Goal: Task Accomplishment & Management: Manage account settings

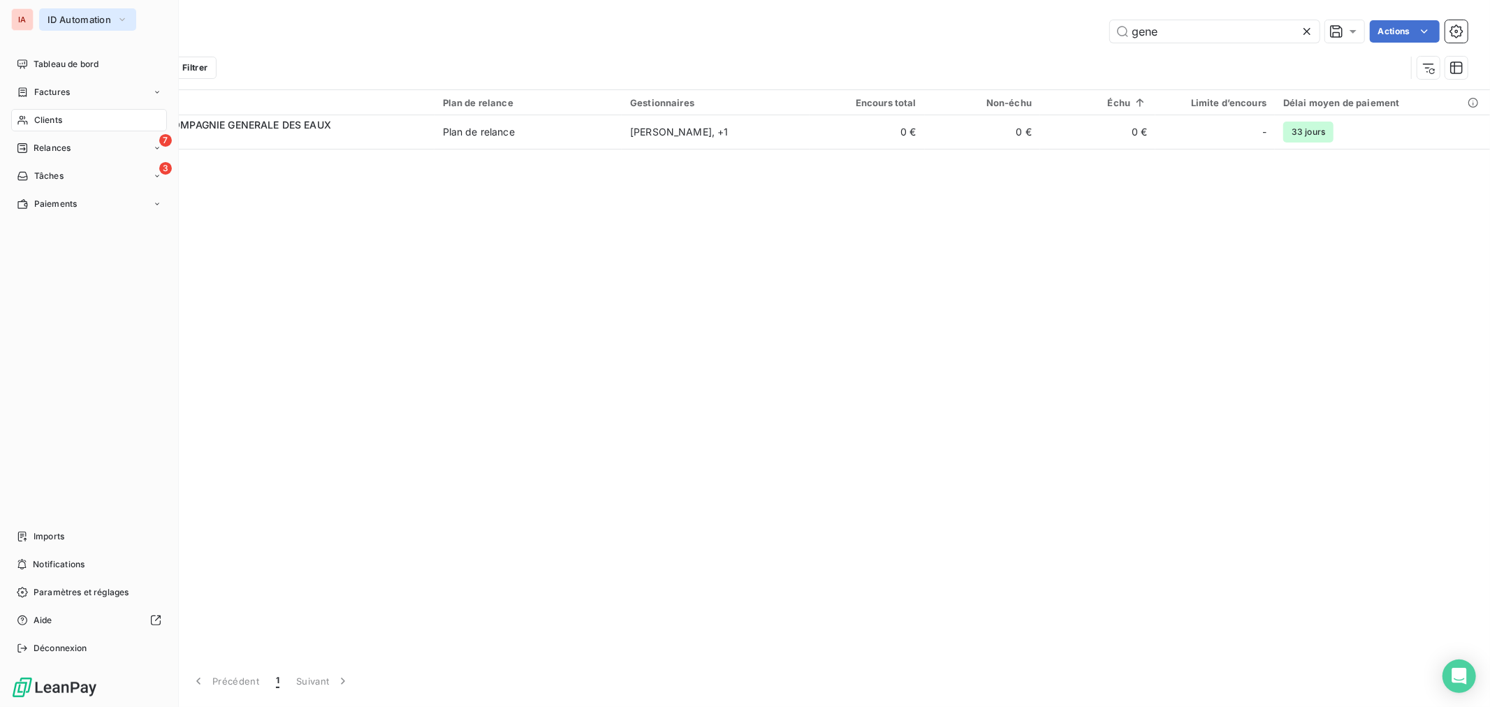
click at [127, 22] on icon "button" at bounding box center [122, 20] width 11 height 14
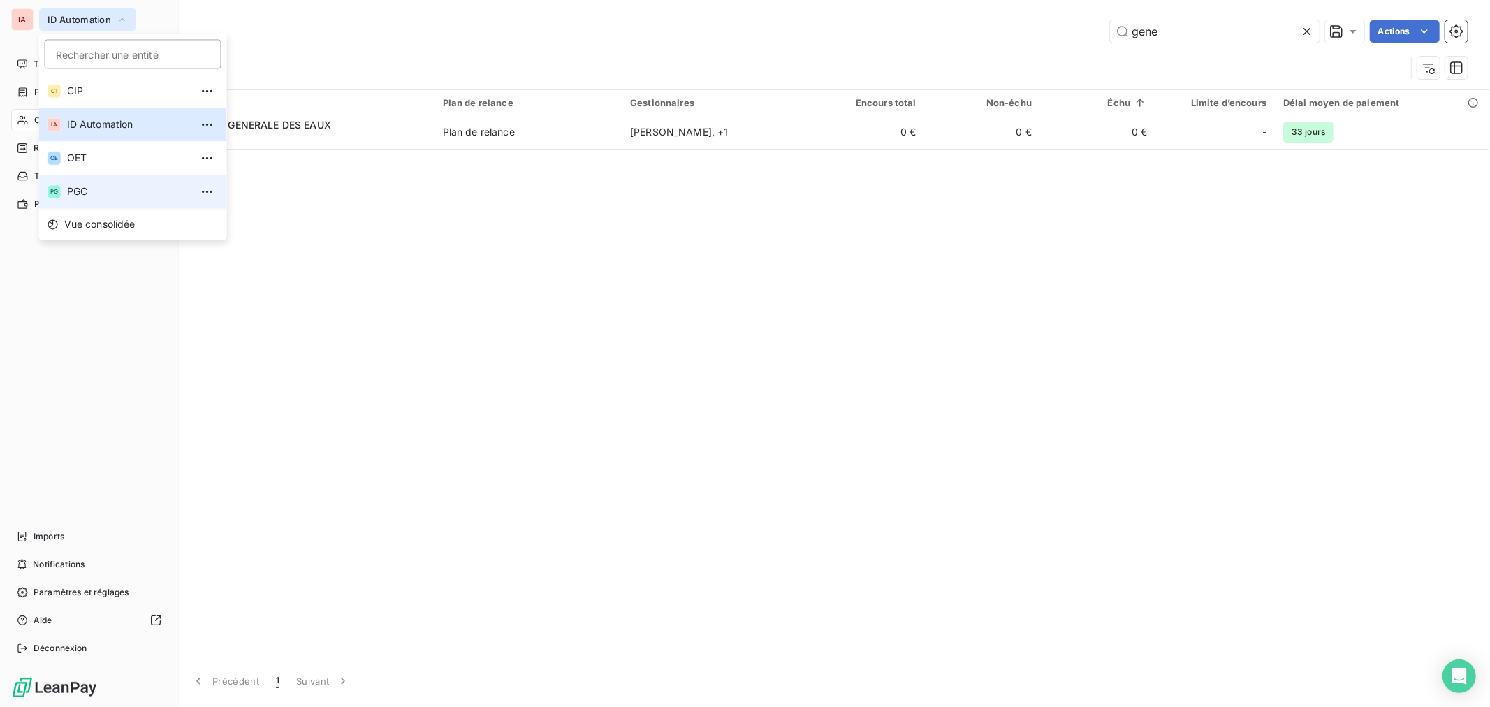
click at [103, 193] on span "PGC" at bounding box center [129, 191] width 124 height 14
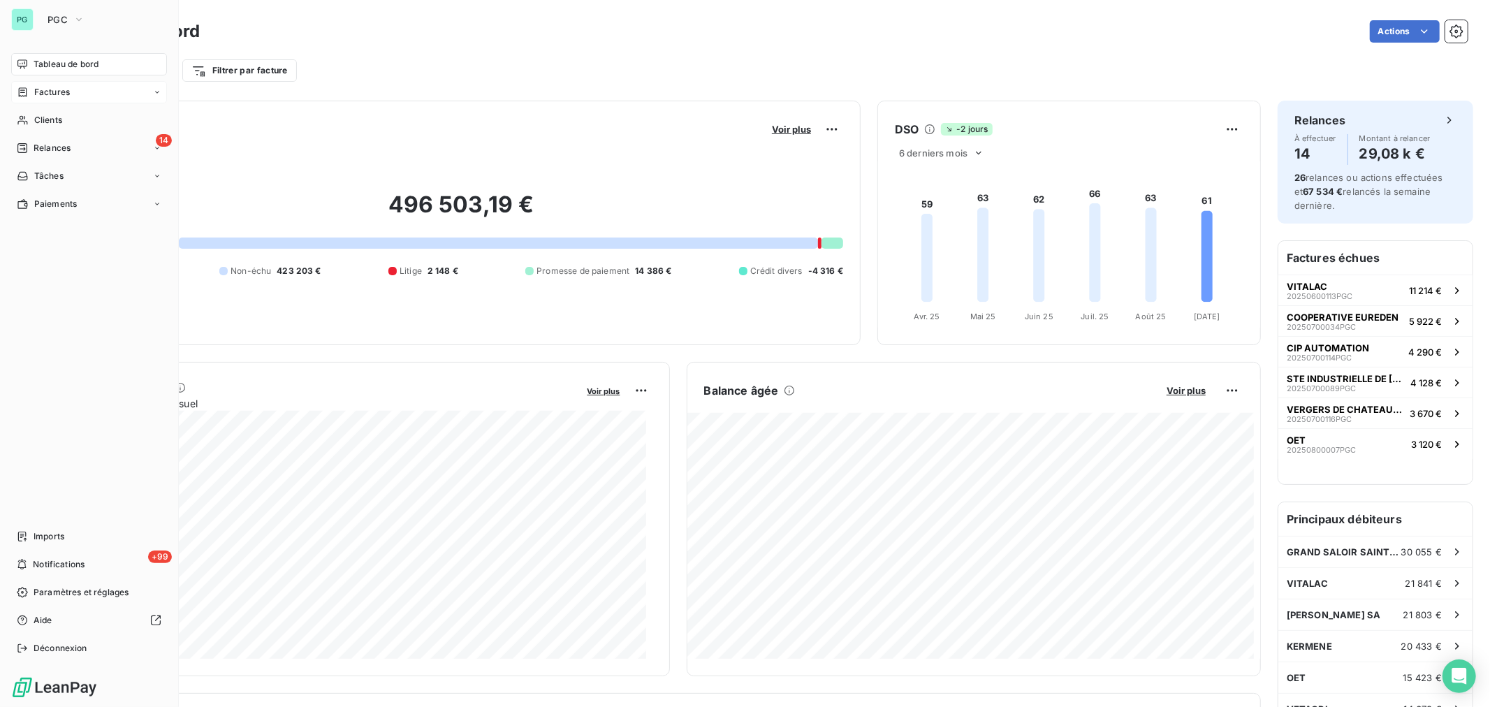
click at [79, 93] on div "Factures" at bounding box center [89, 92] width 156 height 22
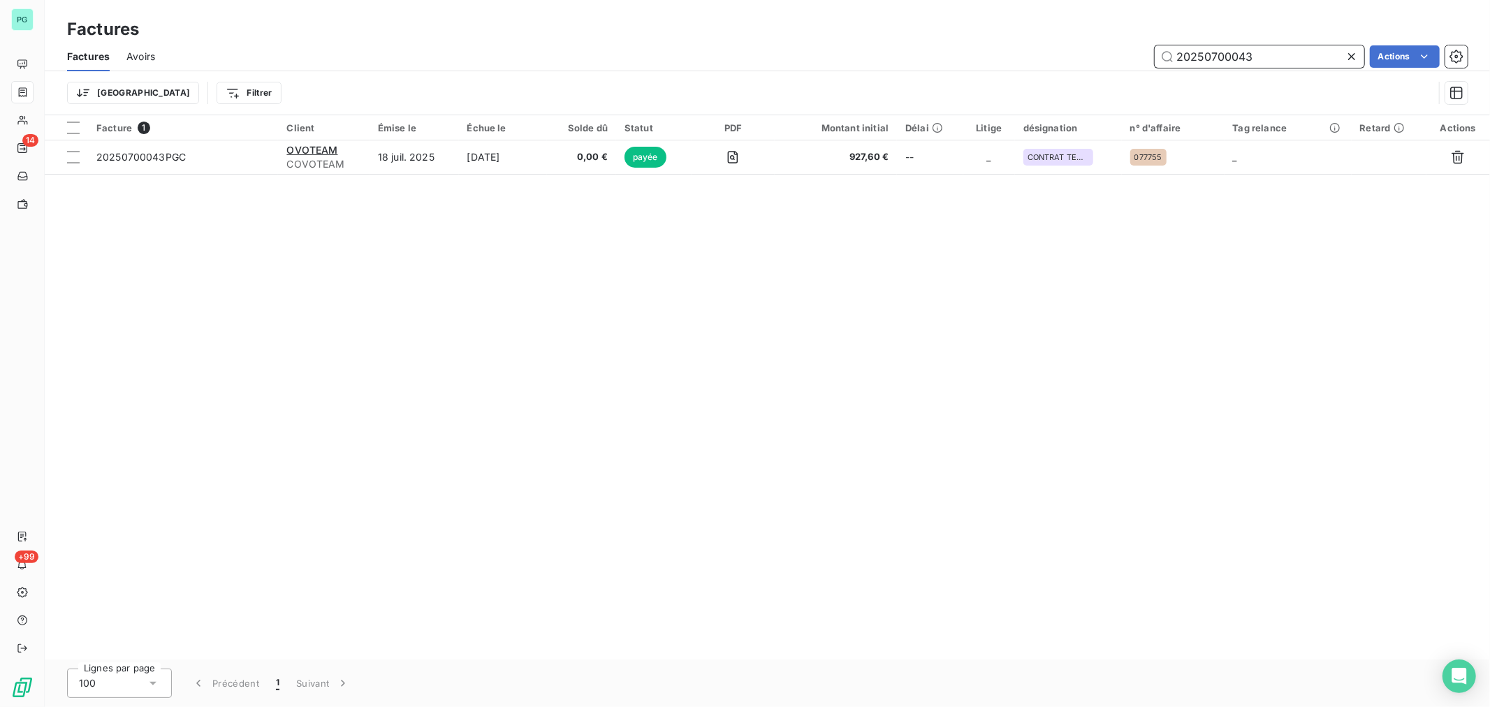
drag, startPoint x: 1263, startPoint y: 57, endPoint x: 1235, endPoint y: 60, distance: 27.5
click at [1235, 60] on input "20250700043" at bounding box center [1260, 56] width 210 height 22
type input "20250700014"
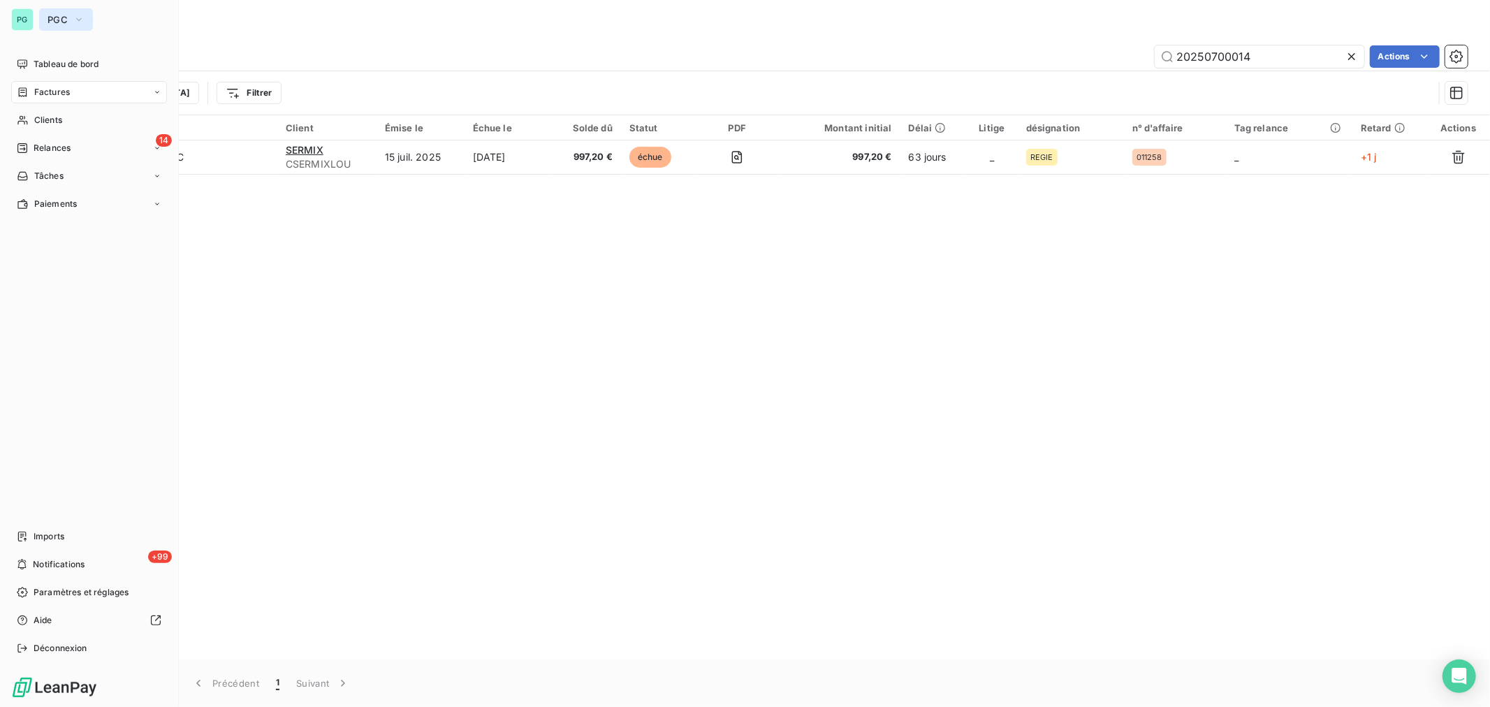
click at [78, 20] on icon "button" at bounding box center [78, 20] width 11 height 14
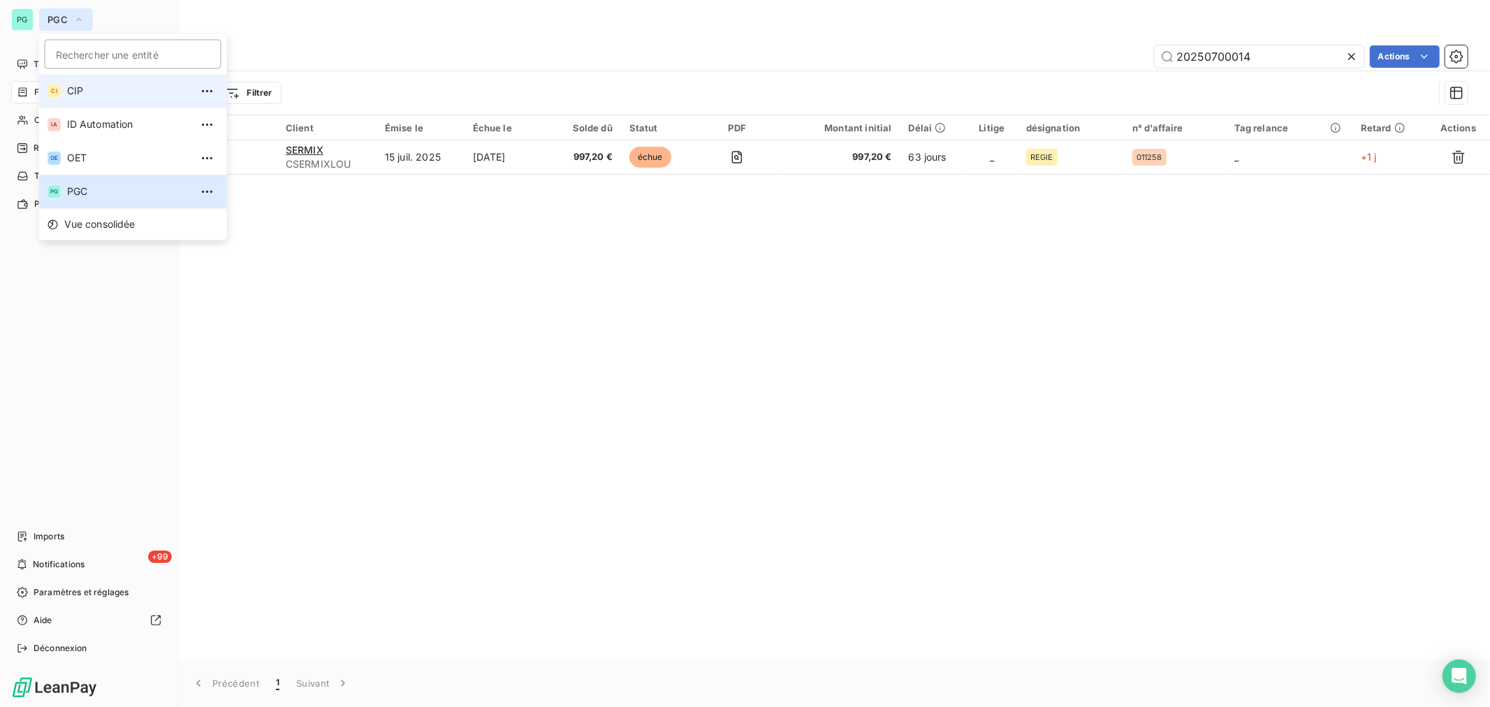
click at [89, 92] on span "CIP" at bounding box center [129, 91] width 124 height 14
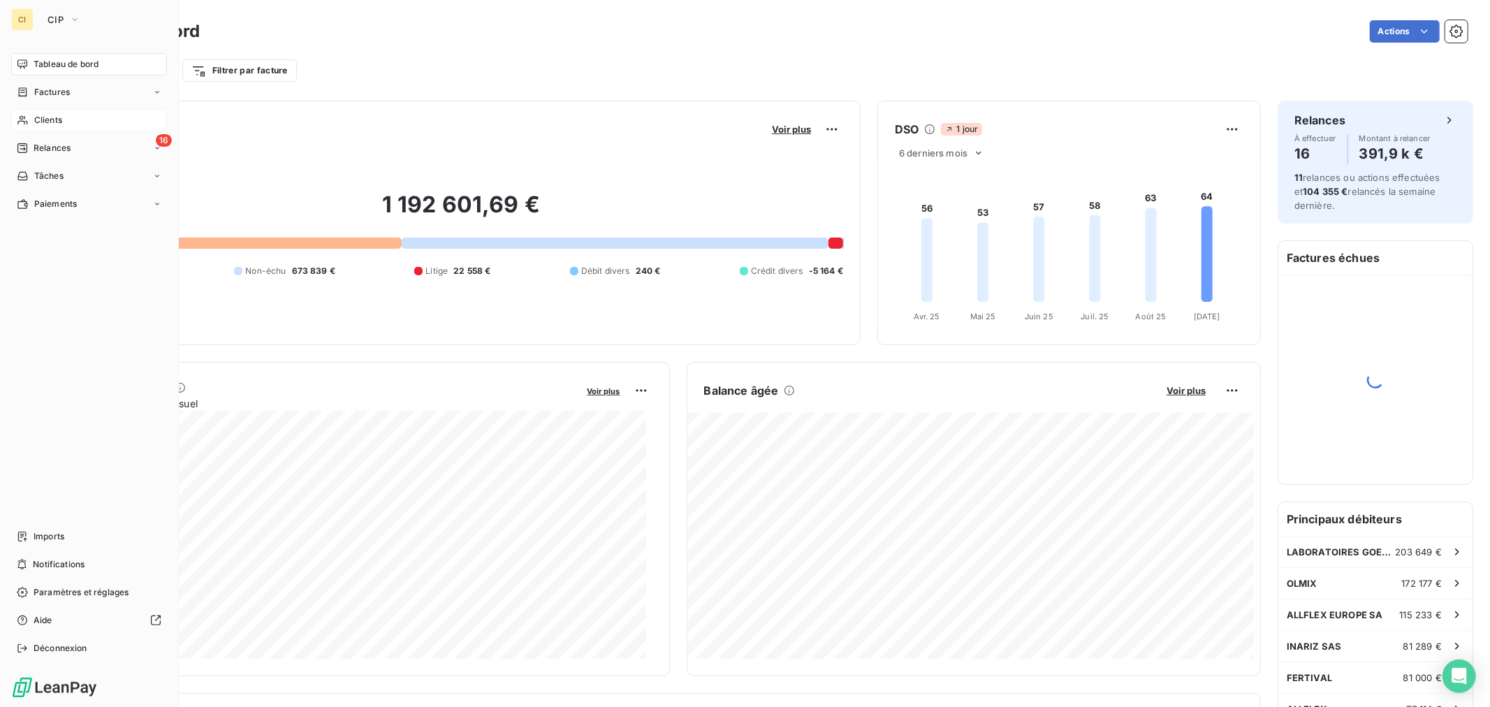
click at [61, 122] on span "Clients" at bounding box center [48, 120] width 28 height 13
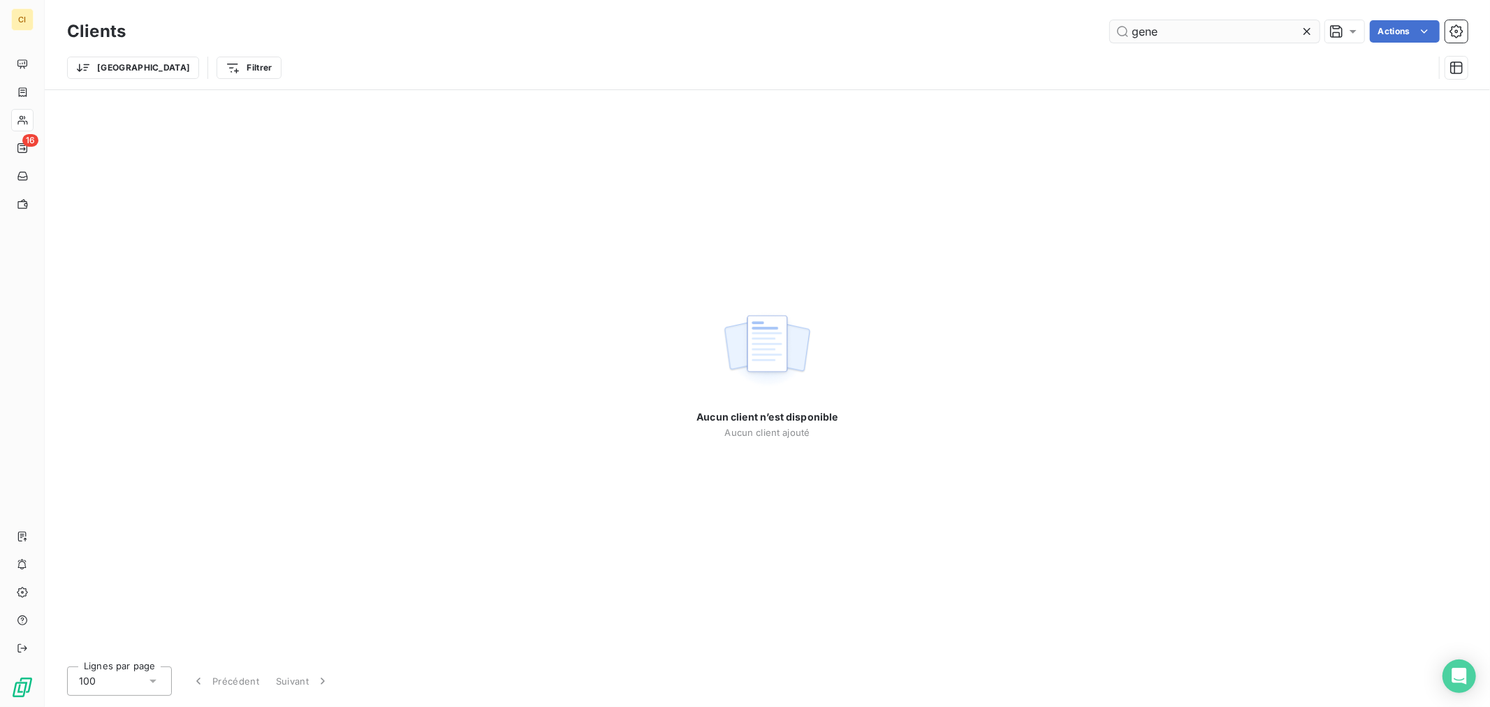
drag, startPoint x: 1147, startPoint y: 33, endPoint x: 1112, endPoint y: 33, distance: 34.9
click at [1112, 33] on input "gene" at bounding box center [1215, 31] width 210 height 22
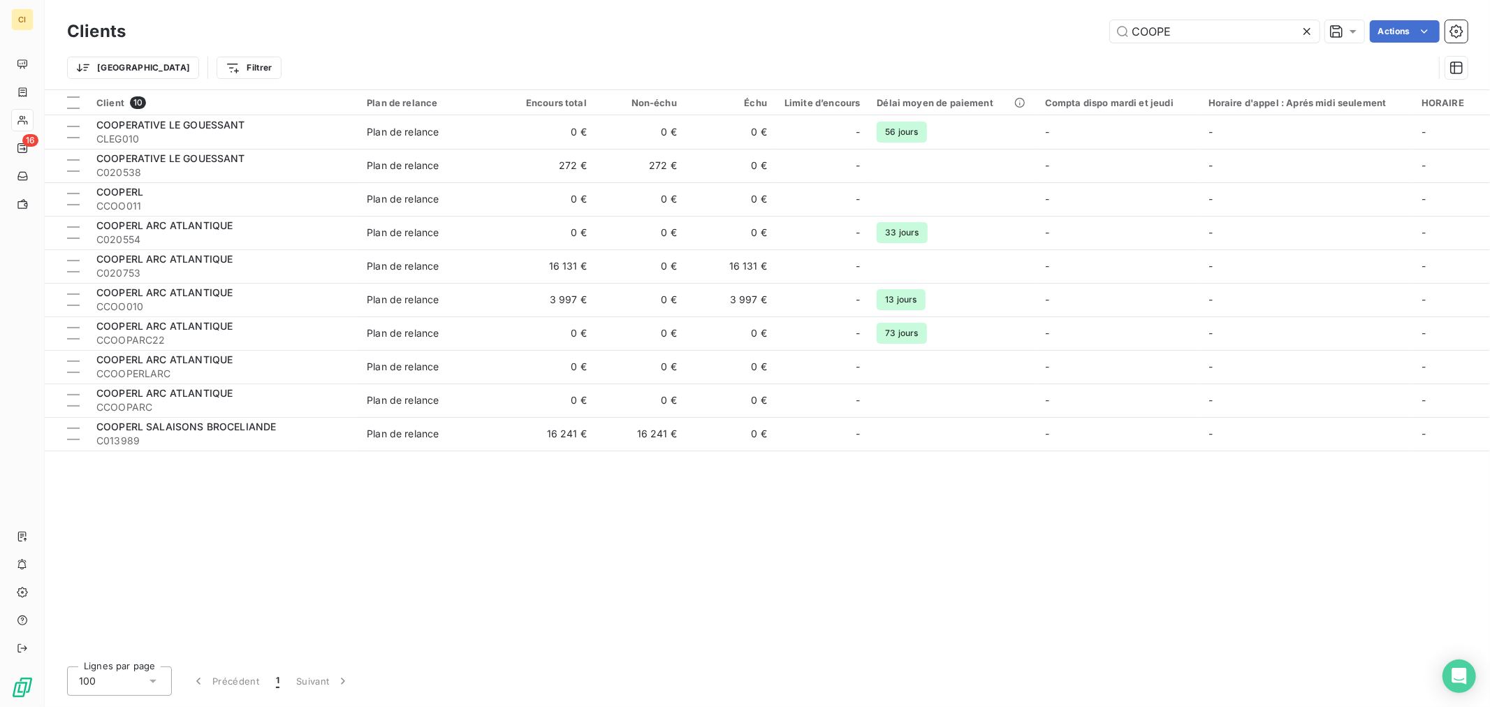
type input "COOPE"
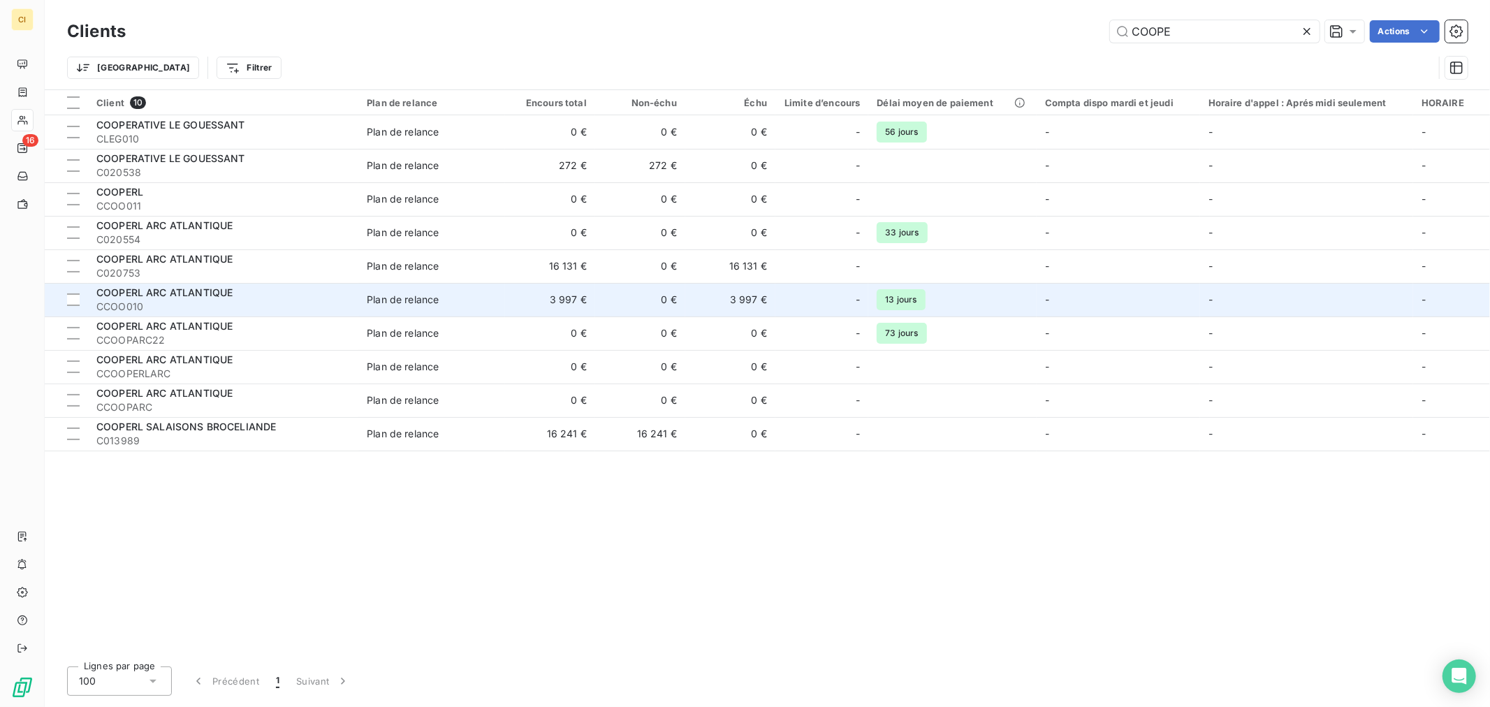
click at [845, 299] on div at bounding box center [839, 300] width 22 height 22
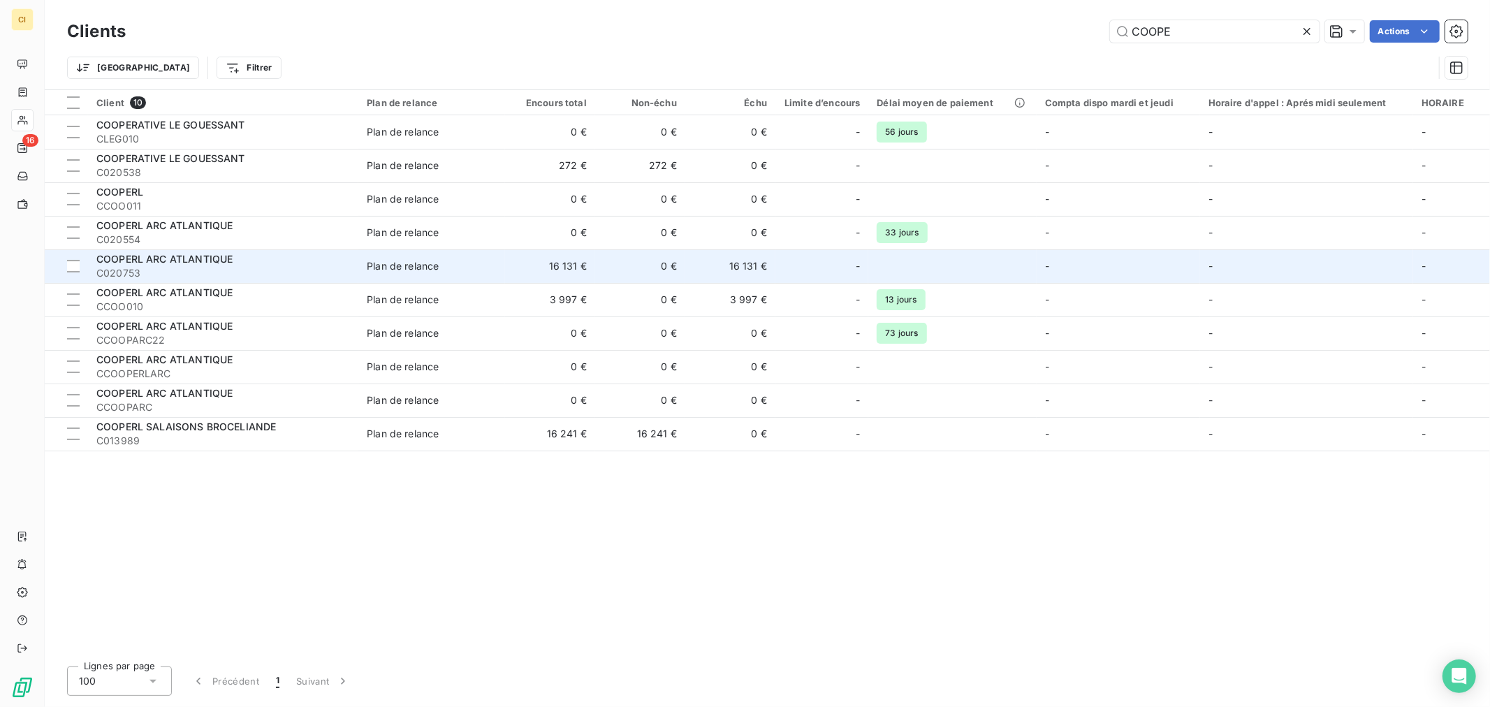
click at [807, 275] on div "-" at bounding box center [822, 266] width 76 height 22
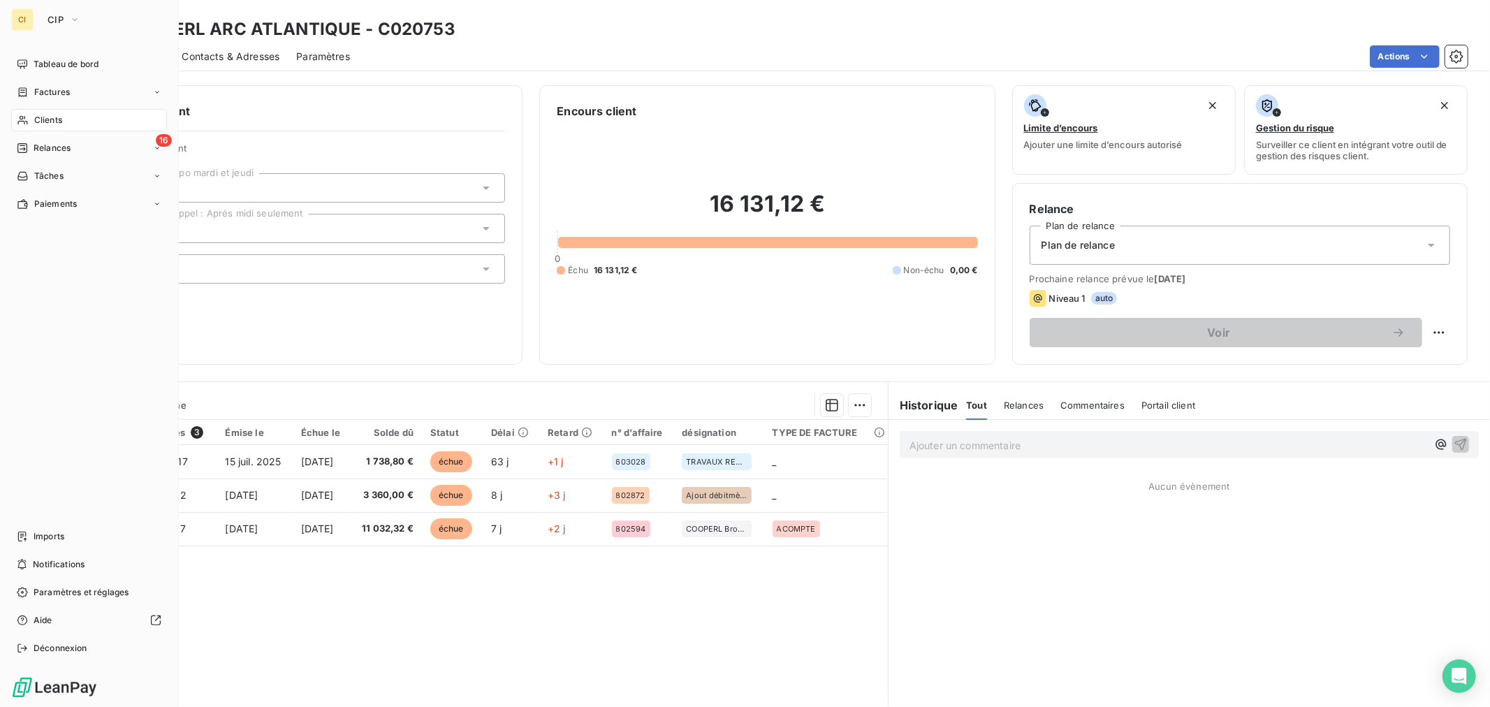
click at [67, 122] on div "Clients" at bounding box center [89, 120] width 156 height 22
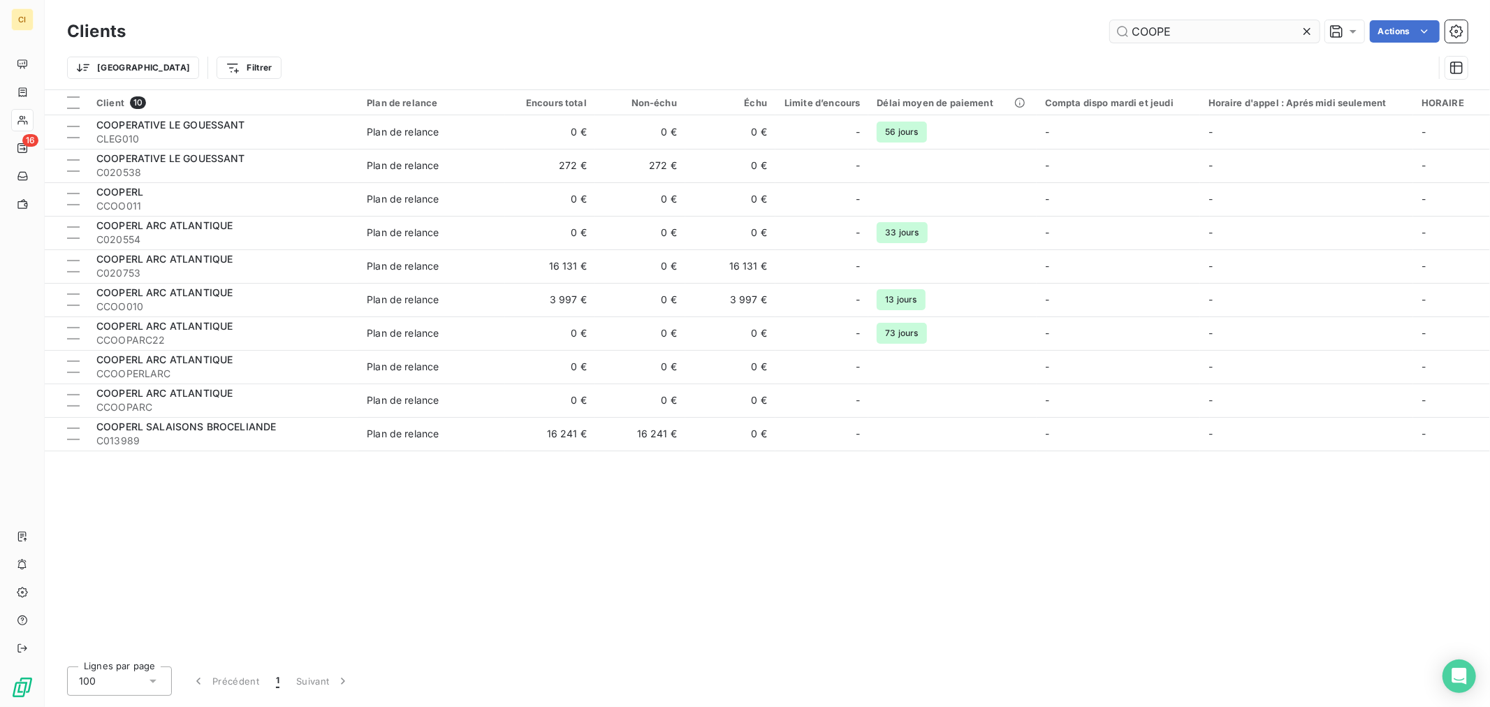
drag, startPoint x: 1175, startPoint y: 32, endPoint x: 1136, endPoint y: 36, distance: 38.6
click at [1136, 36] on input "COOPE" at bounding box center [1215, 31] width 210 height 22
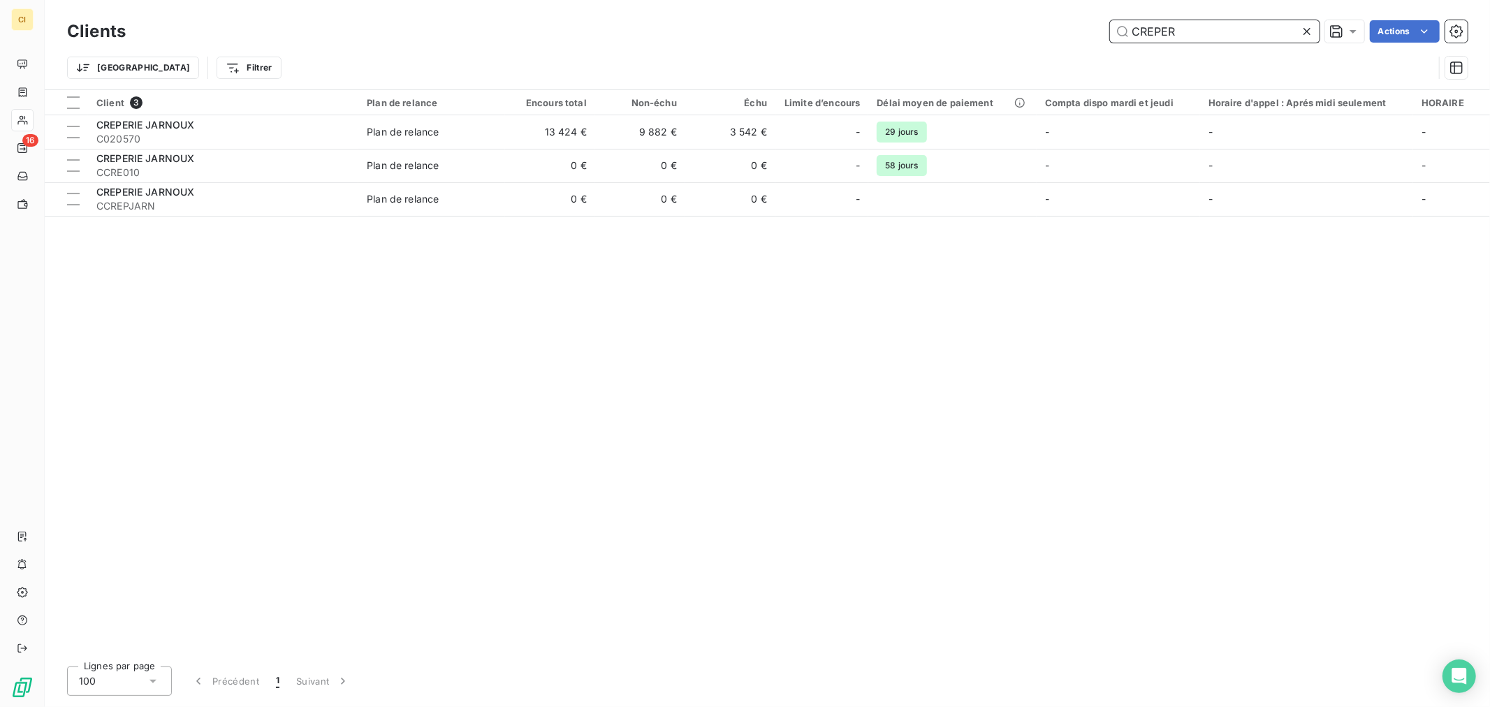
drag, startPoint x: 1210, startPoint y: 34, endPoint x: 1128, endPoint y: 35, distance: 81.8
click at [1128, 35] on input "CREPER" at bounding box center [1215, 31] width 210 height 22
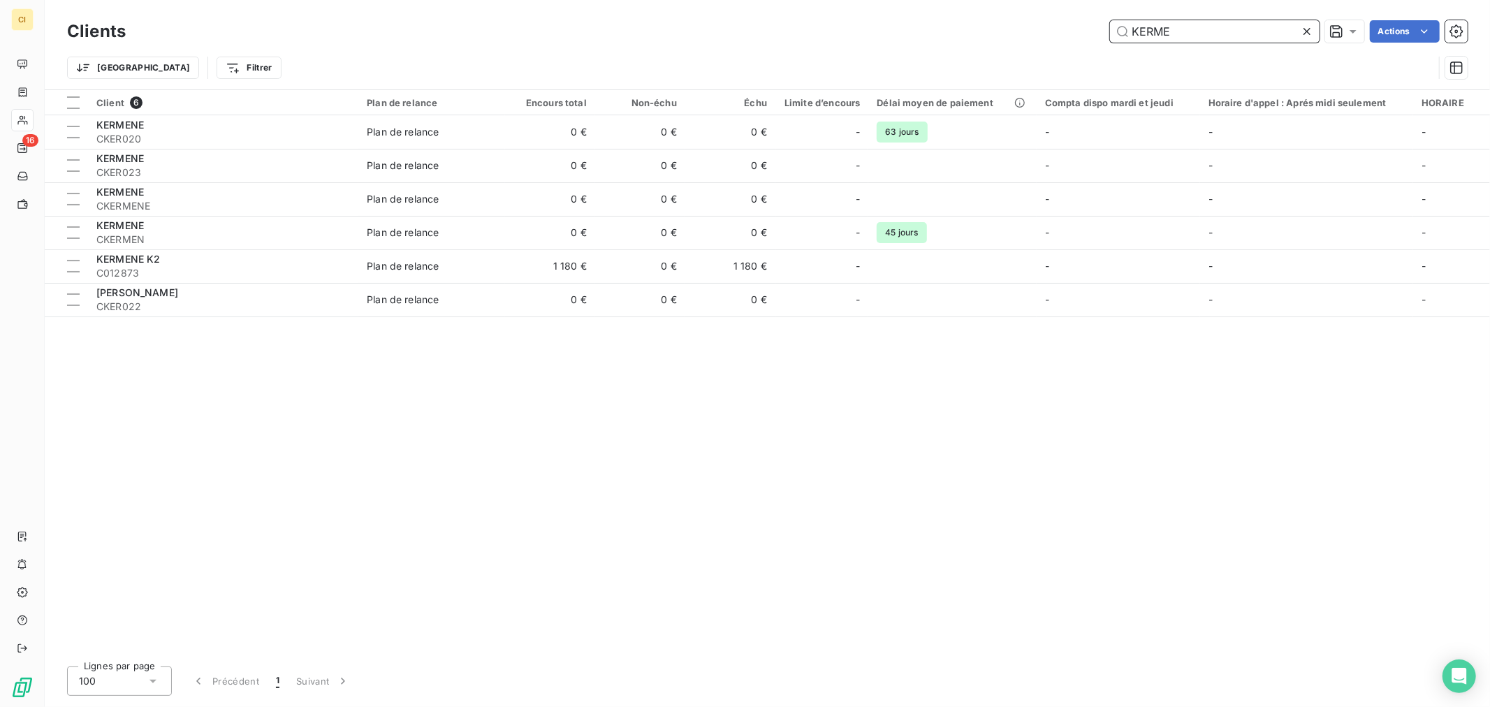
type input "KERME"
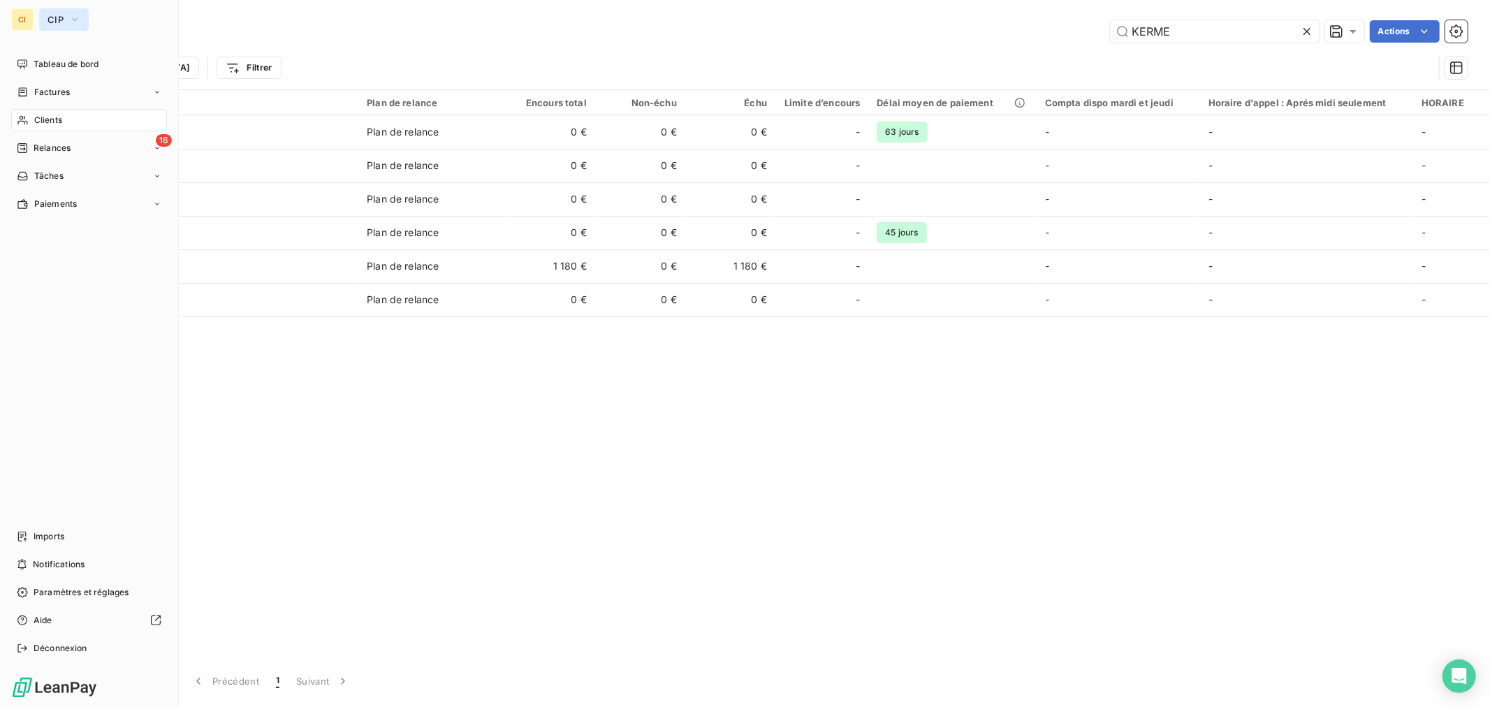
click at [72, 20] on icon "button" at bounding box center [74, 20] width 11 height 14
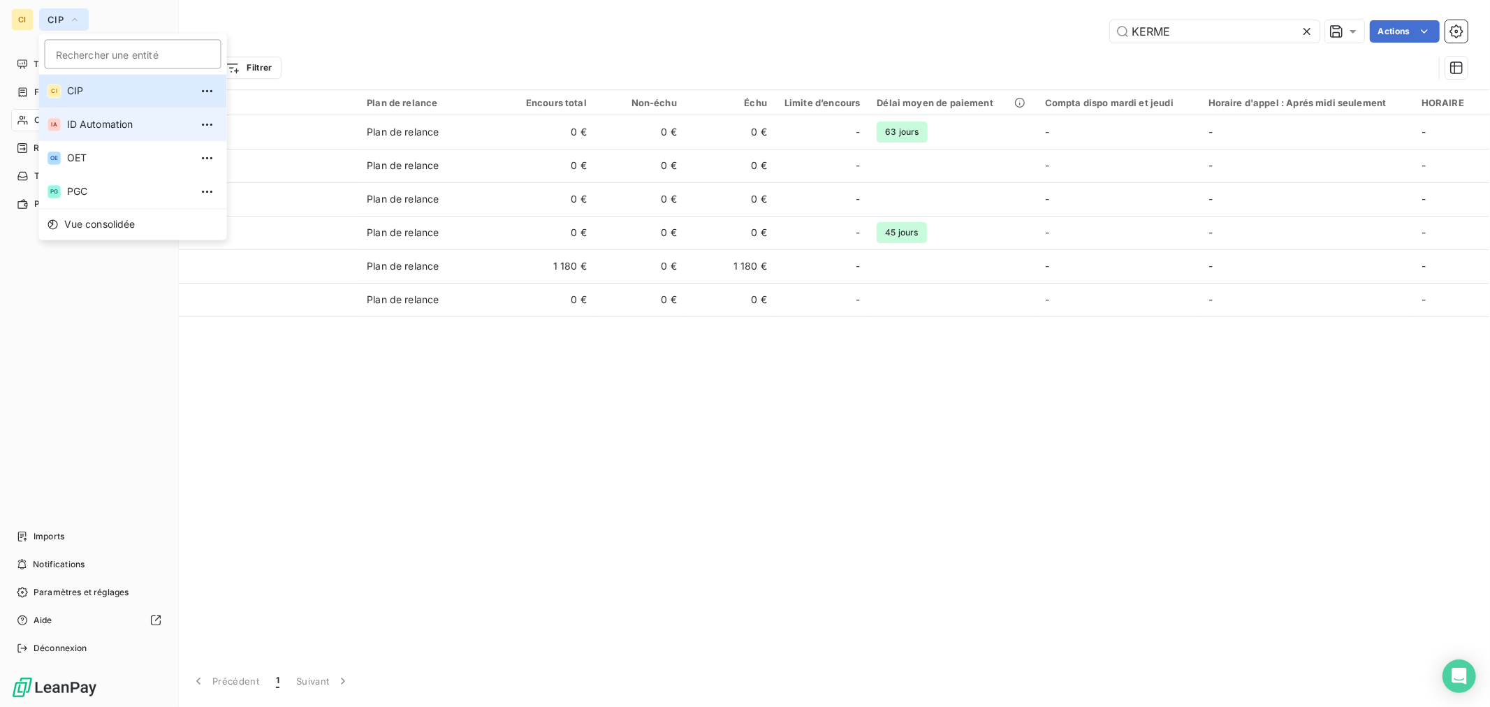
click at [85, 115] on li "IA ID Automation" at bounding box center [133, 125] width 188 height 34
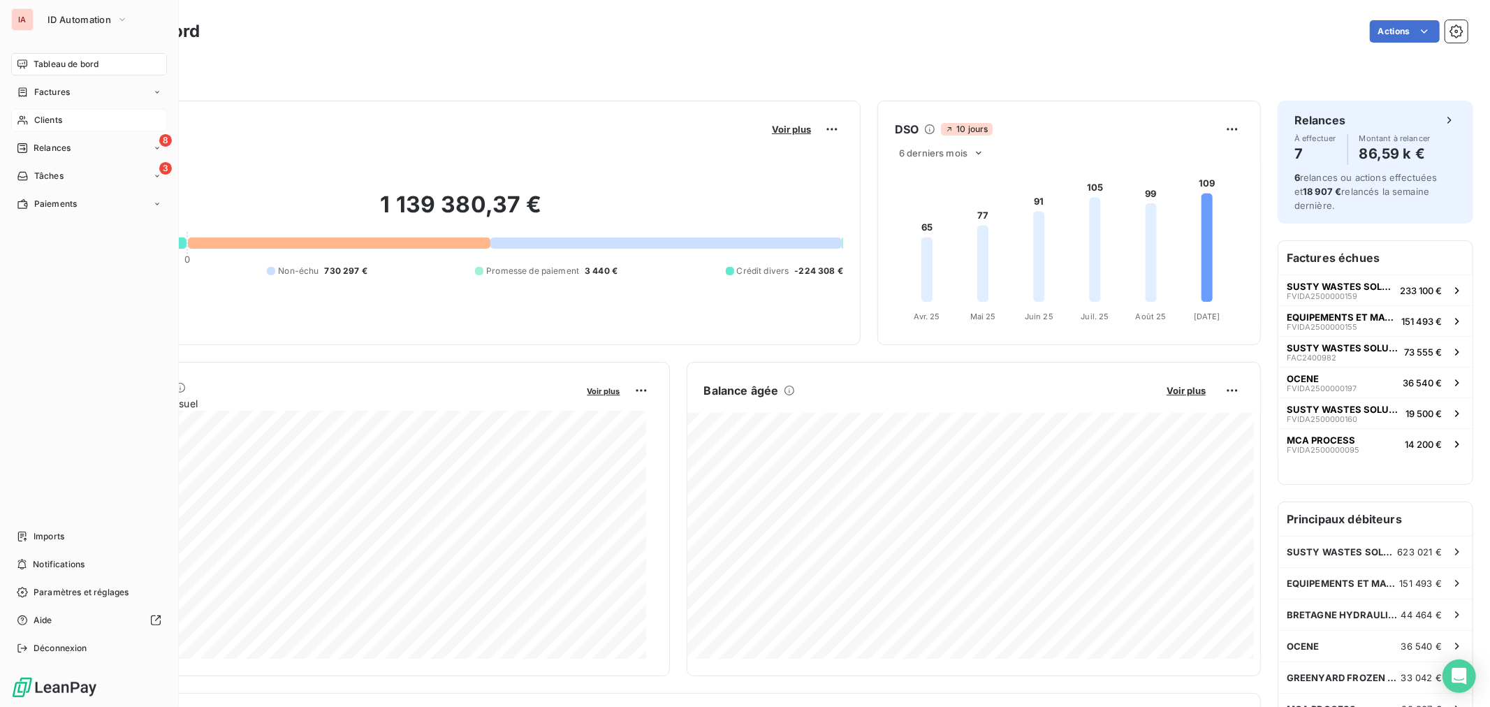
click at [68, 124] on div "Clients" at bounding box center [89, 120] width 156 height 22
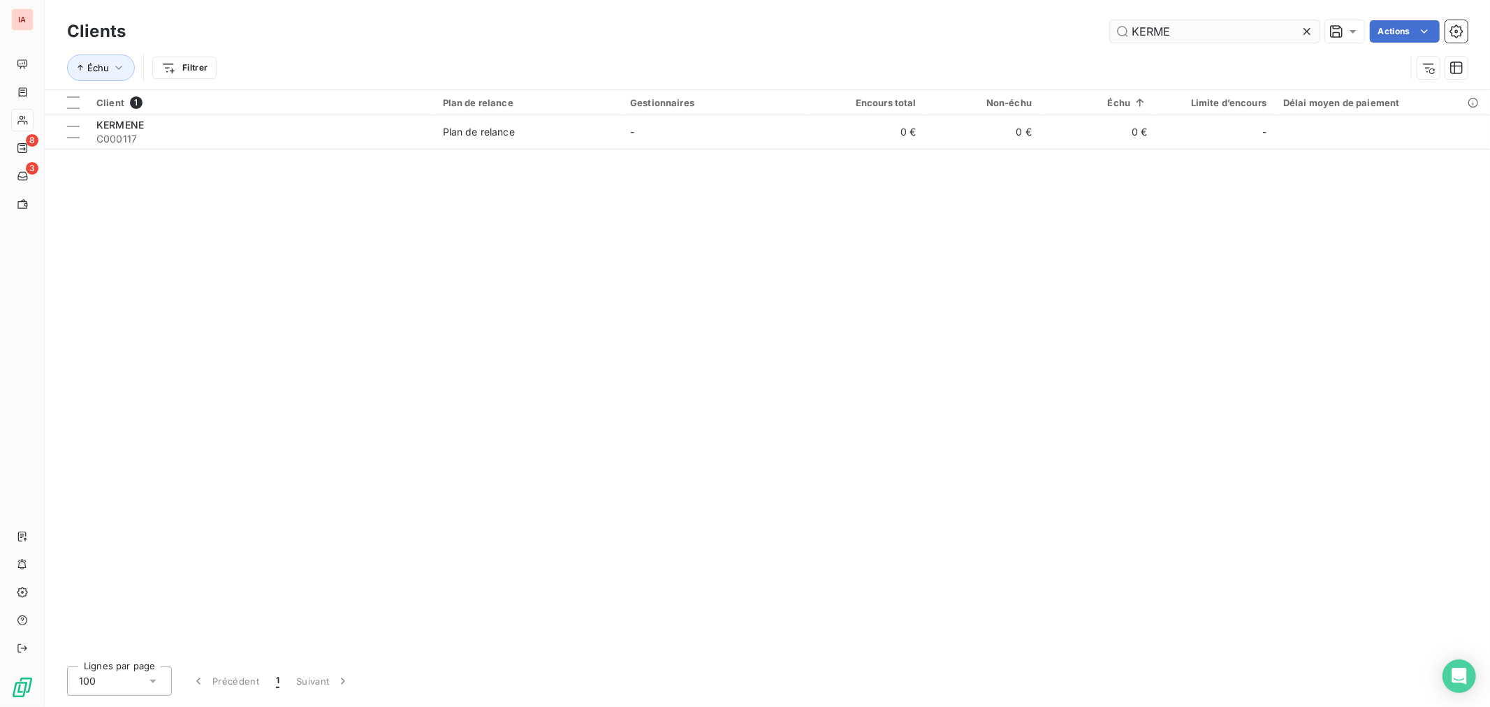
drag, startPoint x: 1143, startPoint y: 31, endPoint x: 1130, endPoint y: 31, distance: 13.3
click at [1130, 31] on input "KERME" at bounding box center [1215, 31] width 210 height 22
type input "g"
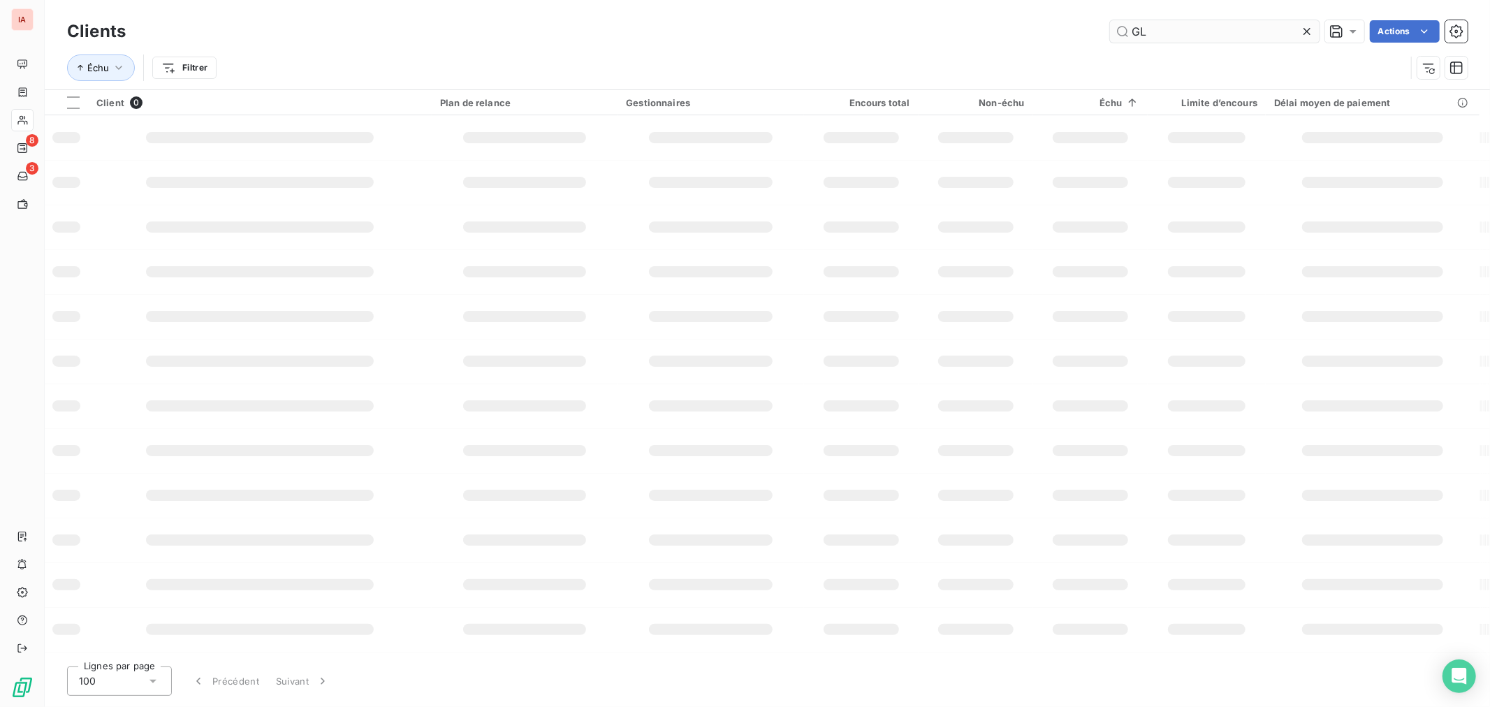
type input "G"
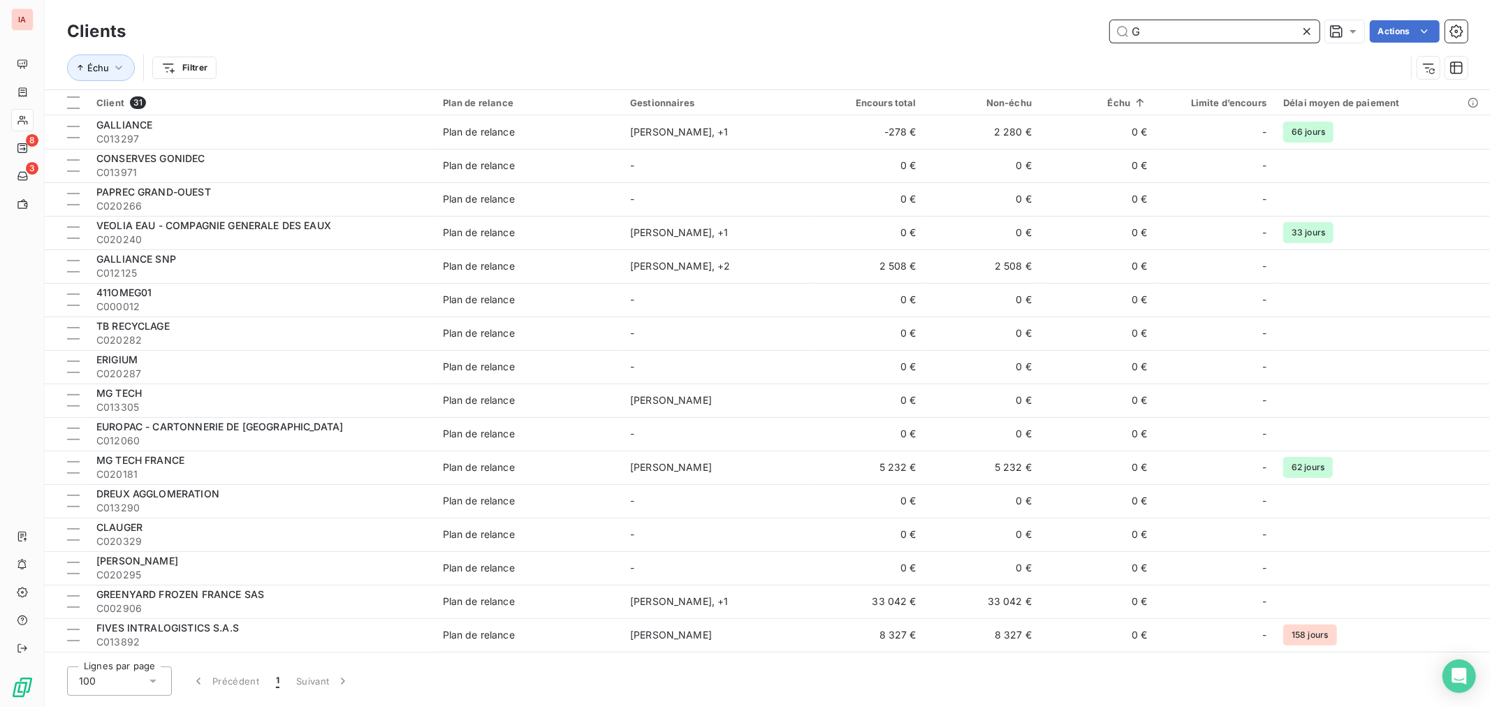
type input "G"
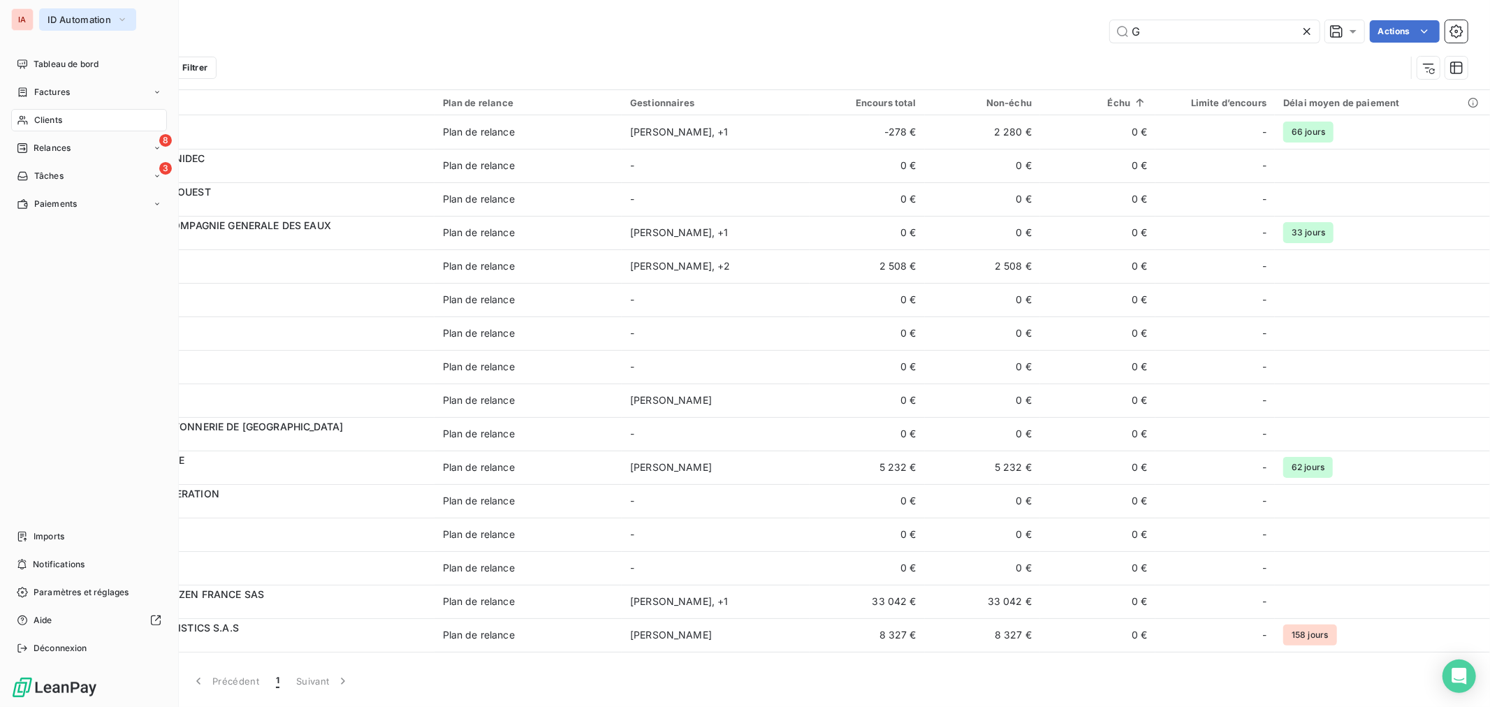
click at [117, 16] on icon "button" at bounding box center [122, 20] width 11 height 14
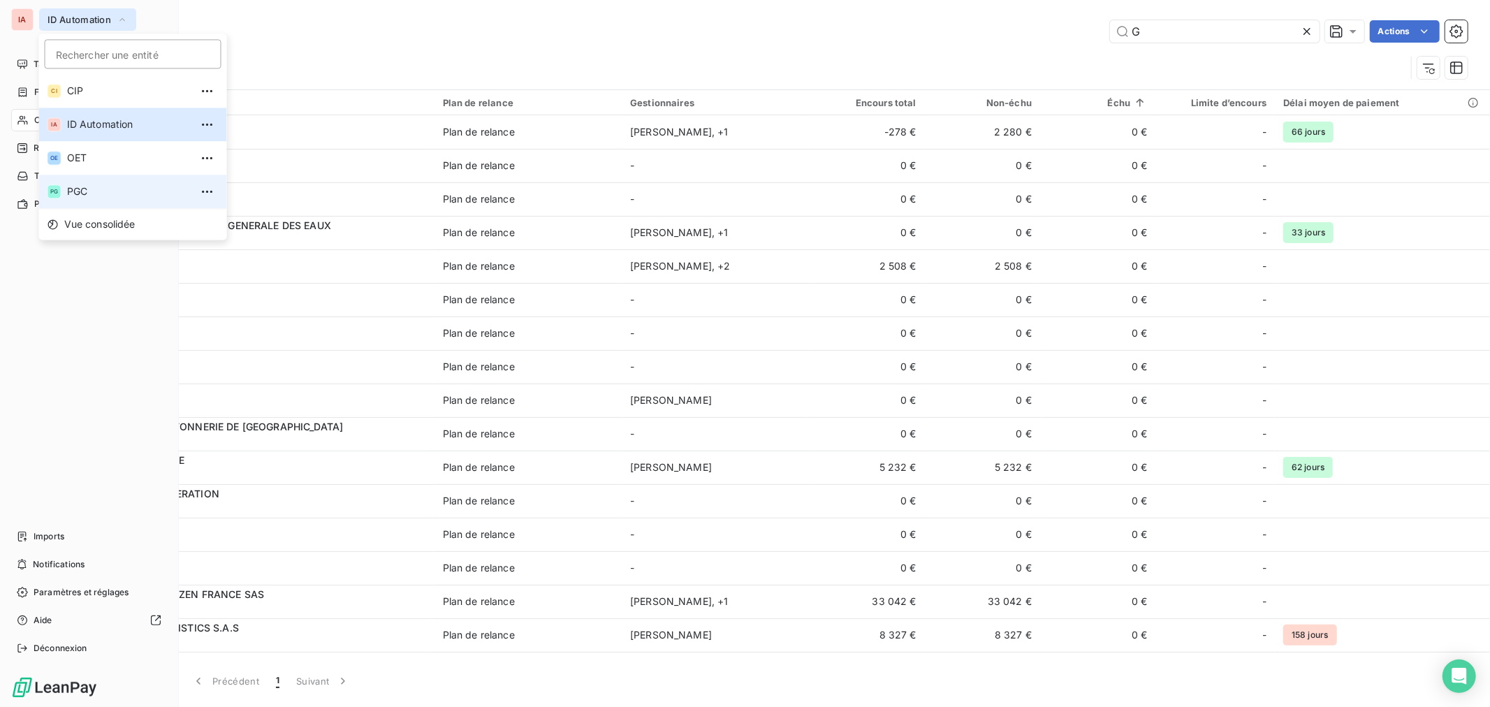
click at [85, 187] on span "PGC" at bounding box center [129, 191] width 124 height 14
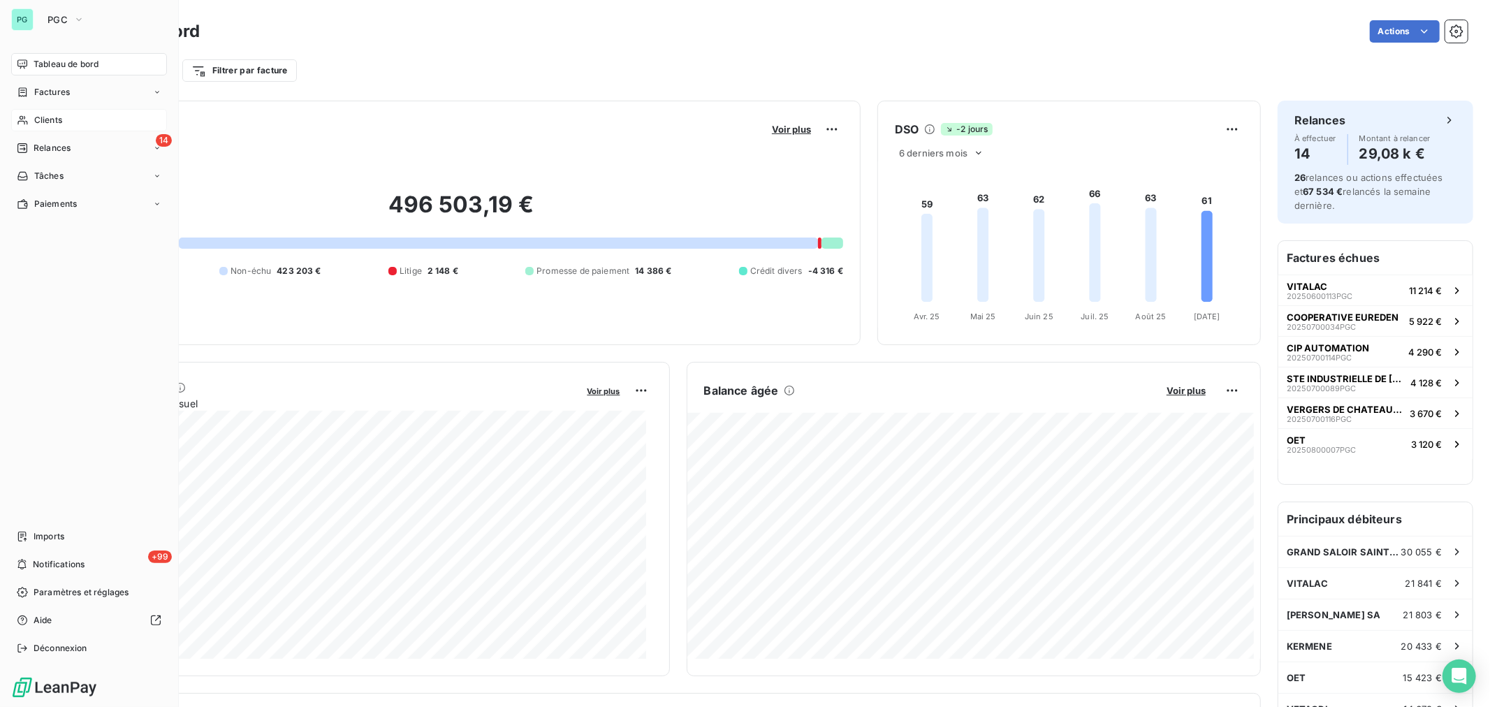
click at [78, 119] on div "Clients" at bounding box center [89, 120] width 156 height 22
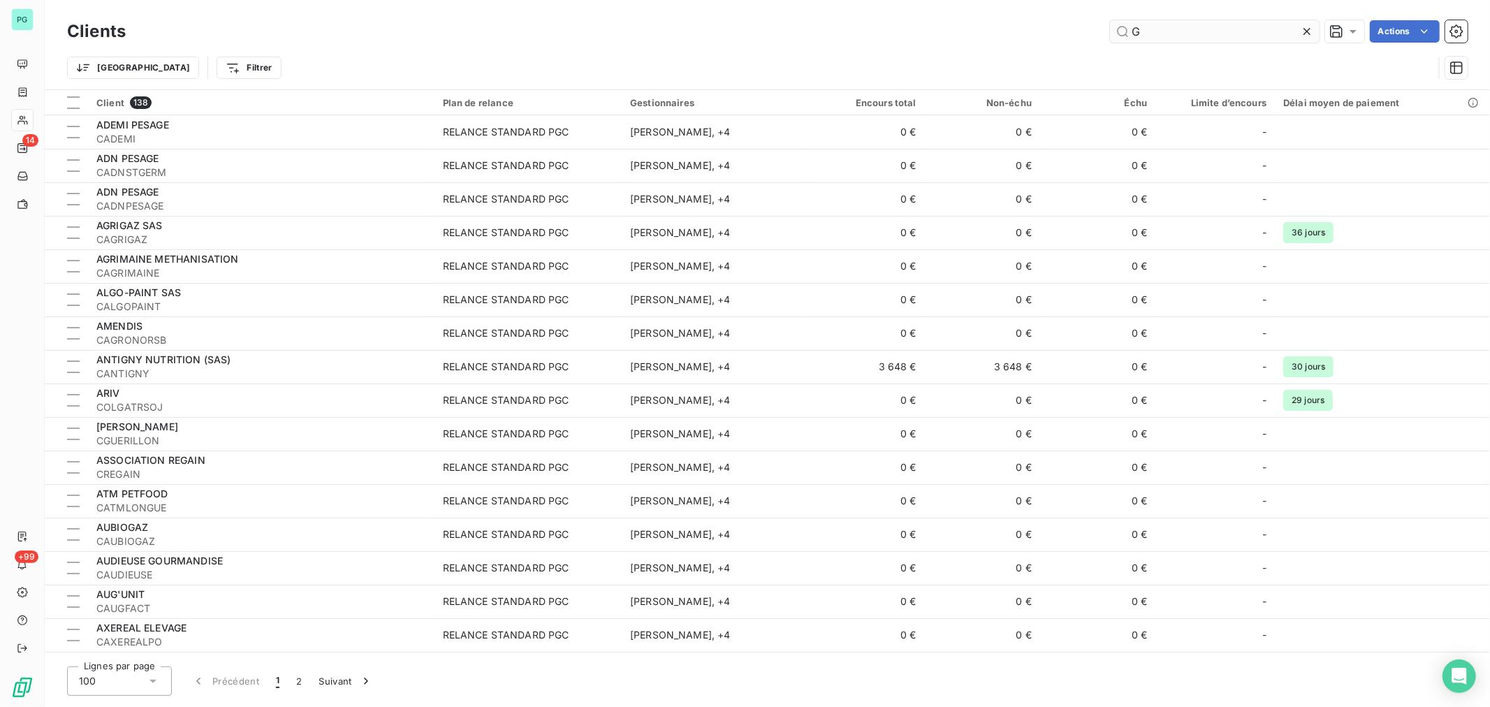
drag, startPoint x: 1172, startPoint y: 29, endPoint x: 1142, endPoint y: 31, distance: 30.1
click at [1142, 31] on input "G" at bounding box center [1215, 31] width 210 height 22
drag, startPoint x: 1149, startPoint y: 33, endPoint x: 1119, endPoint y: 42, distance: 31.4
click at [1119, 42] on input "G" at bounding box center [1215, 31] width 210 height 22
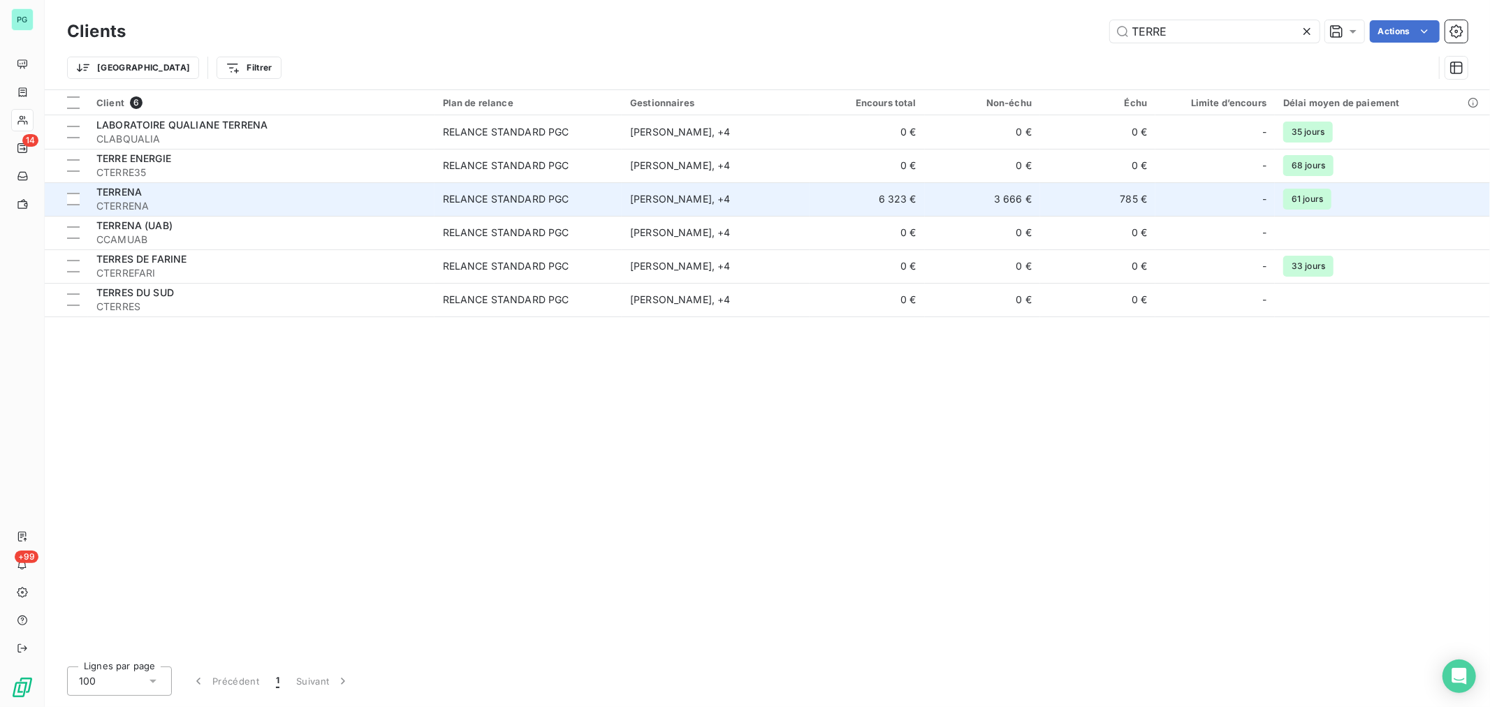
type input "TERRE"
click at [1122, 197] on td "785 €" at bounding box center [1097, 199] width 115 height 34
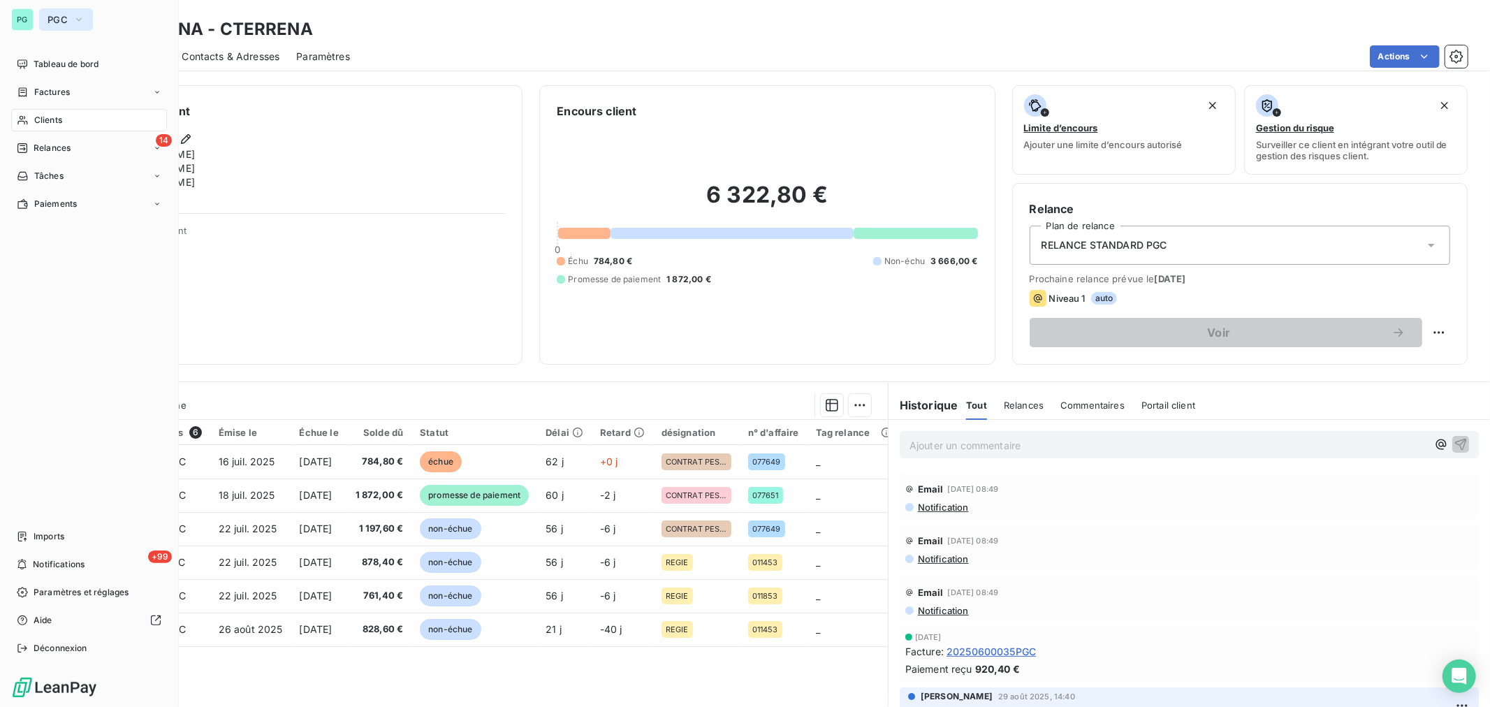
click at [78, 21] on icon "button" at bounding box center [79, 19] width 6 height 3
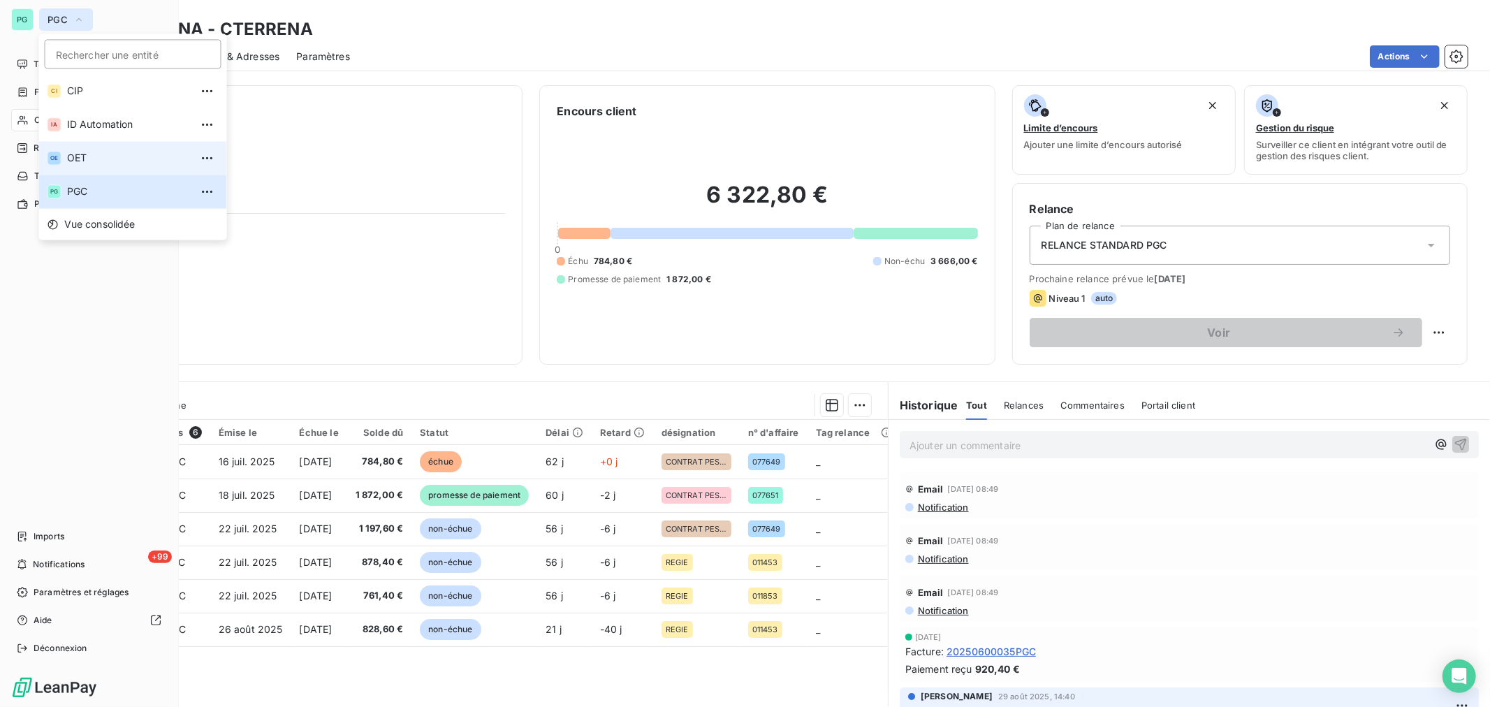
click at [82, 152] on span "OET" at bounding box center [129, 158] width 124 height 14
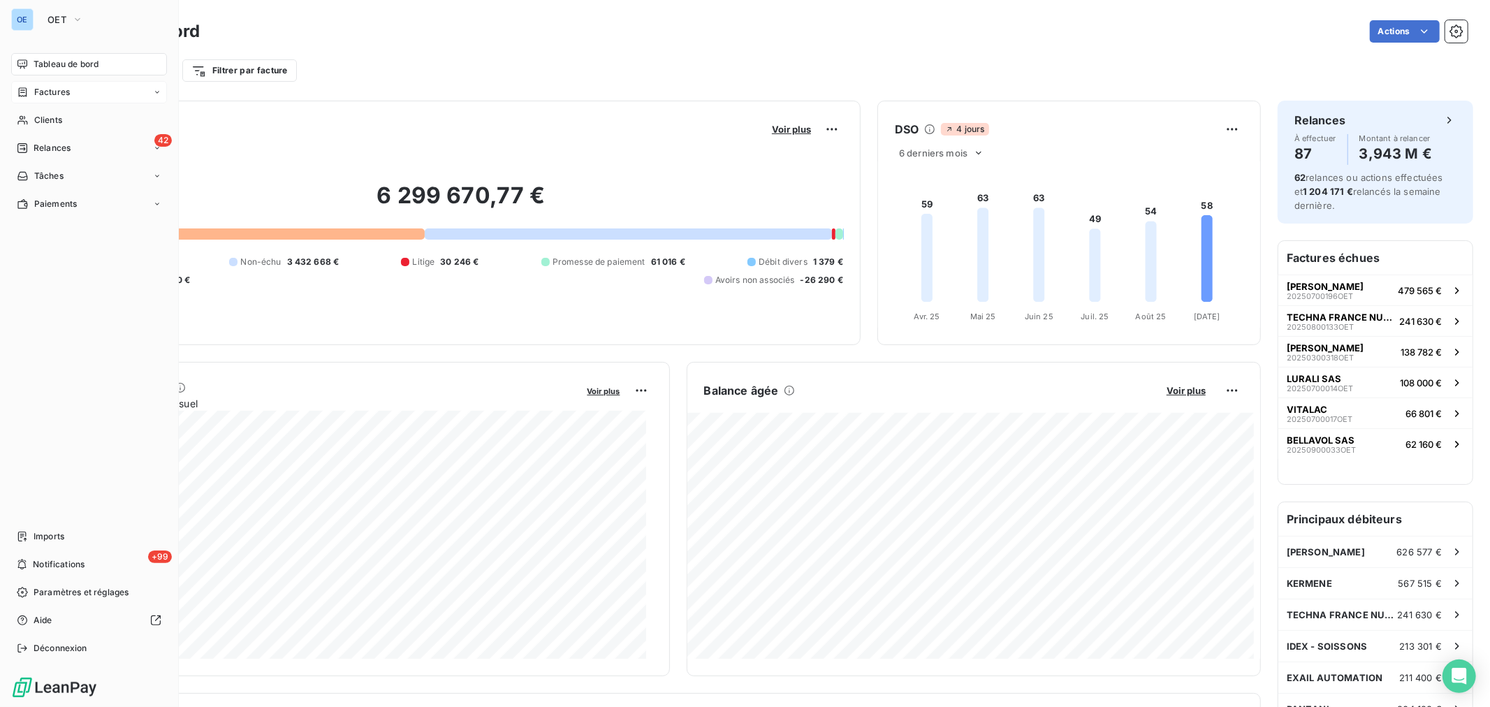
click at [47, 91] on span "Factures" at bounding box center [52, 92] width 36 height 13
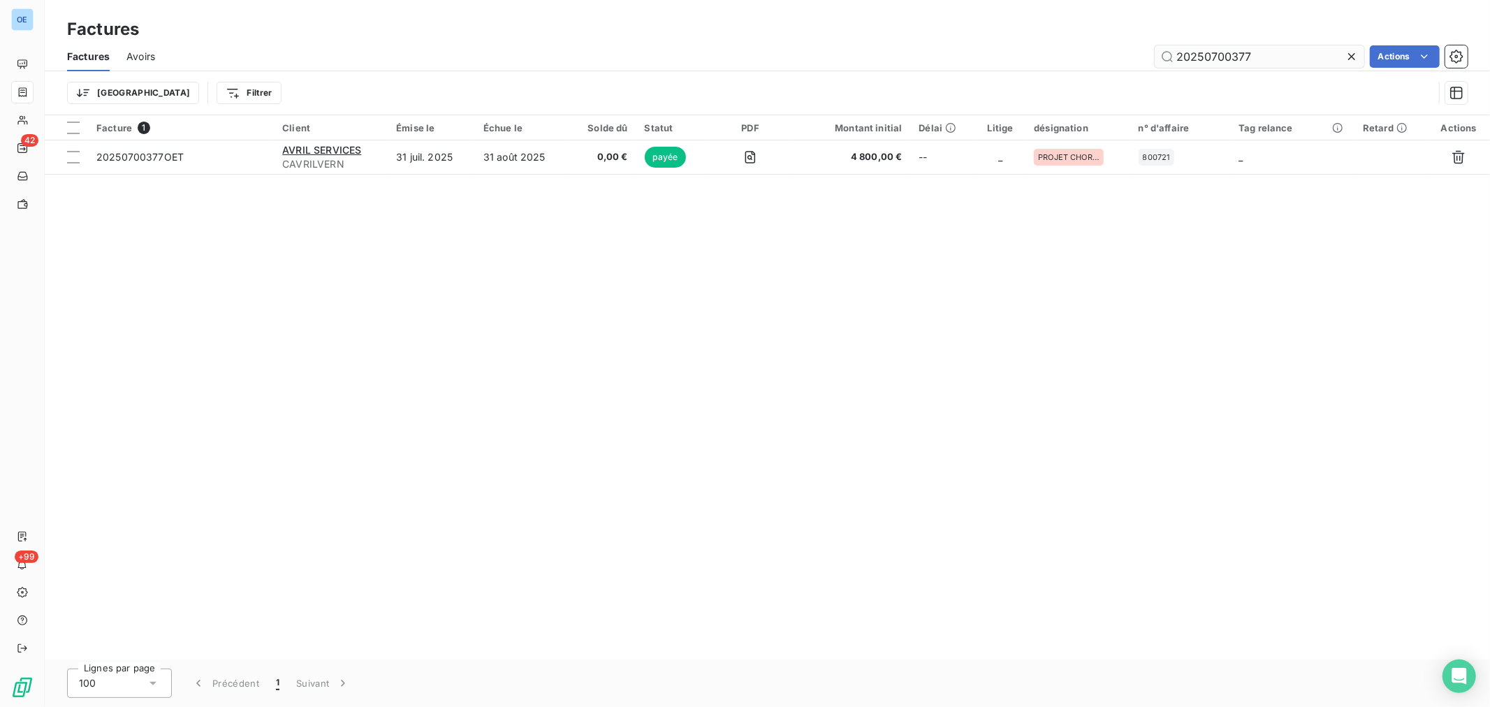
drag, startPoint x: 1267, startPoint y: 57, endPoint x: 1212, endPoint y: 65, distance: 55.1
click at [1212, 65] on input "20250700377" at bounding box center [1260, 56] width 210 height 22
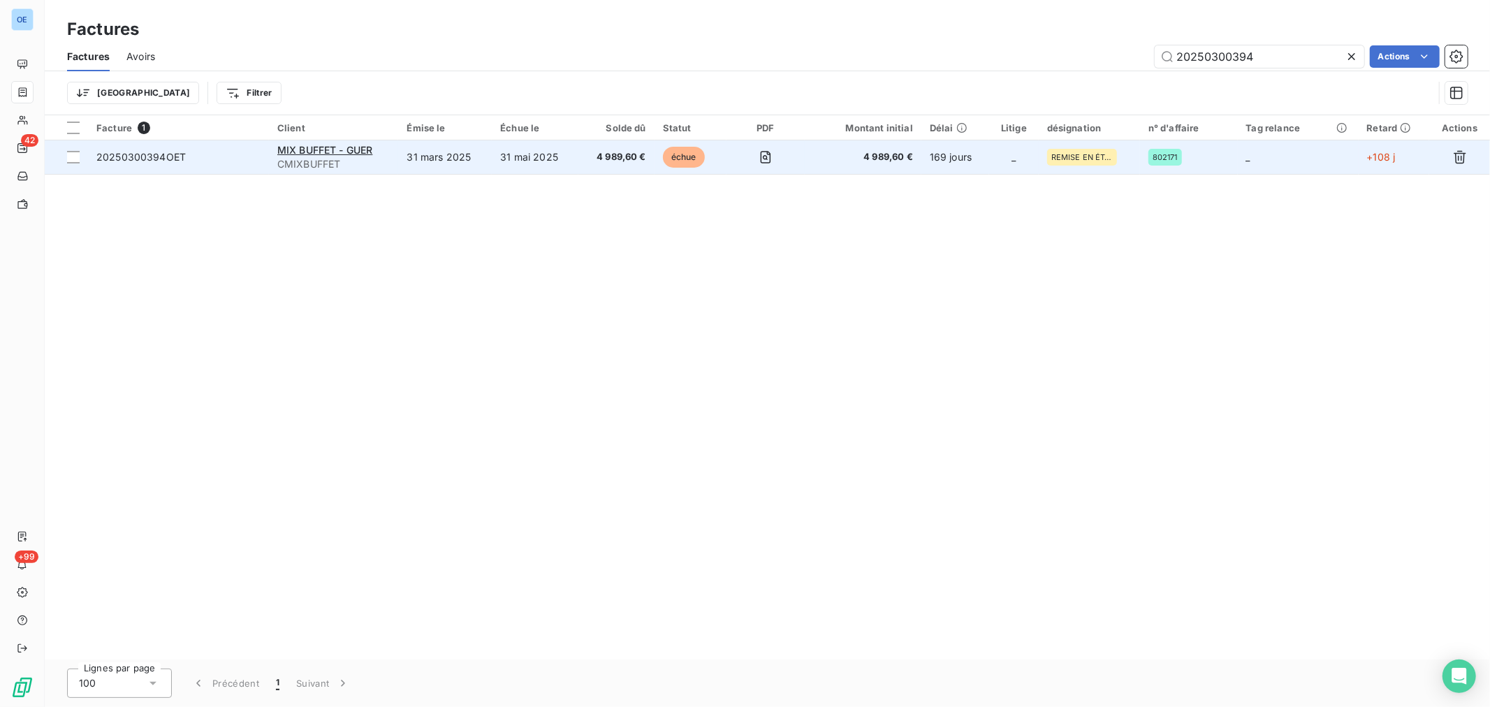
type input "20250300394"
click at [814, 163] on td "4 989,60 €" at bounding box center [863, 157] width 117 height 34
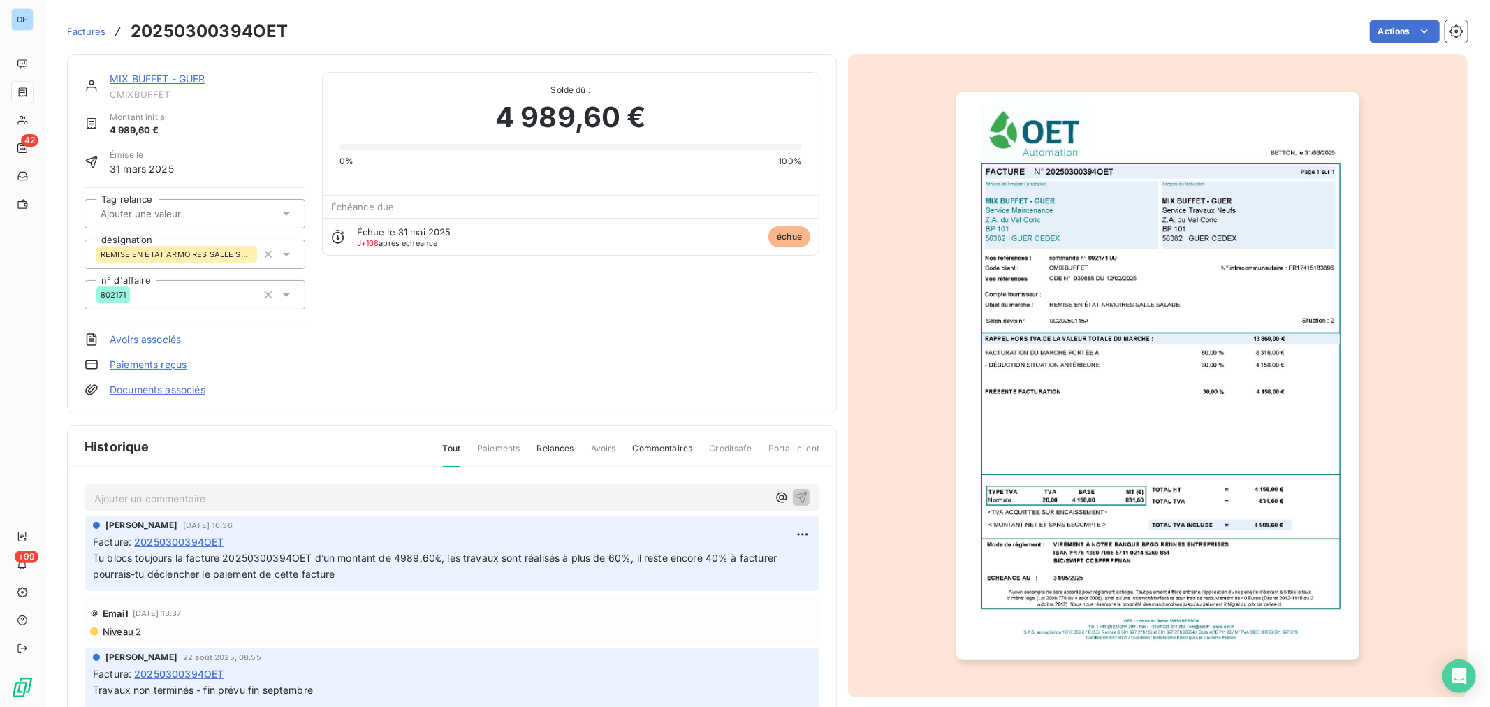
click at [472, 504] on p "Ajouter un commentaire ﻿" at bounding box center [431, 498] width 674 height 17
click at [794, 491] on icon "button" at bounding box center [801, 497] width 14 height 14
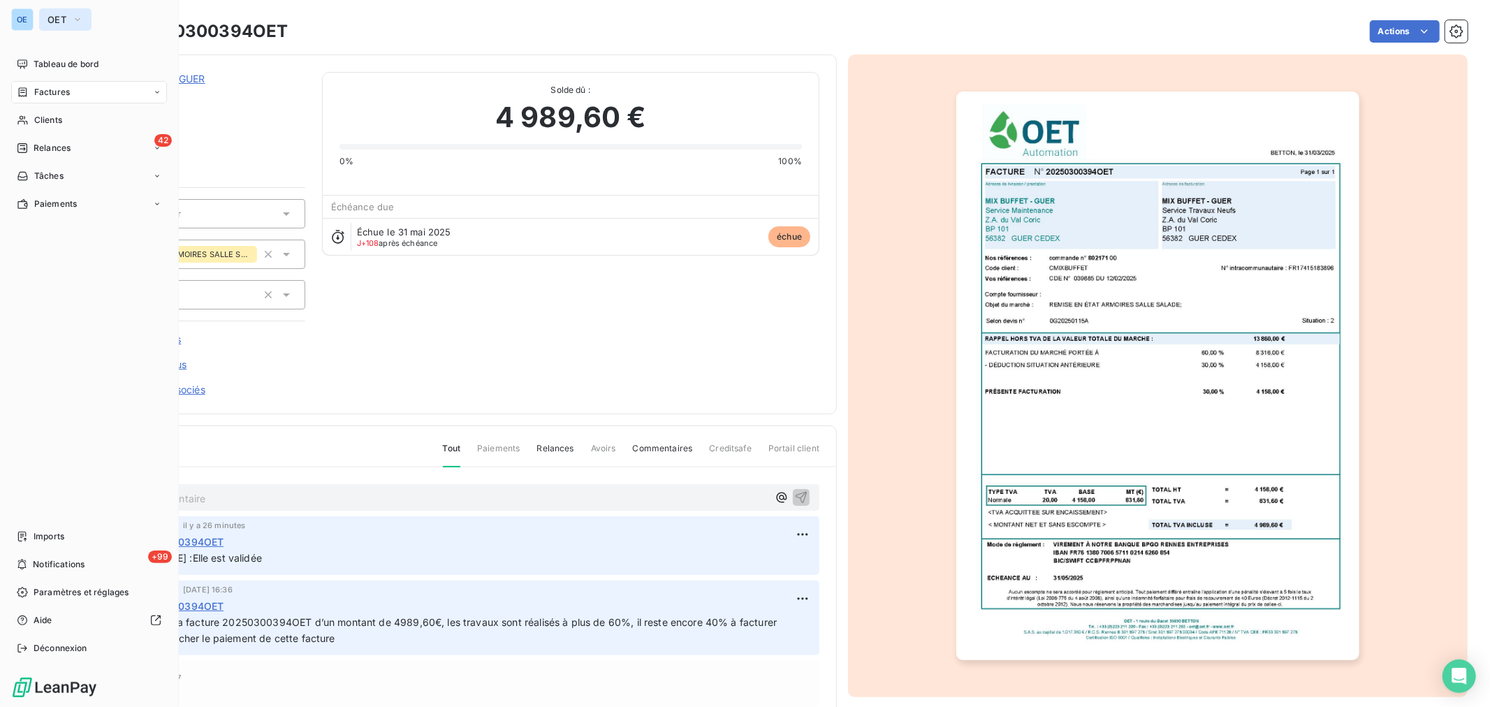
click at [81, 23] on icon "button" at bounding box center [77, 20] width 11 height 14
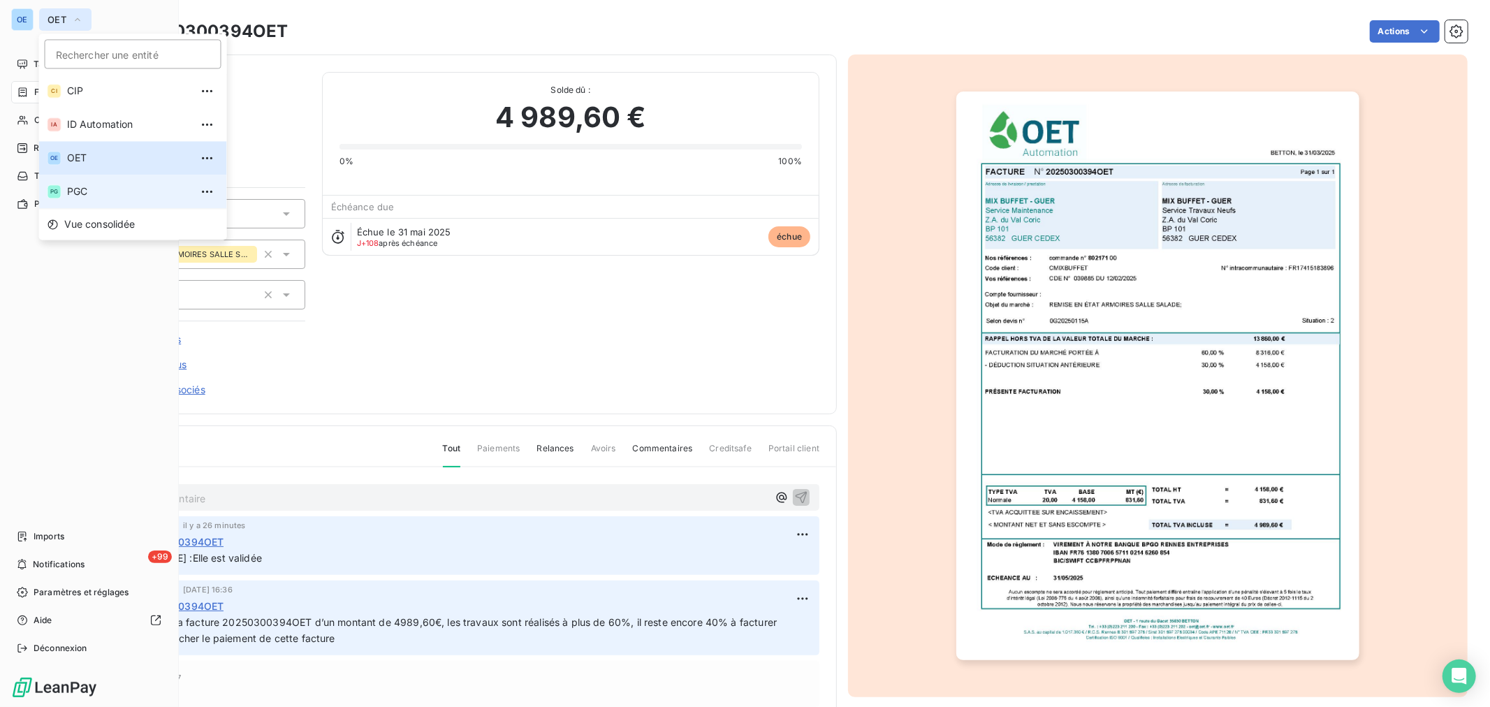
click at [98, 189] on span "PGC" at bounding box center [129, 191] width 124 height 14
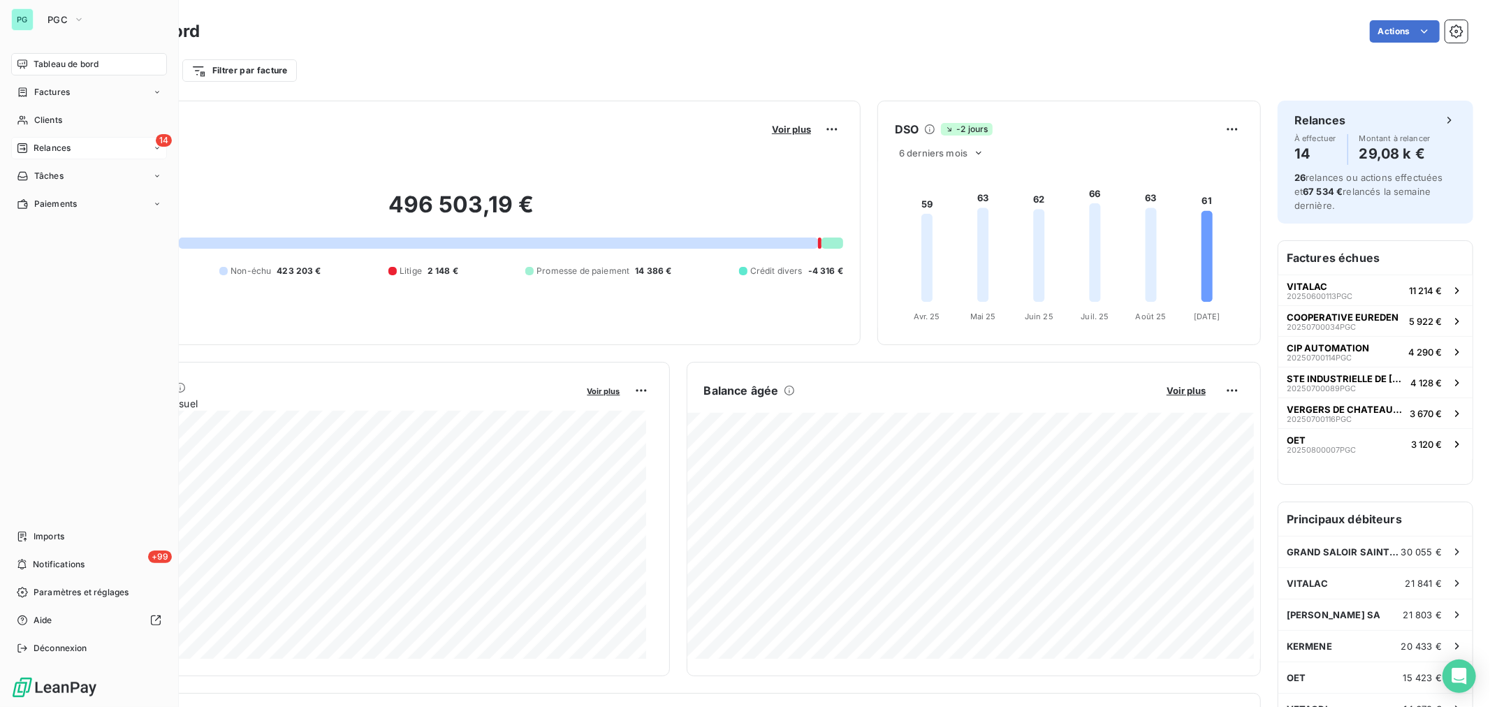
click at [79, 140] on div "14 Relances" at bounding box center [89, 148] width 156 height 22
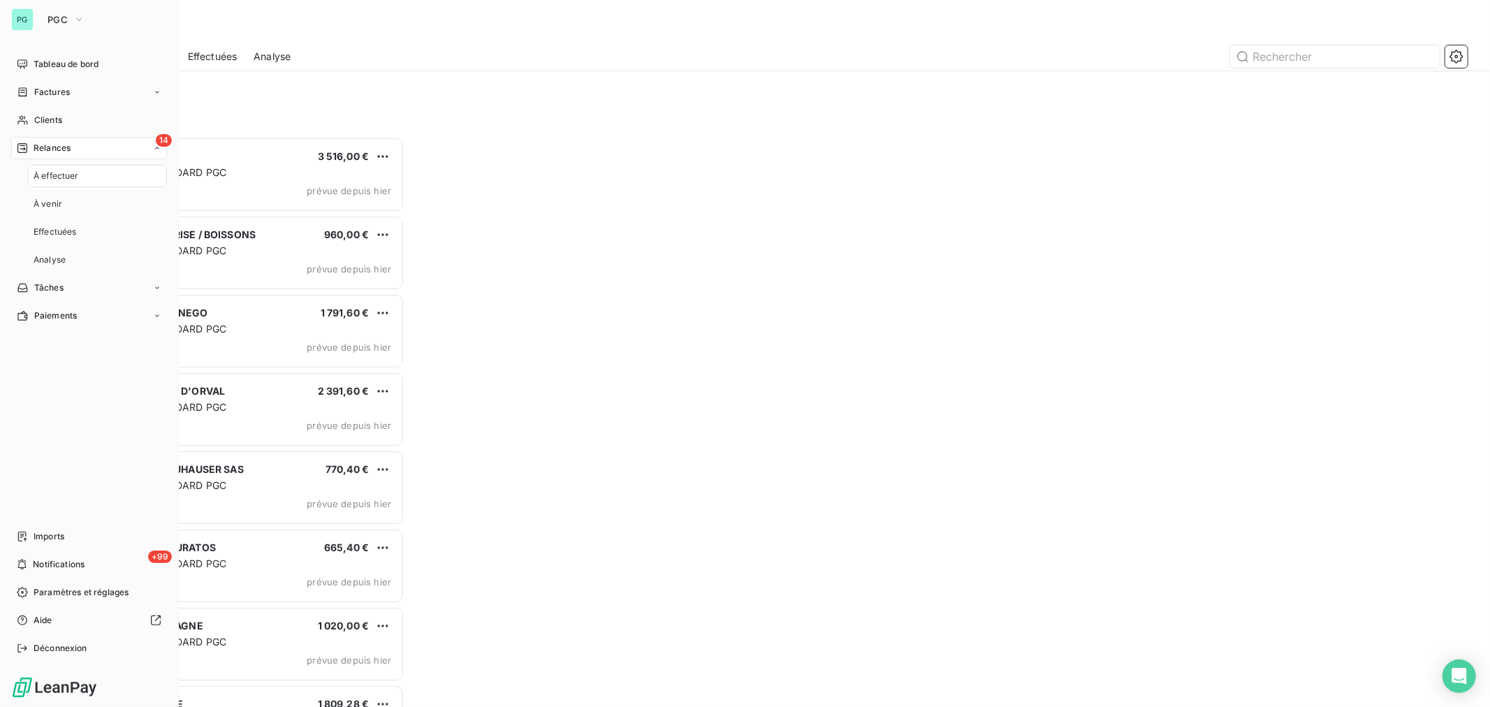
scroll to position [558, 326]
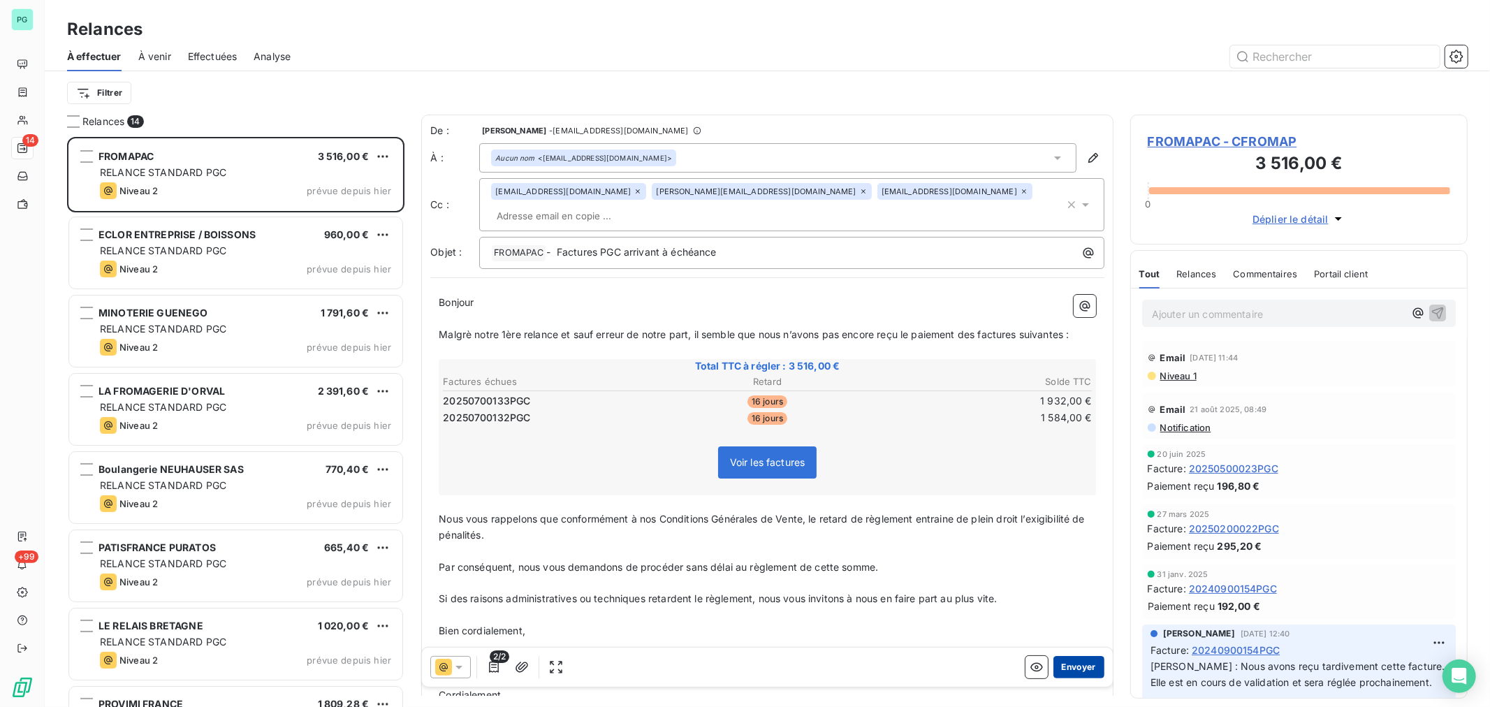
click at [1077, 669] on button "Envoyer" at bounding box center [1079, 667] width 51 height 22
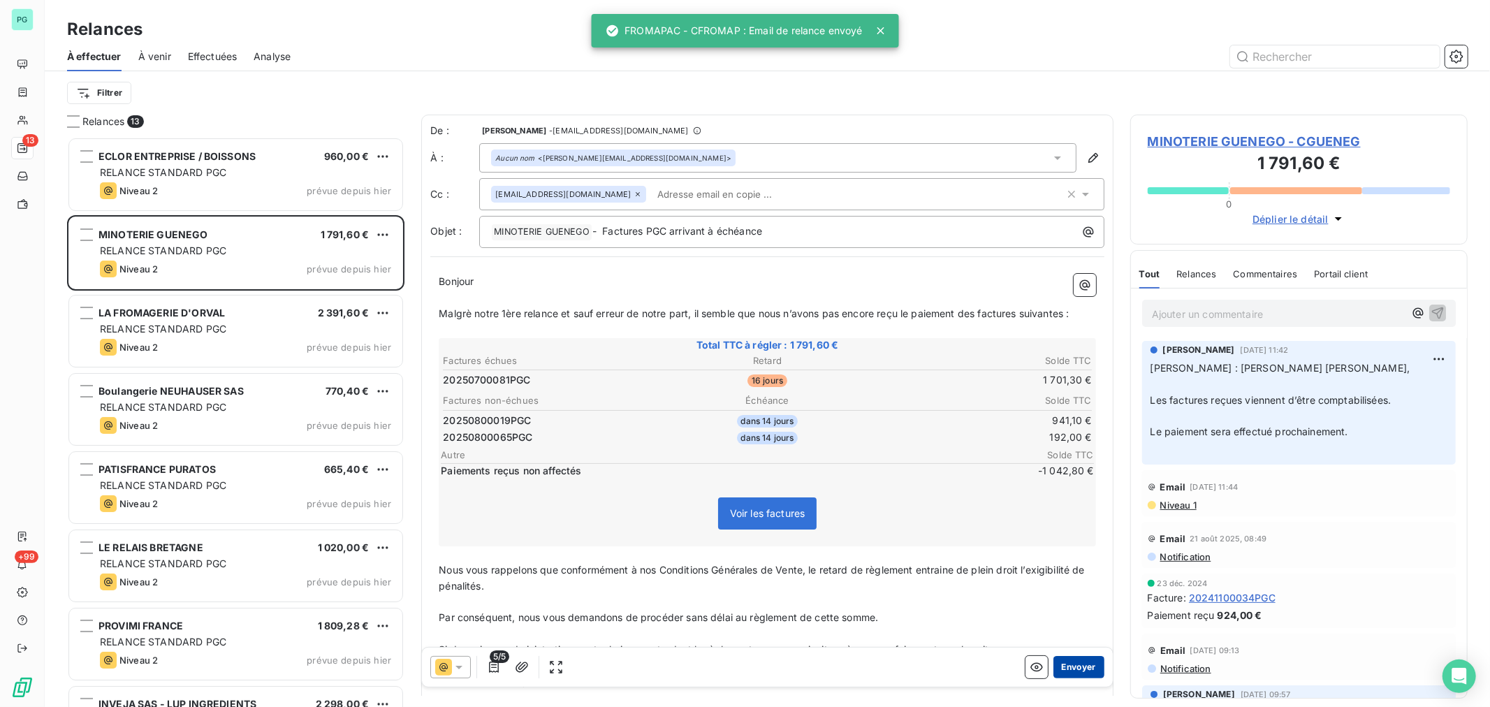
click at [1071, 664] on button "Envoyer" at bounding box center [1079, 667] width 51 height 22
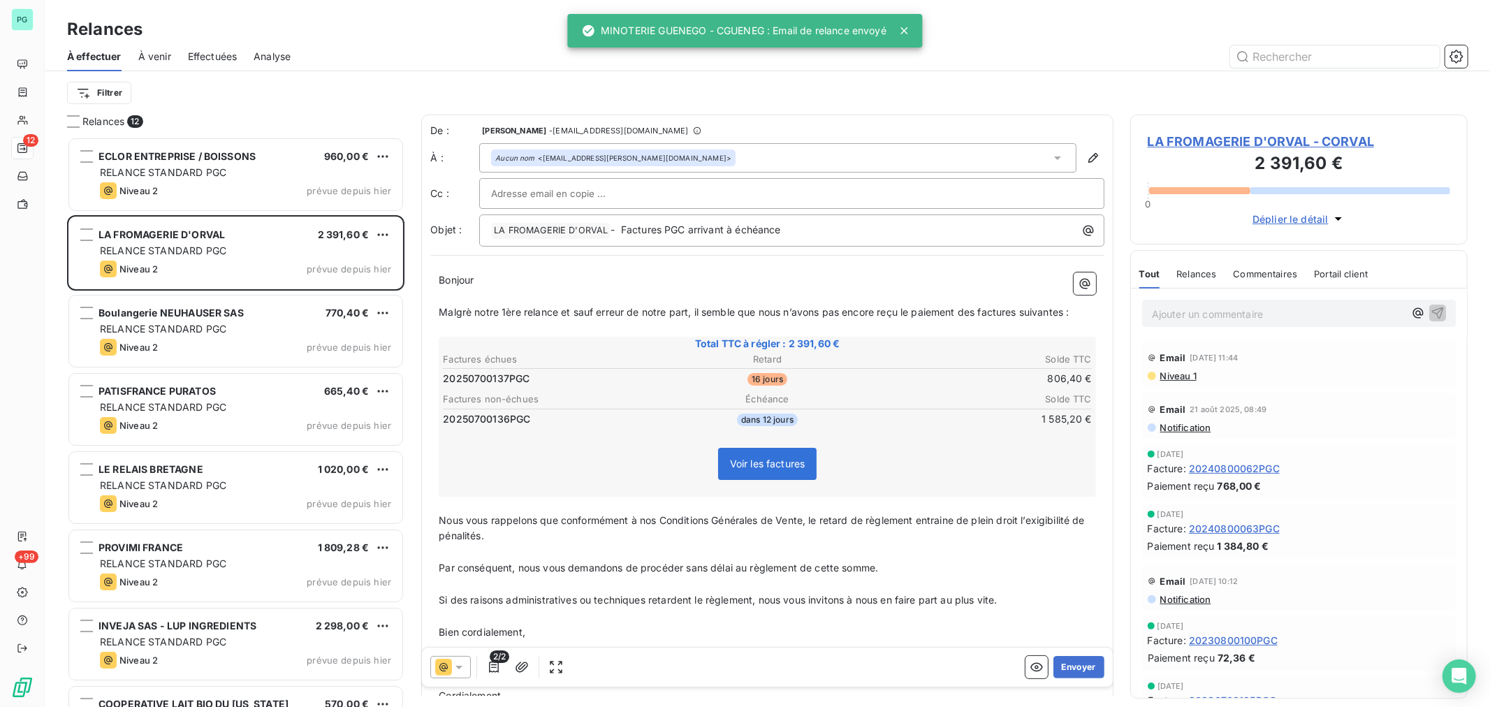
click at [1071, 664] on button "Envoyer" at bounding box center [1079, 667] width 51 height 22
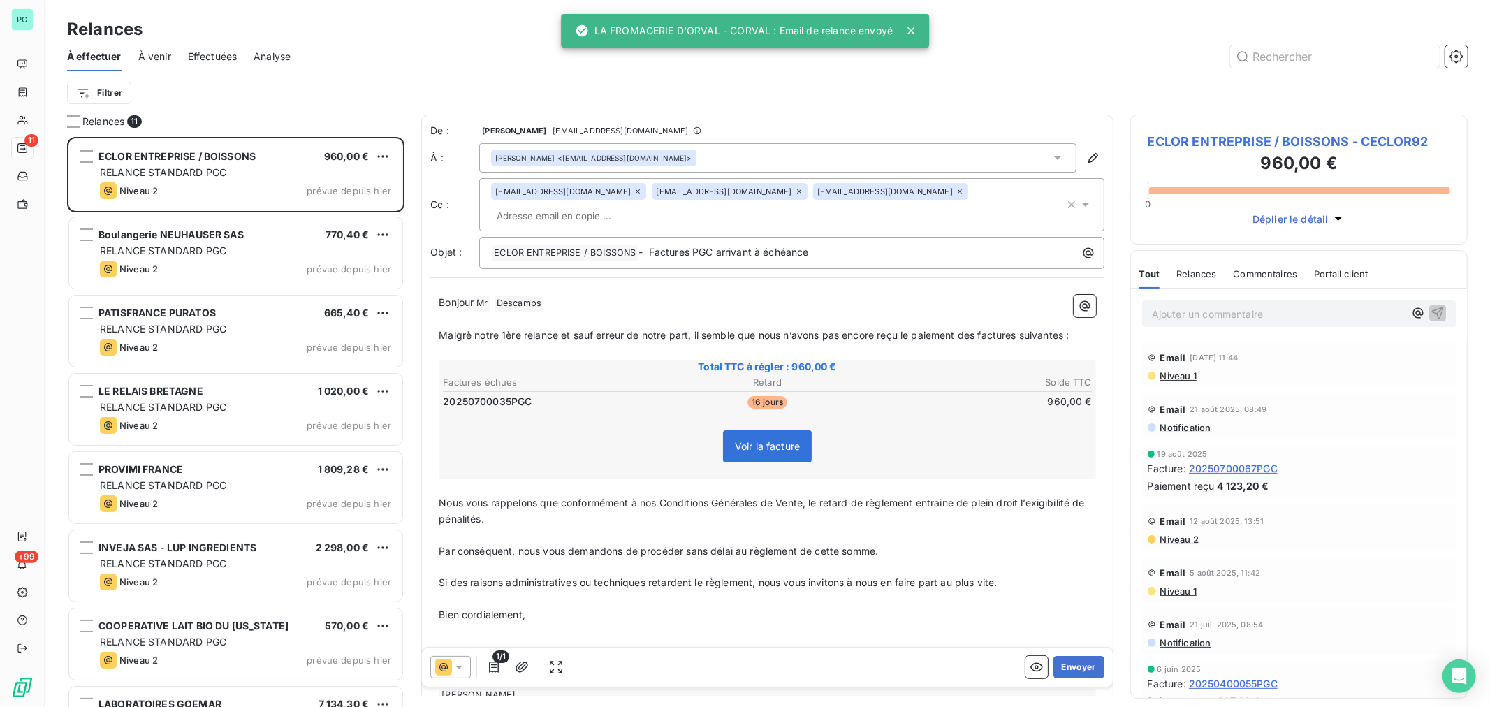
click at [1071, 664] on button "Envoyer" at bounding box center [1079, 667] width 51 height 22
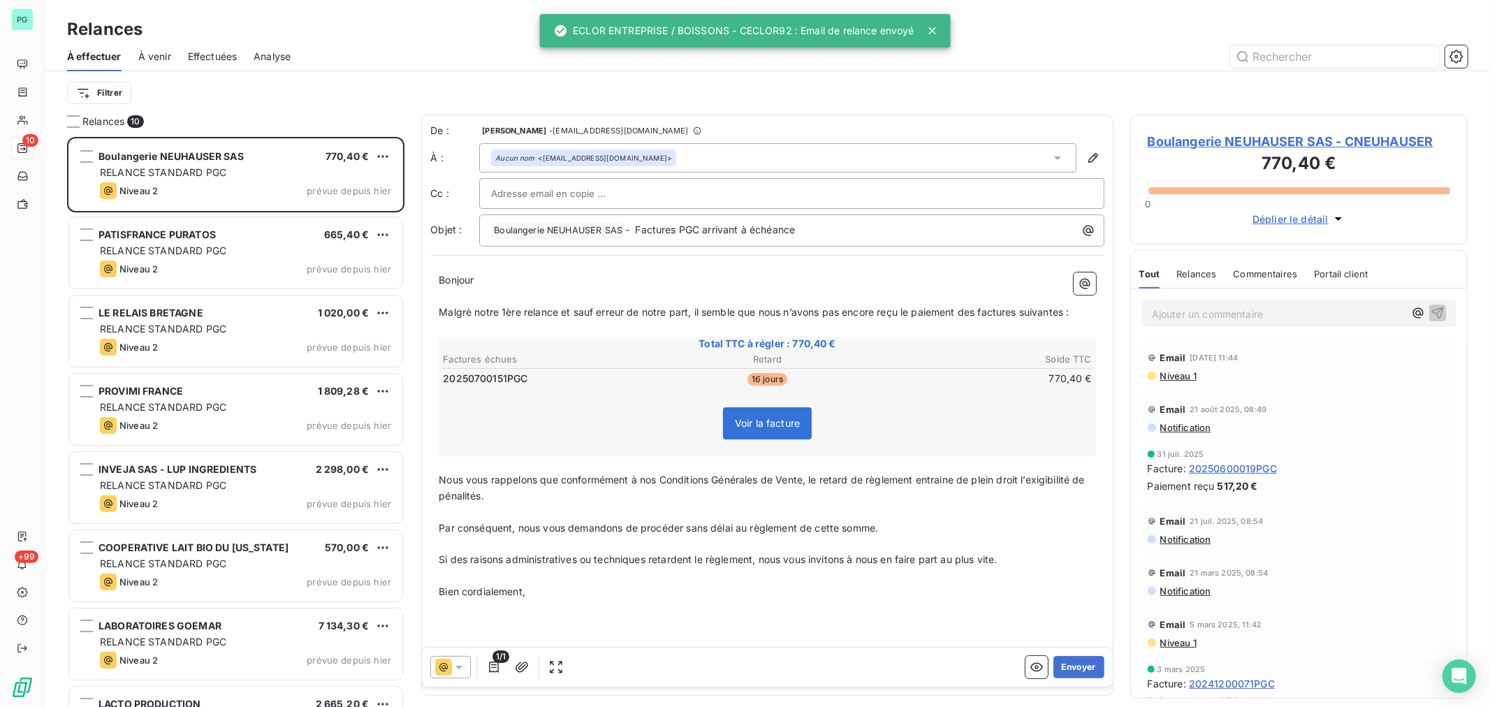
click at [1071, 664] on button "Envoyer" at bounding box center [1079, 667] width 51 height 22
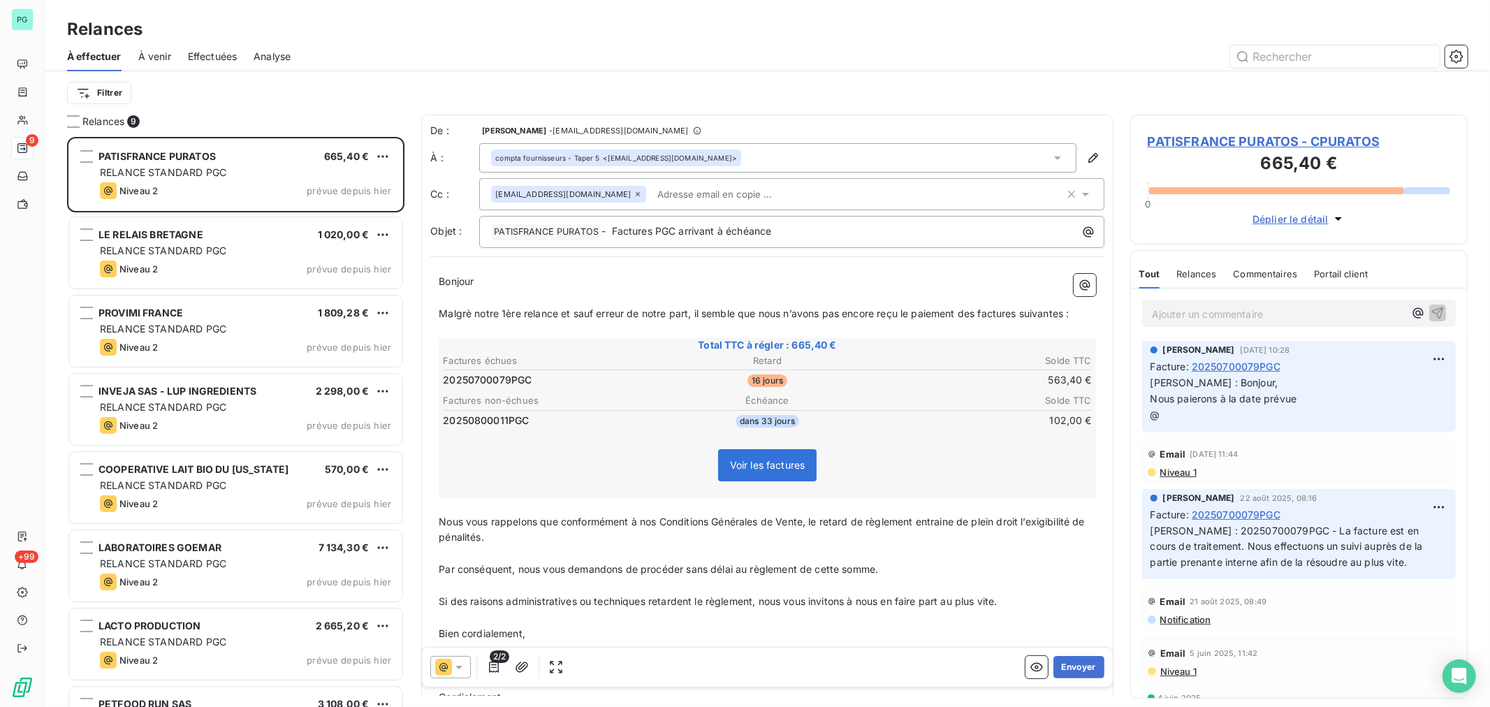
click at [1071, 664] on button "Envoyer" at bounding box center [1079, 667] width 51 height 22
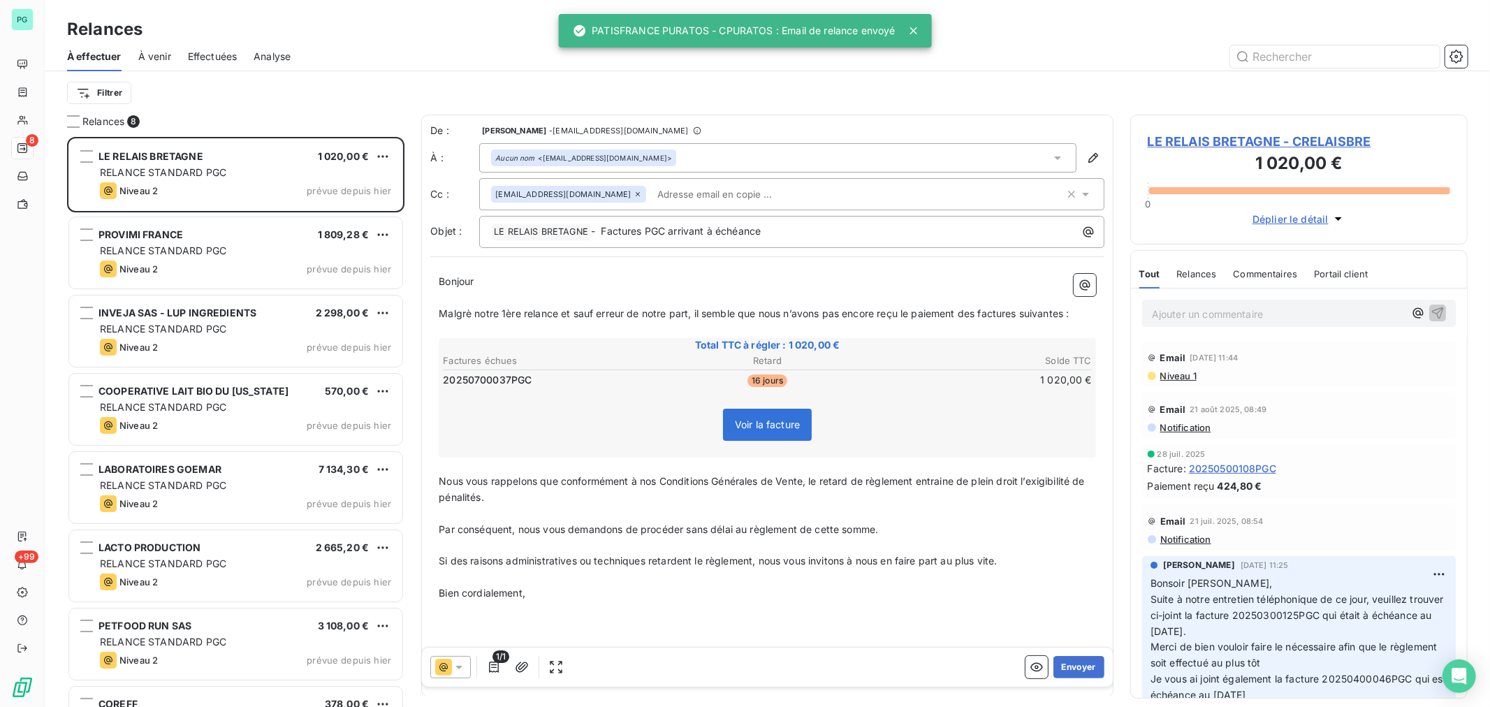
click at [1071, 664] on button "Envoyer" at bounding box center [1079, 667] width 51 height 22
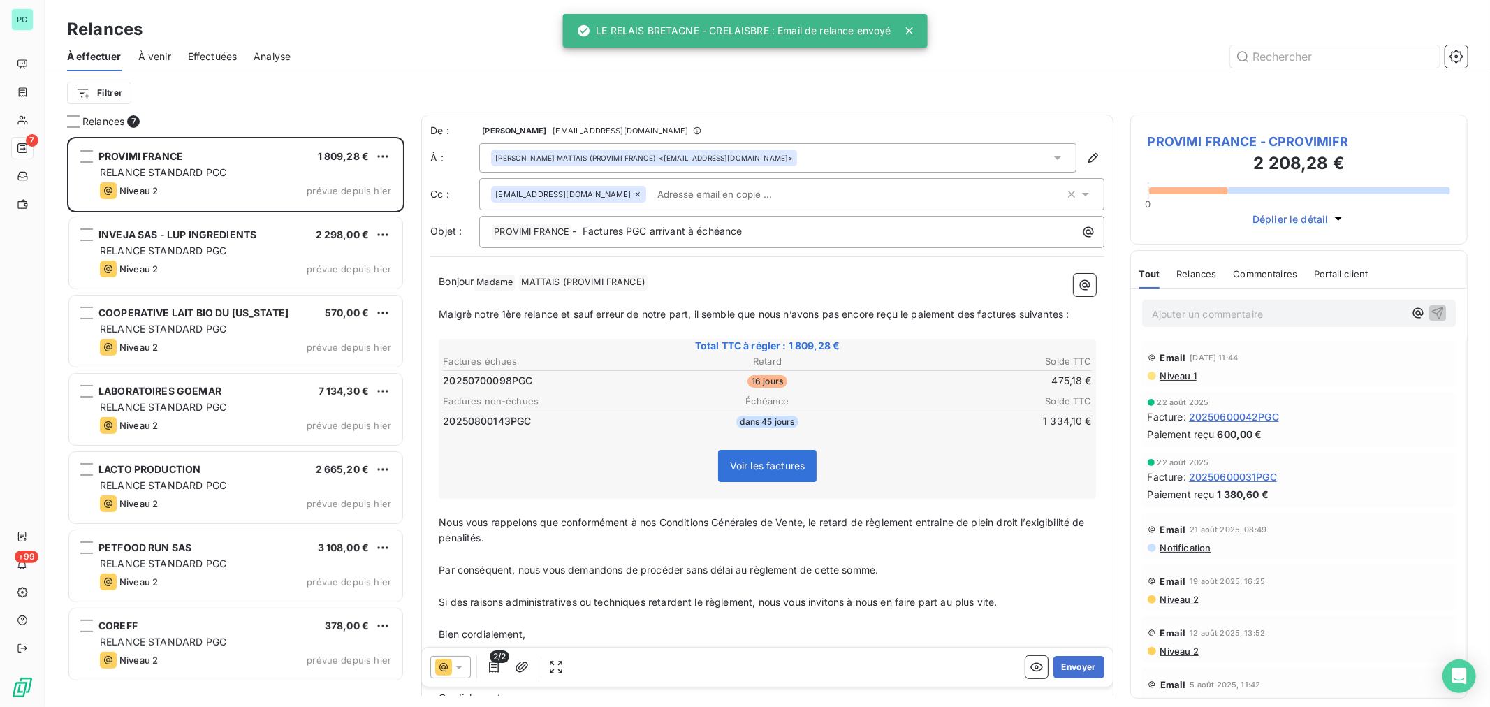
click at [1071, 664] on button "Envoyer" at bounding box center [1079, 667] width 51 height 22
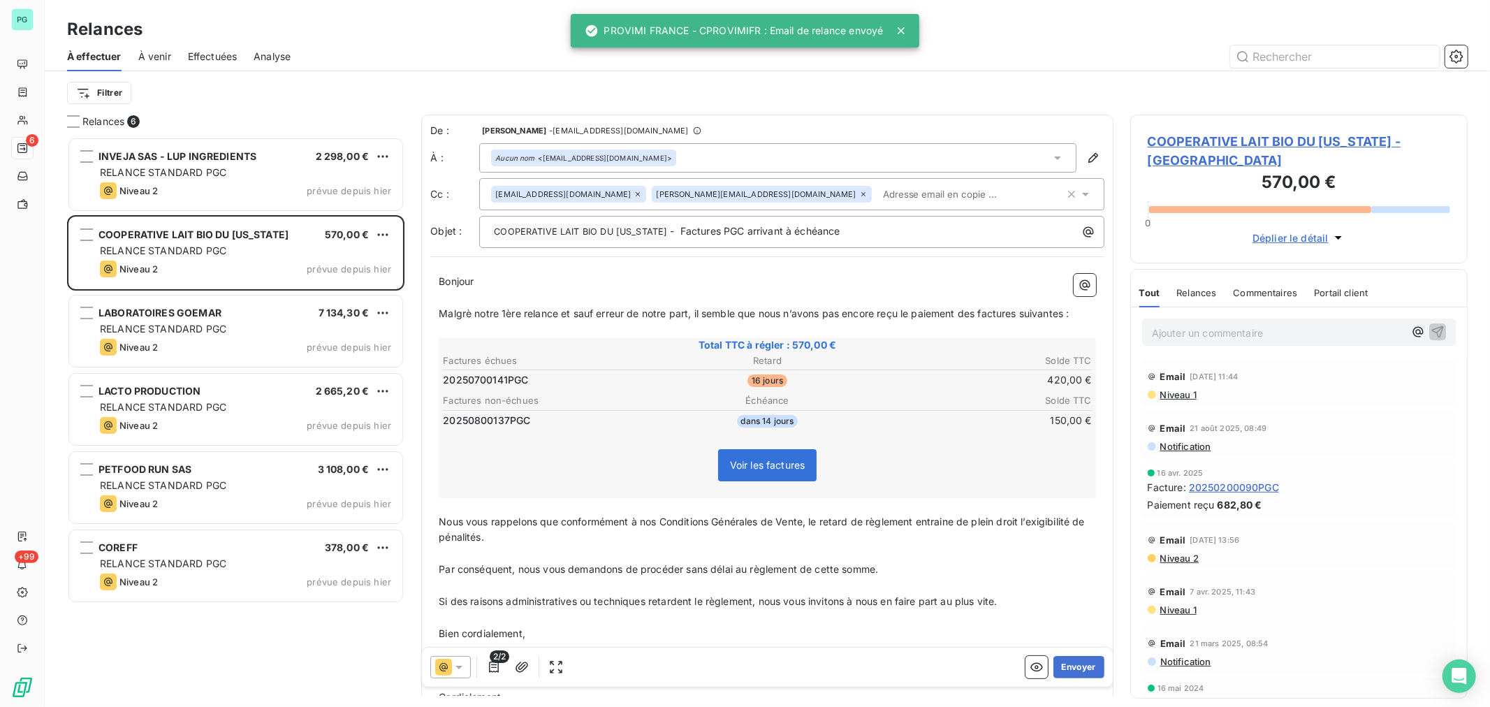
click at [1071, 664] on button "Envoyer" at bounding box center [1079, 667] width 51 height 22
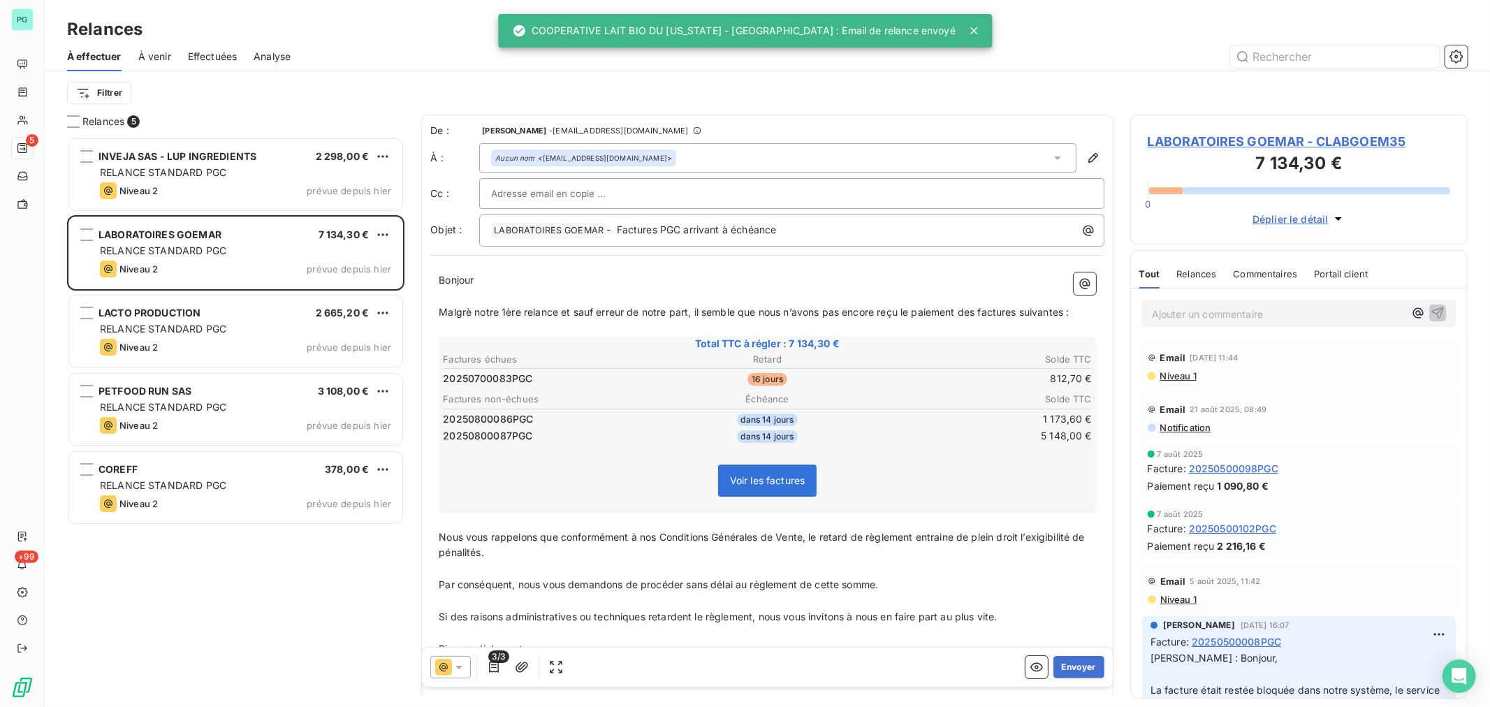
click at [1071, 664] on button "Envoyer" at bounding box center [1079, 667] width 51 height 22
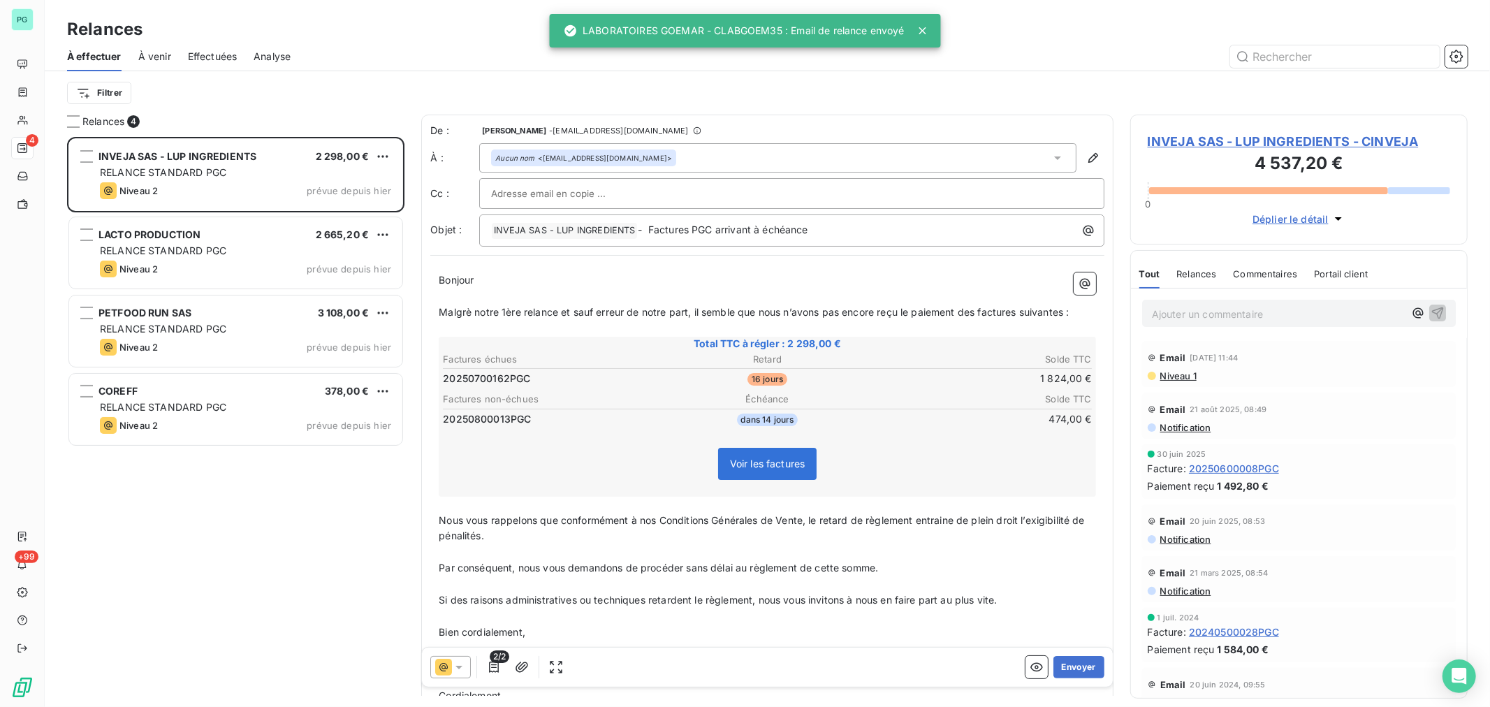
click at [1071, 664] on button "Envoyer" at bounding box center [1079, 667] width 51 height 22
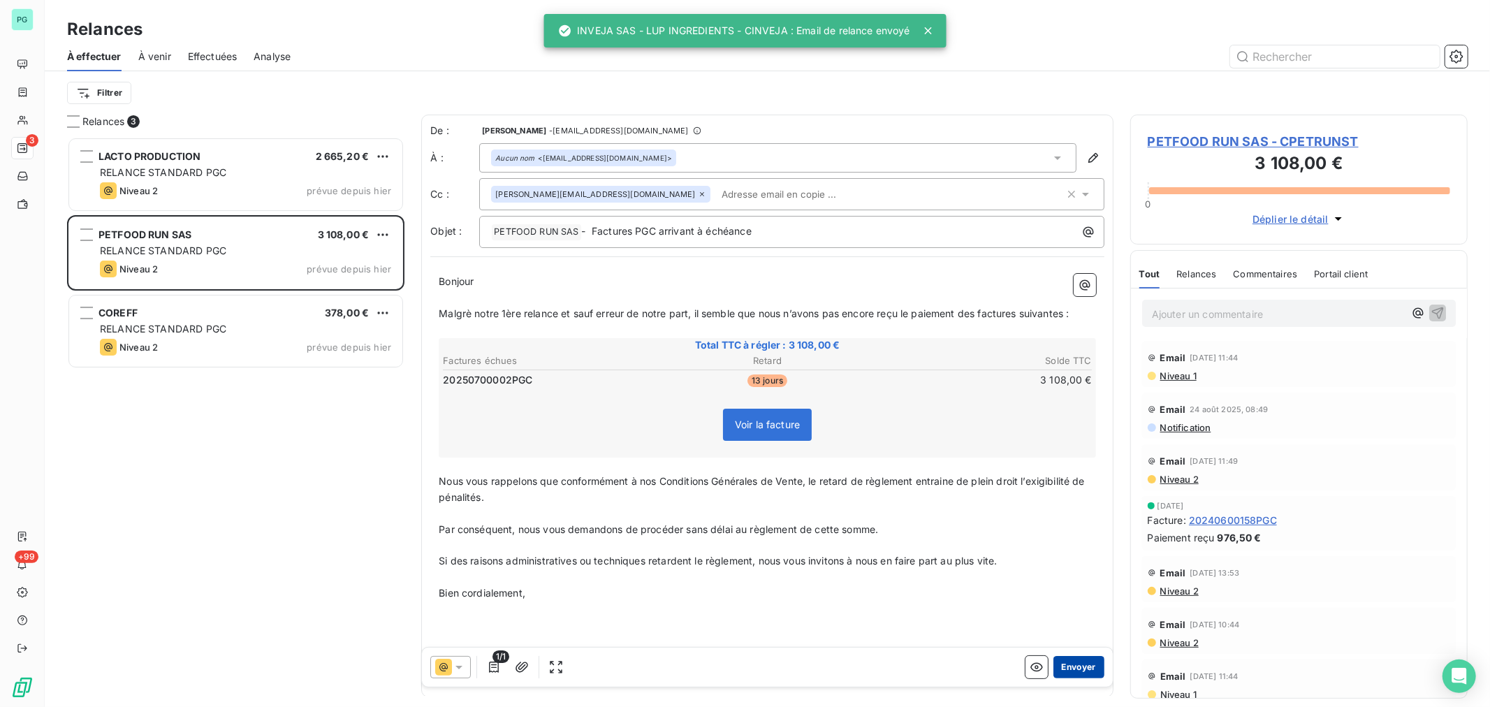
click at [1073, 668] on button "Envoyer" at bounding box center [1079, 667] width 51 height 22
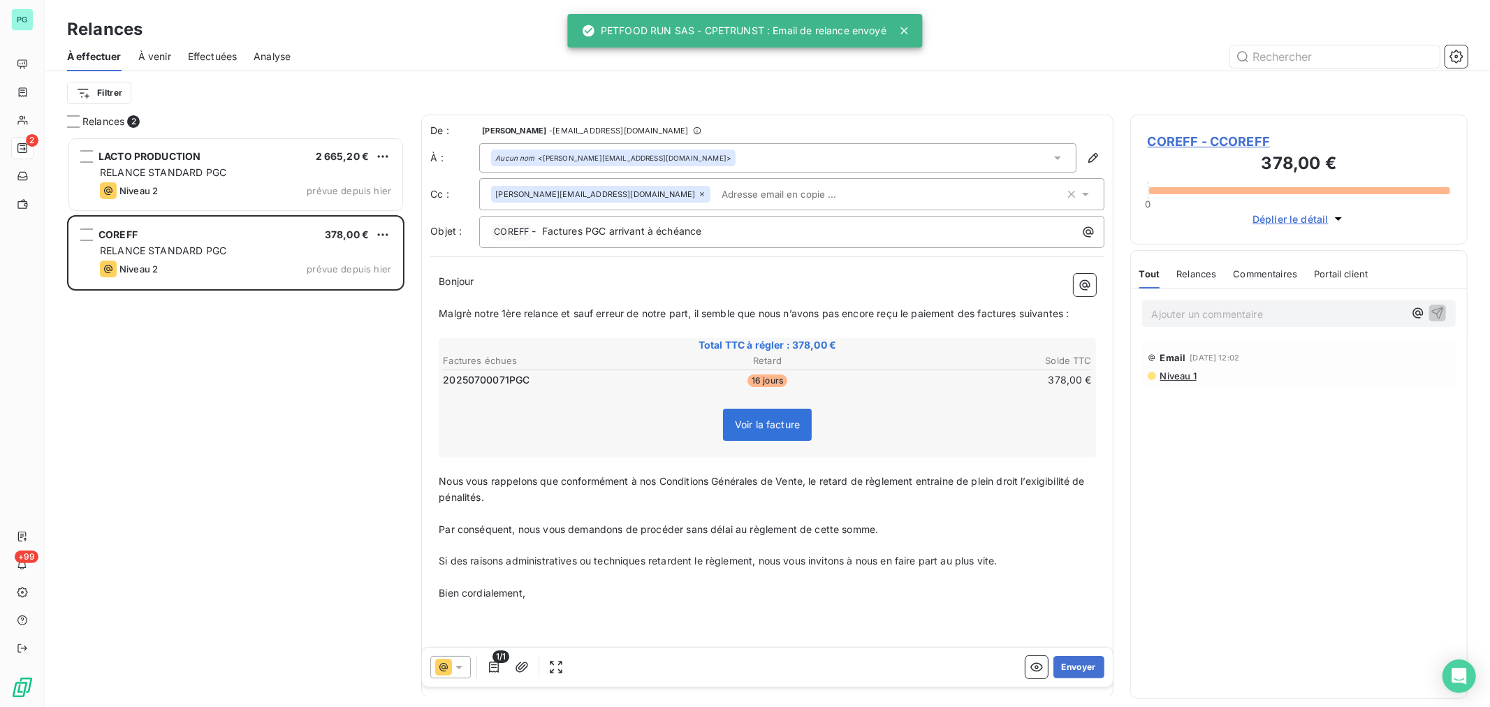
click at [1073, 668] on button "Envoyer" at bounding box center [1079, 667] width 51 height 22
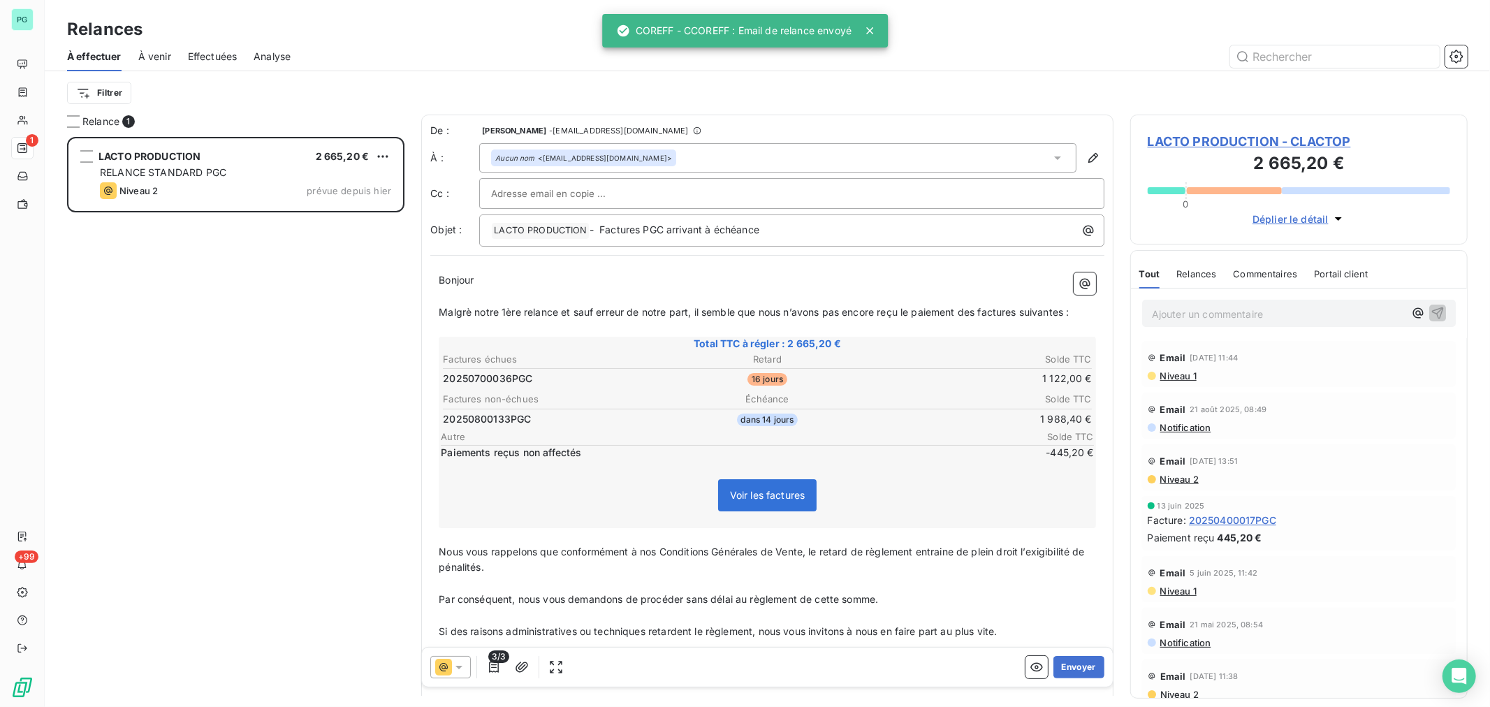
click at [1073, 668] on button "Envoyer" at bounding box center [1079, 667] width 51 height 22
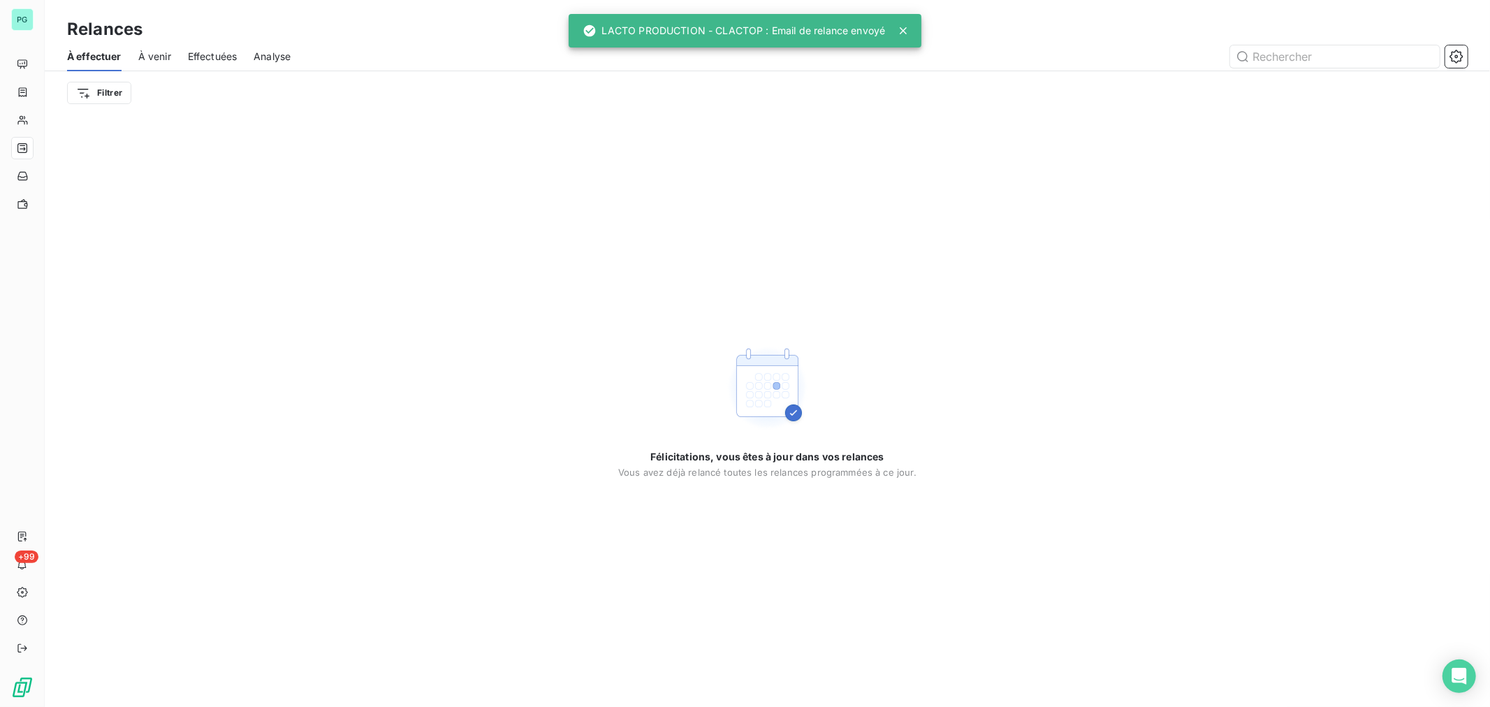
click at [215, 54] on span "Effectuées" at bounding box center [213, 57] width 50 height 14
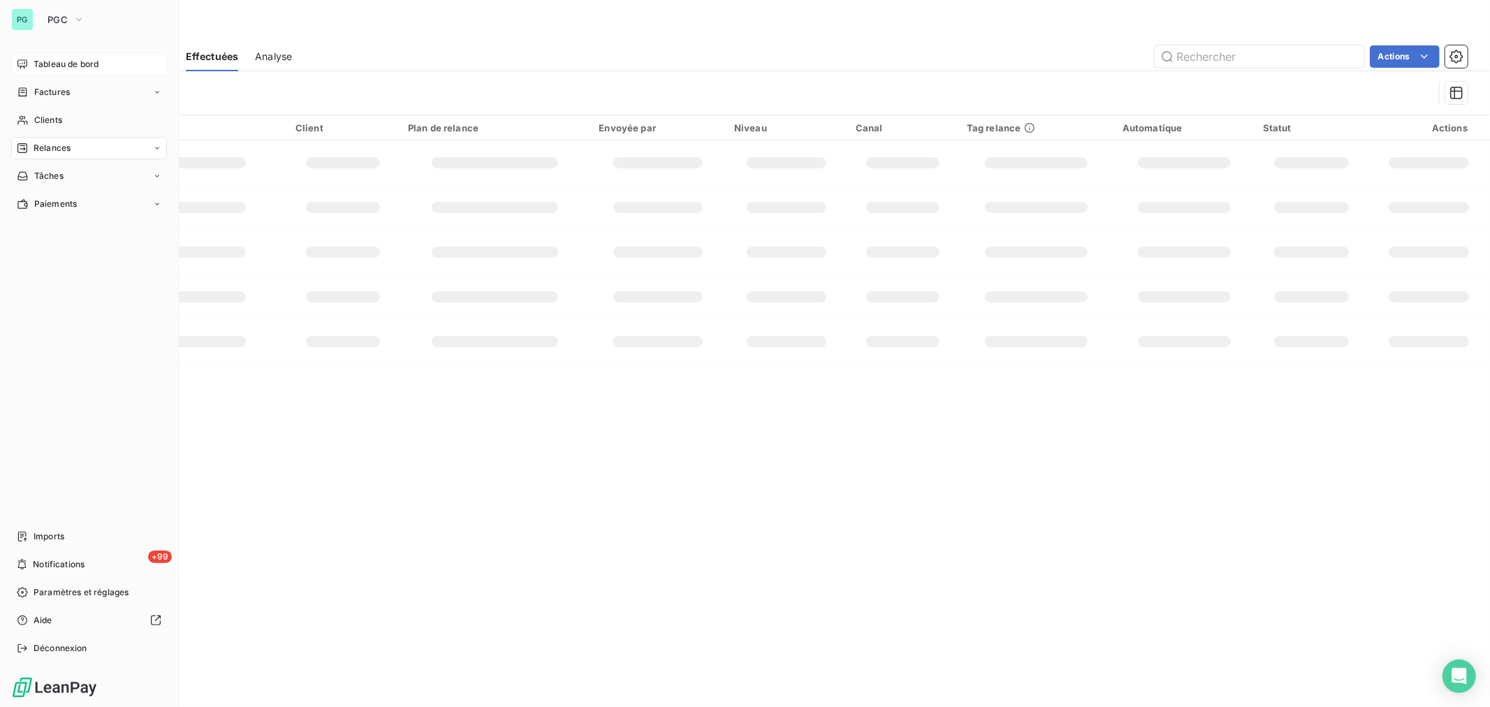
click at [34, 66] on span "Tableau de bord" at bounding box center [66, 64] width 65 height 13
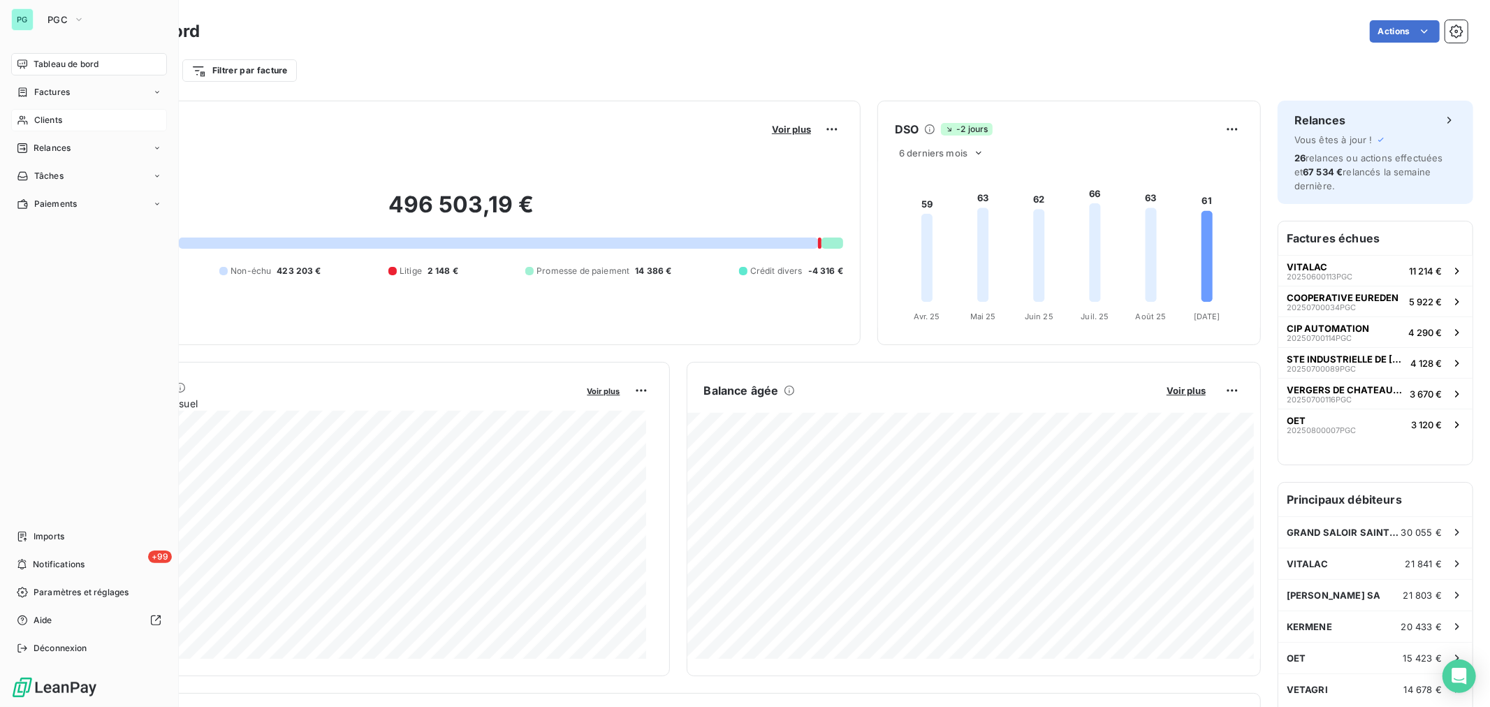
click at [37, 119] on span "Clients" at bounding box center [48, 120] width 28 height 13
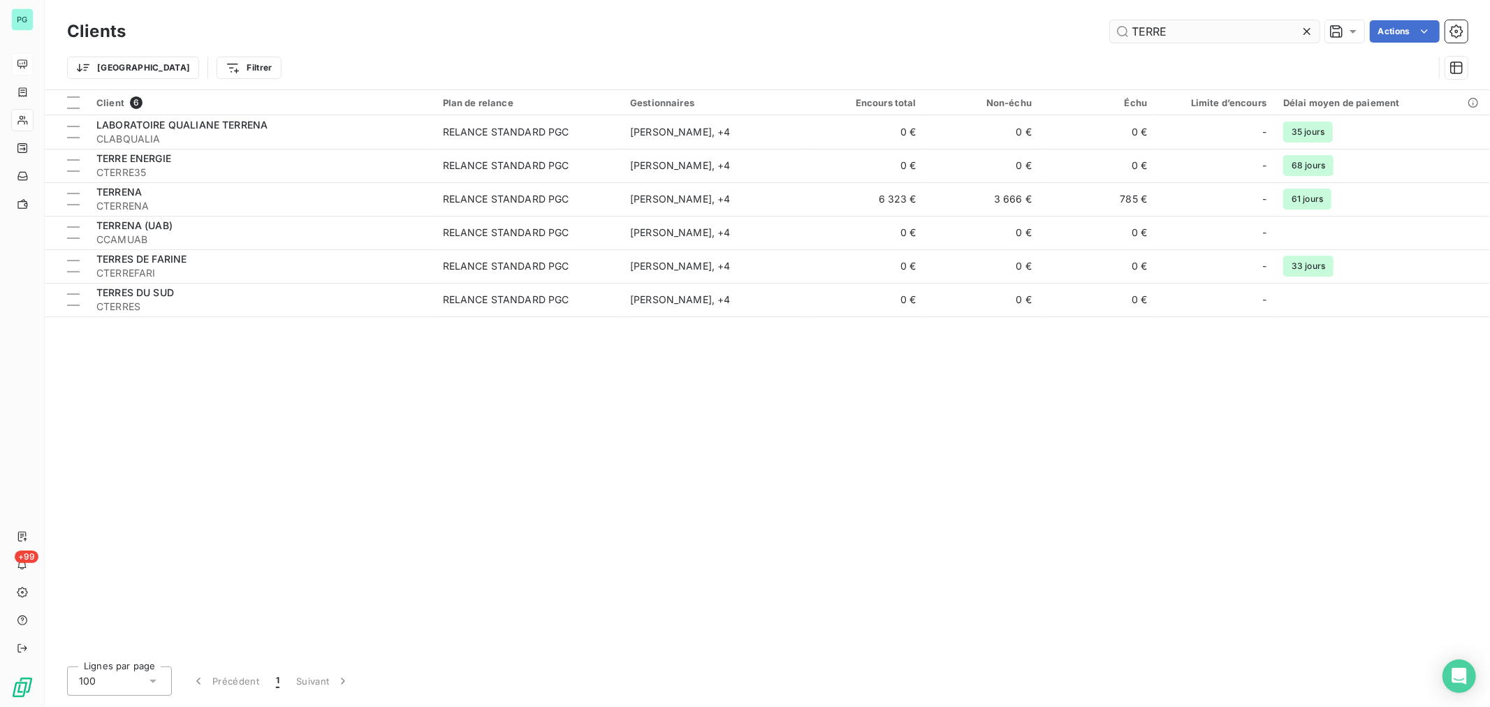
drag, startPoint x: 1197, startPoint y: 36, endPoint x: 1131, endPoint y: 38, distance: 66.4
click at [1131, 38] on input "TERRE" at bounding box center [1215, 31] width 210 height 22
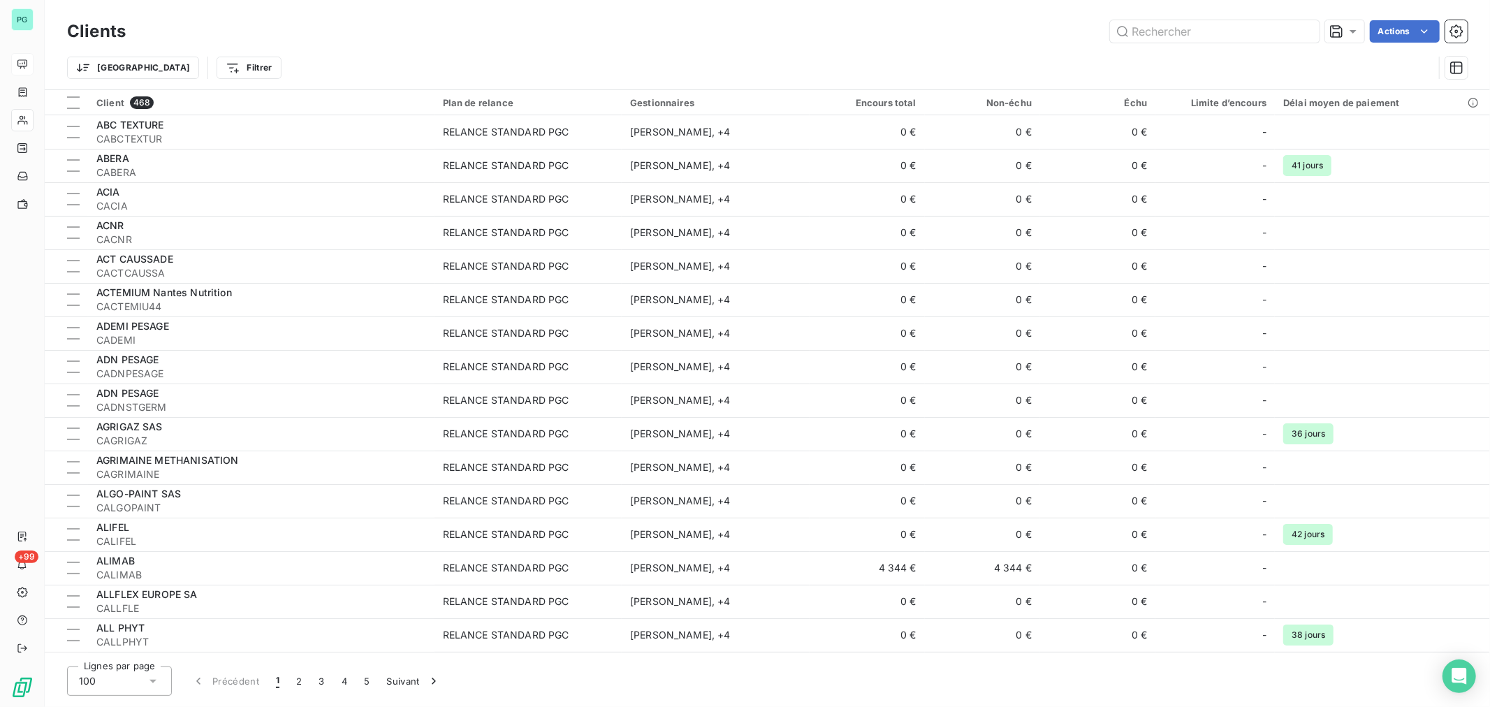
click at [173, 65] on html "PG +99 Clients Actions Trier Filtrer Client 468 Plan de relance Gestionnaires E…" at bounding box center [745, 353] width 1490 height 707
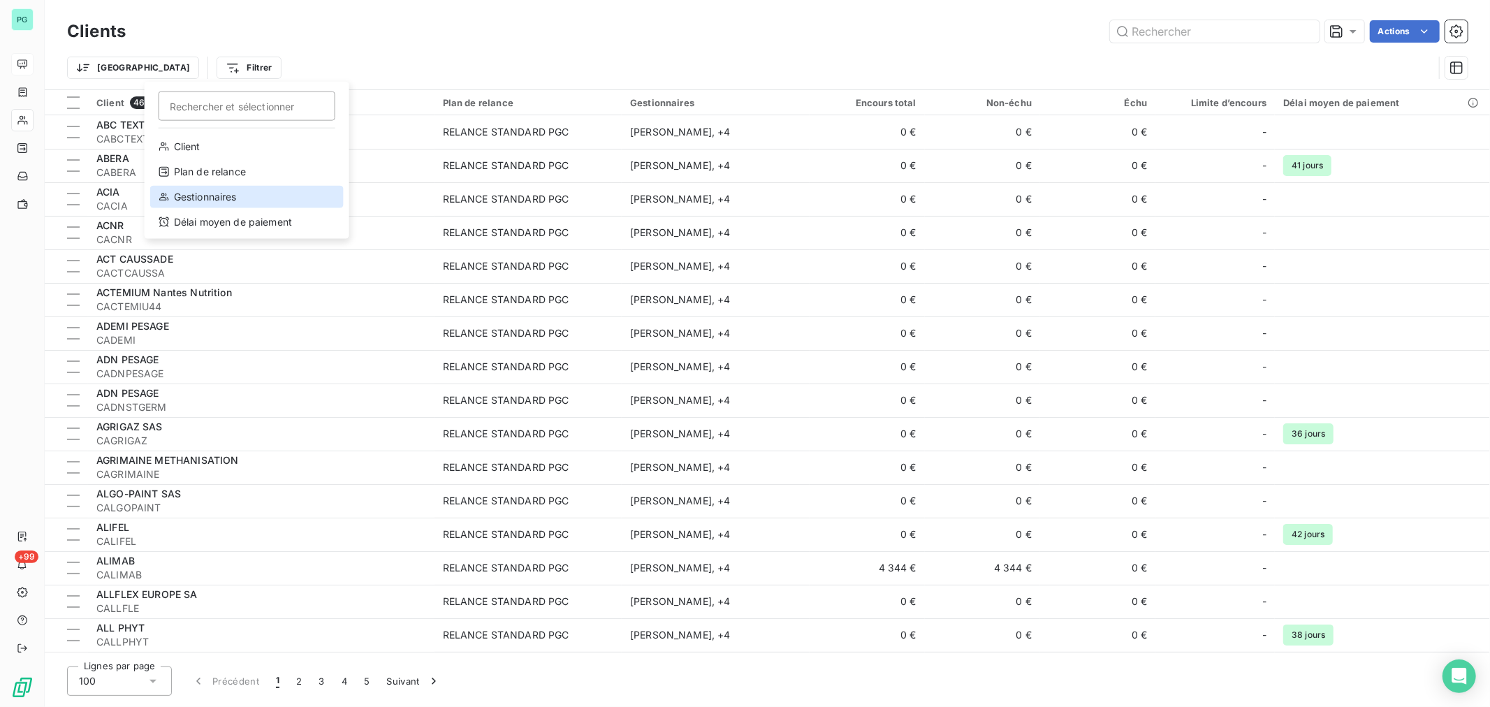
click at [220, 192] on div "Gestionnaires" at bounding box center [247, 197] width 194 height 22
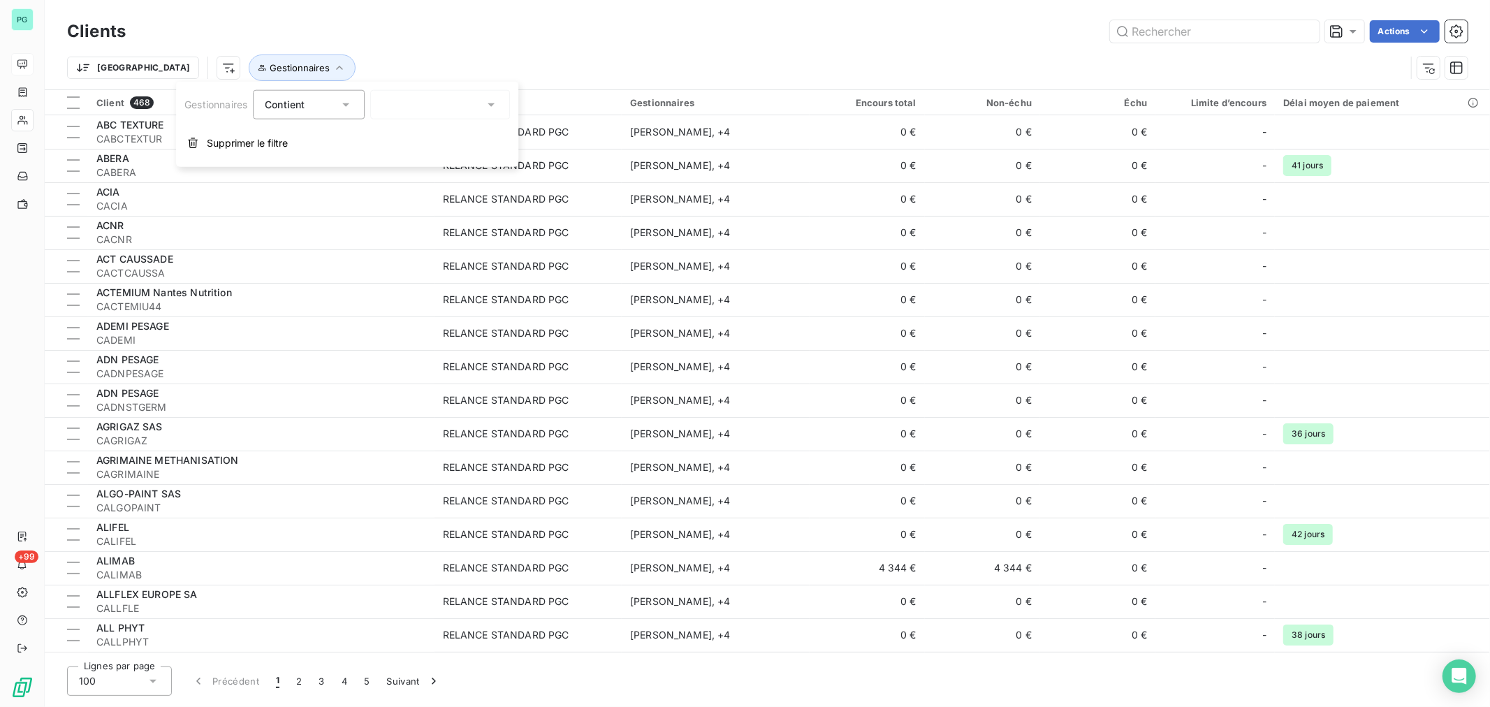
click at [490, 103] on icon at bounding box center [491, 105] width 14 height 14
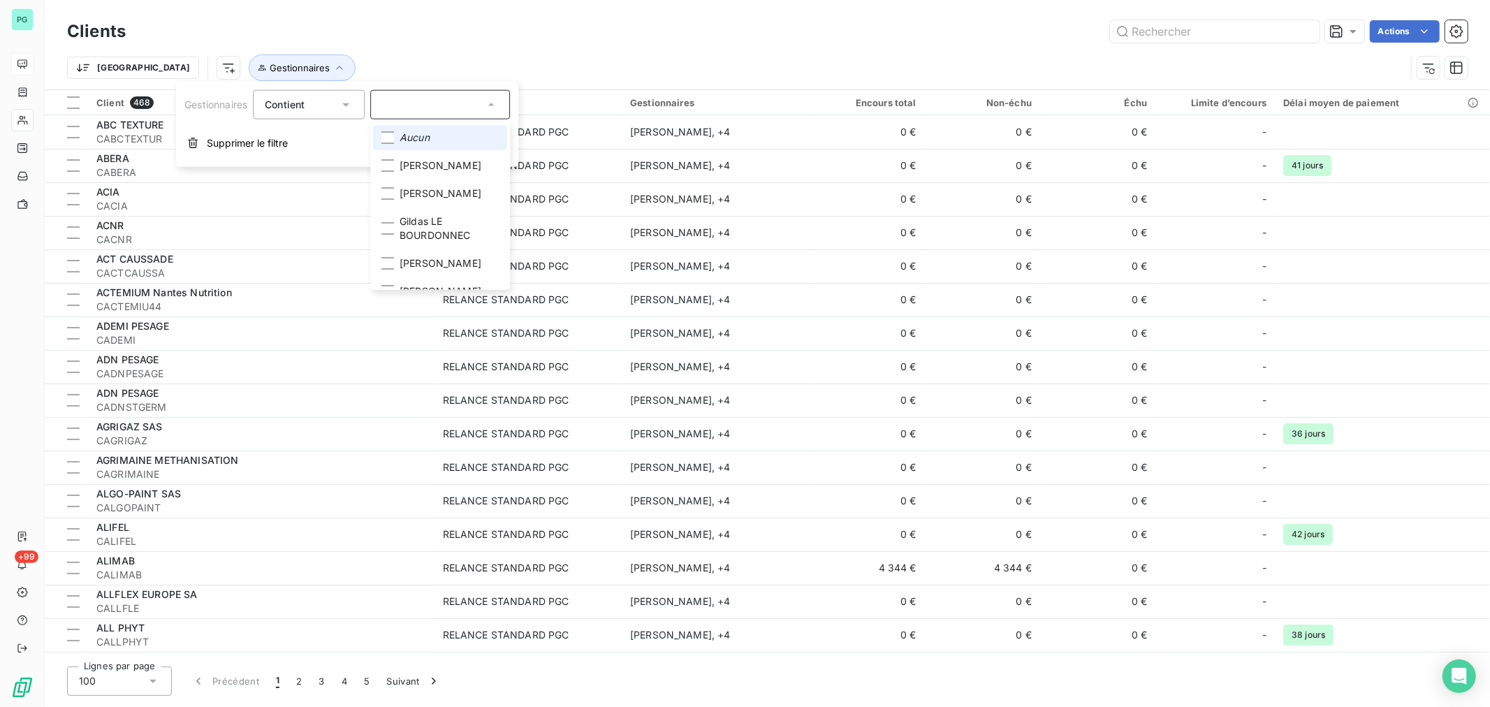
click at [444, 136] on li "Aucun" at bounding box center [440, 137] width 134 height 25
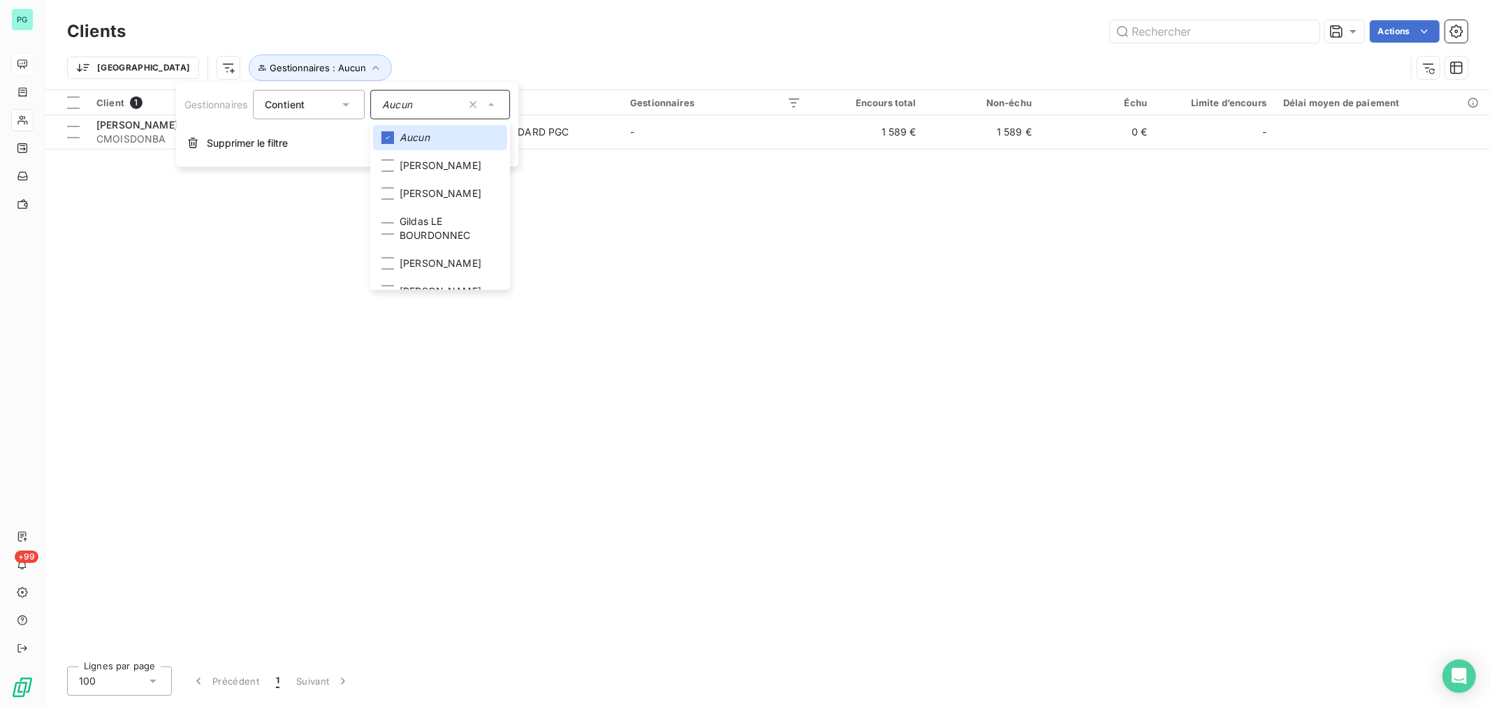
click at [495, 43] on div "Clients Actions" at bounding box center [767, 31] width 1401 height 29
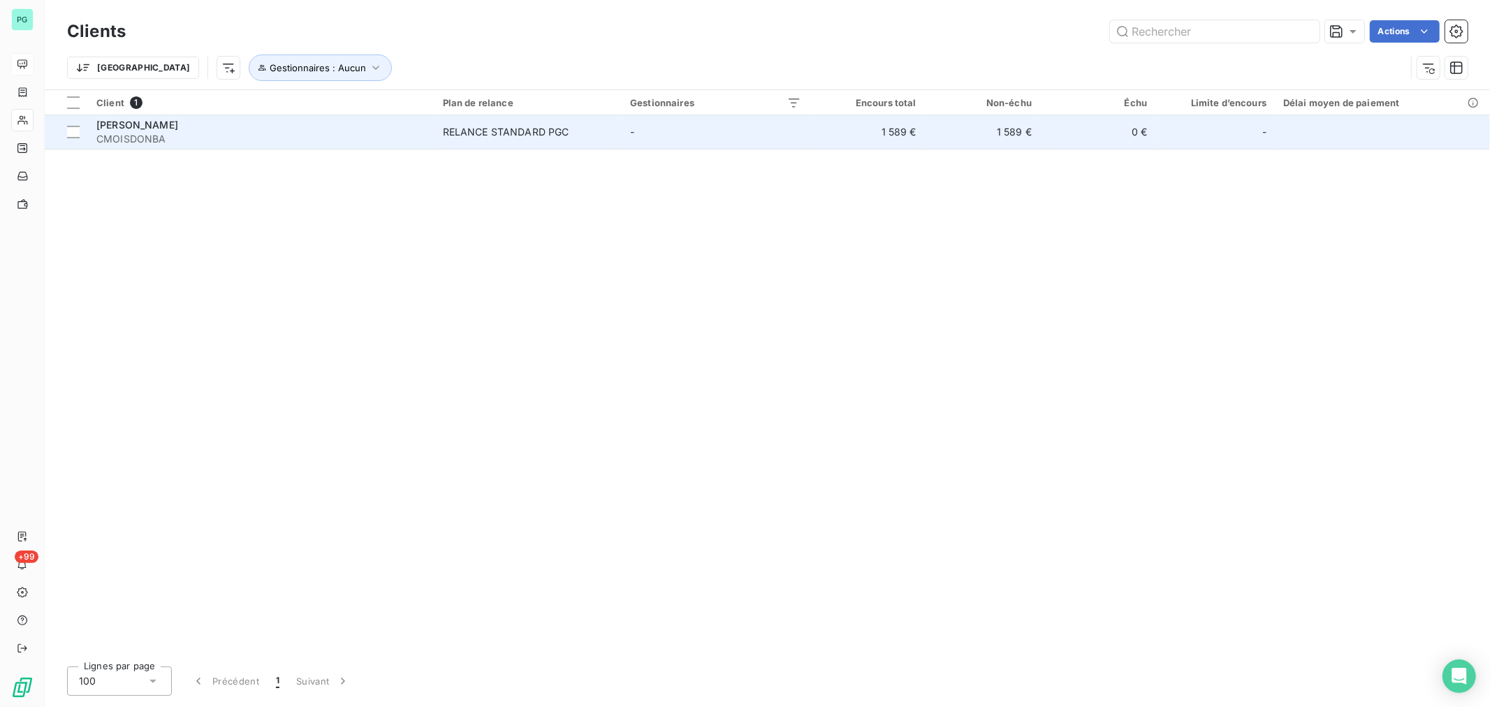
click at [173, 126] on div "[PERSON_NAME]" at bounding box center [261, 125] width 330 height 14
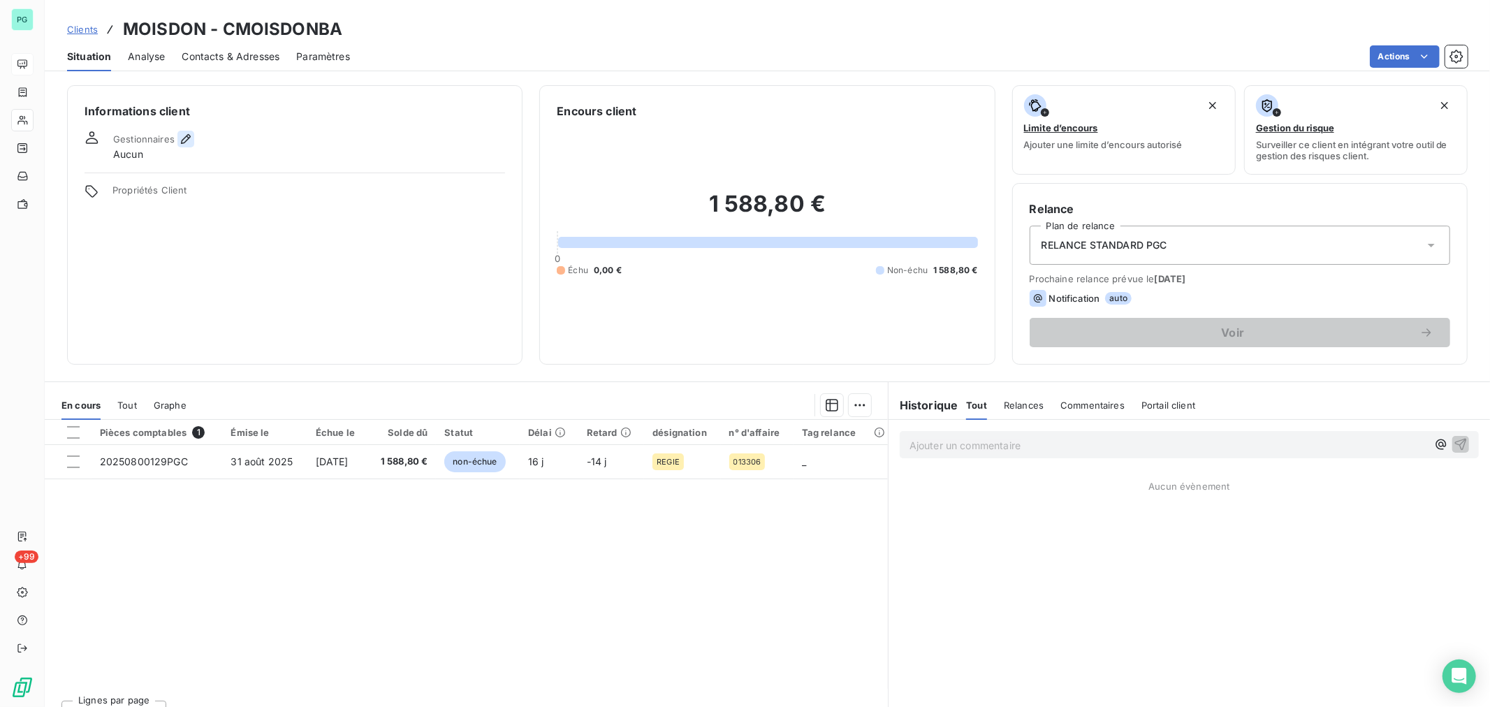
click at [182, 140] on icon "button" at bounding box center [186, 139] width 10 height 10
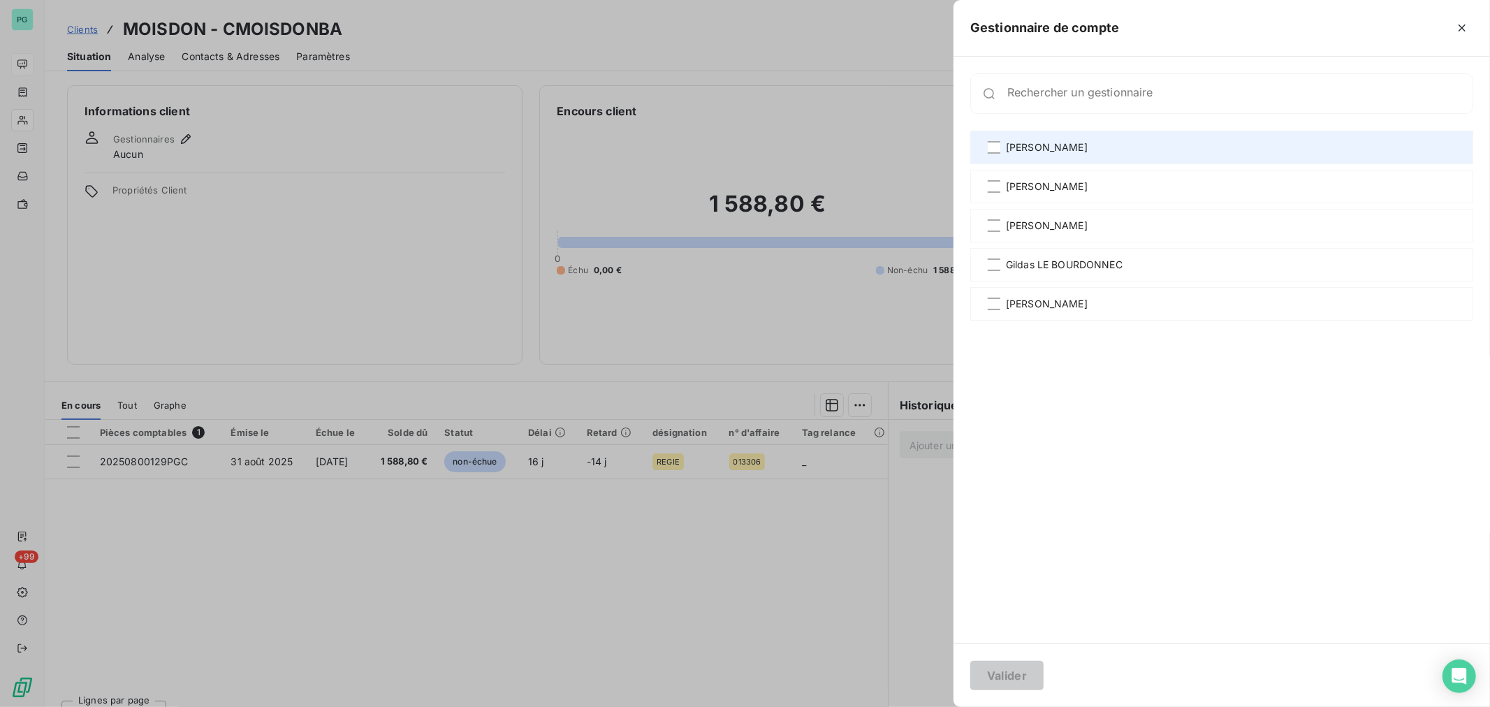
click at [1015, 151] on span "[PERSON_NAME]" at bounding box center [1047, 147] width 82 height 14
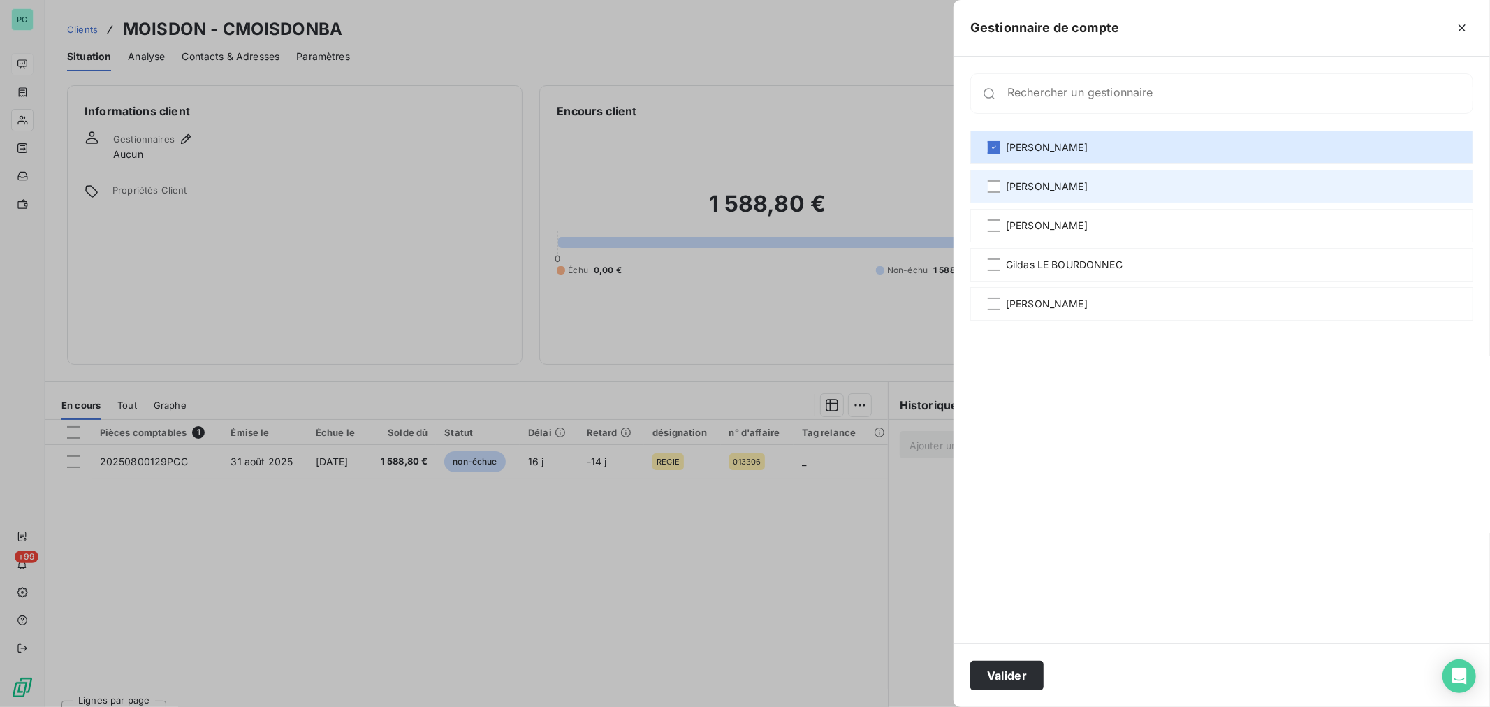
click at [1014, 187] on span "[PERSON_NAME]" at bounding box center [1047, 187] width 82 height 14
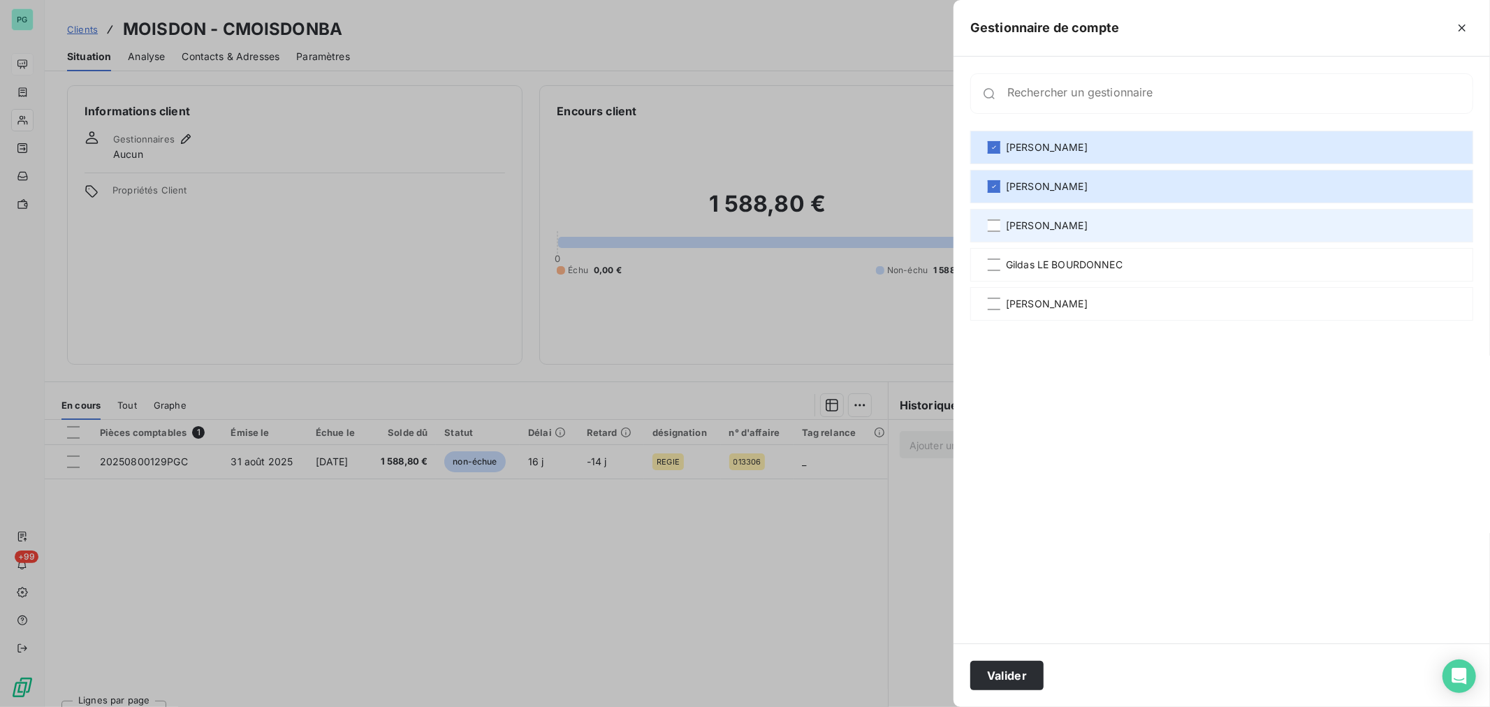
click at [1017, 225] on span "[PERSON_NAME]" at bounding box center [1047, 226] width 82 height 14
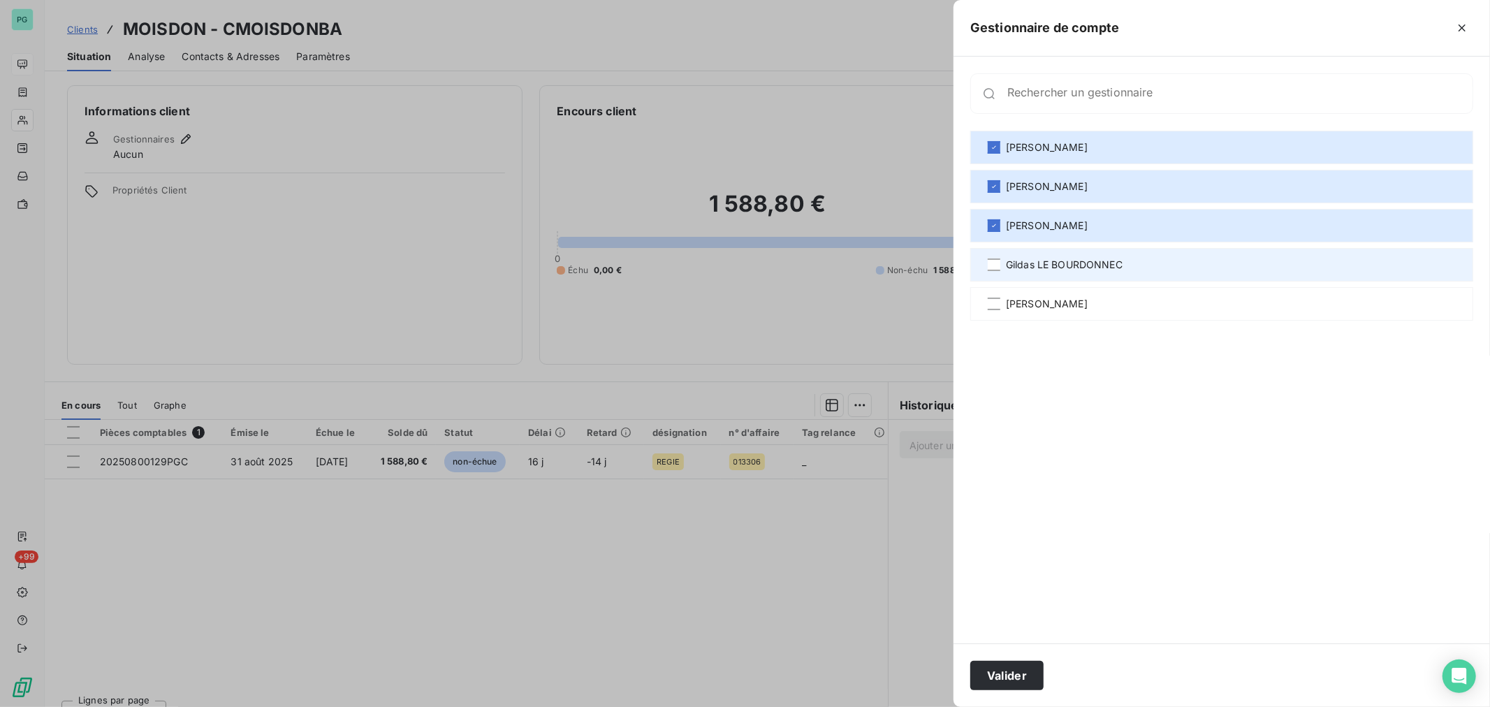
click at [1022, 261] on span "Gildas LE BOURDONNEC" at bounding box center [1064, 265] width 117 height 14
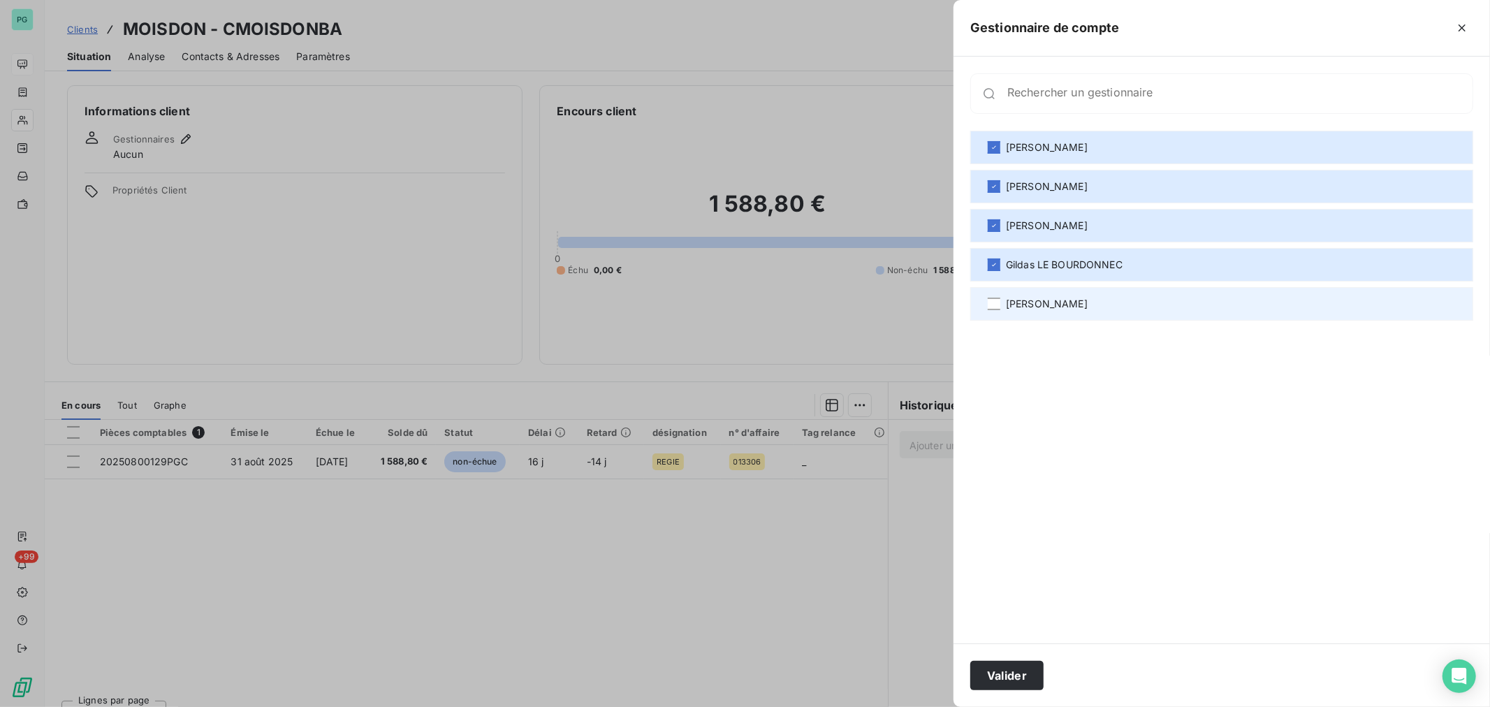
click at [1025, 306] on span "[PERSON_NAME]" at bounding box center [1047, 304] width 82 height 14
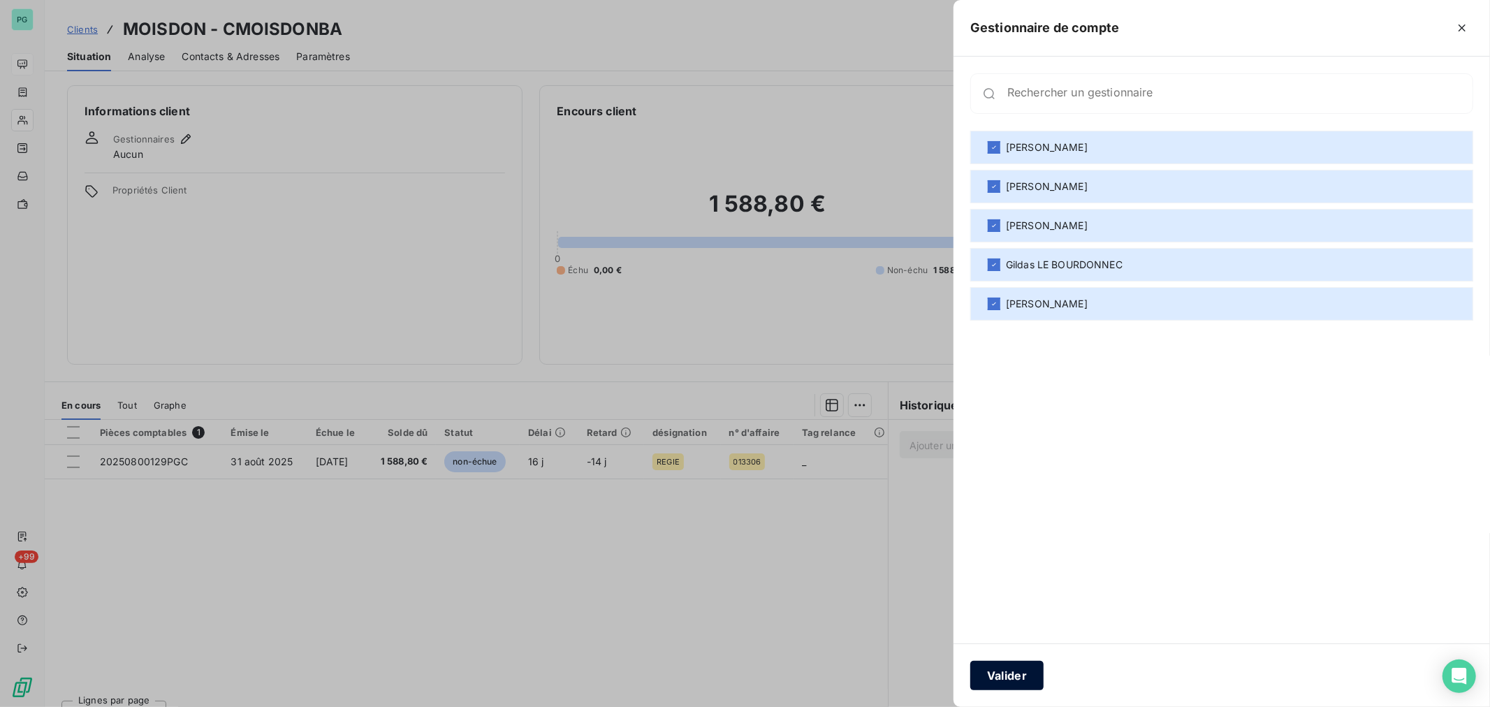
click at [1010, 681] on button "Valider" at bounding box center [1007, 675] width 73 height 29
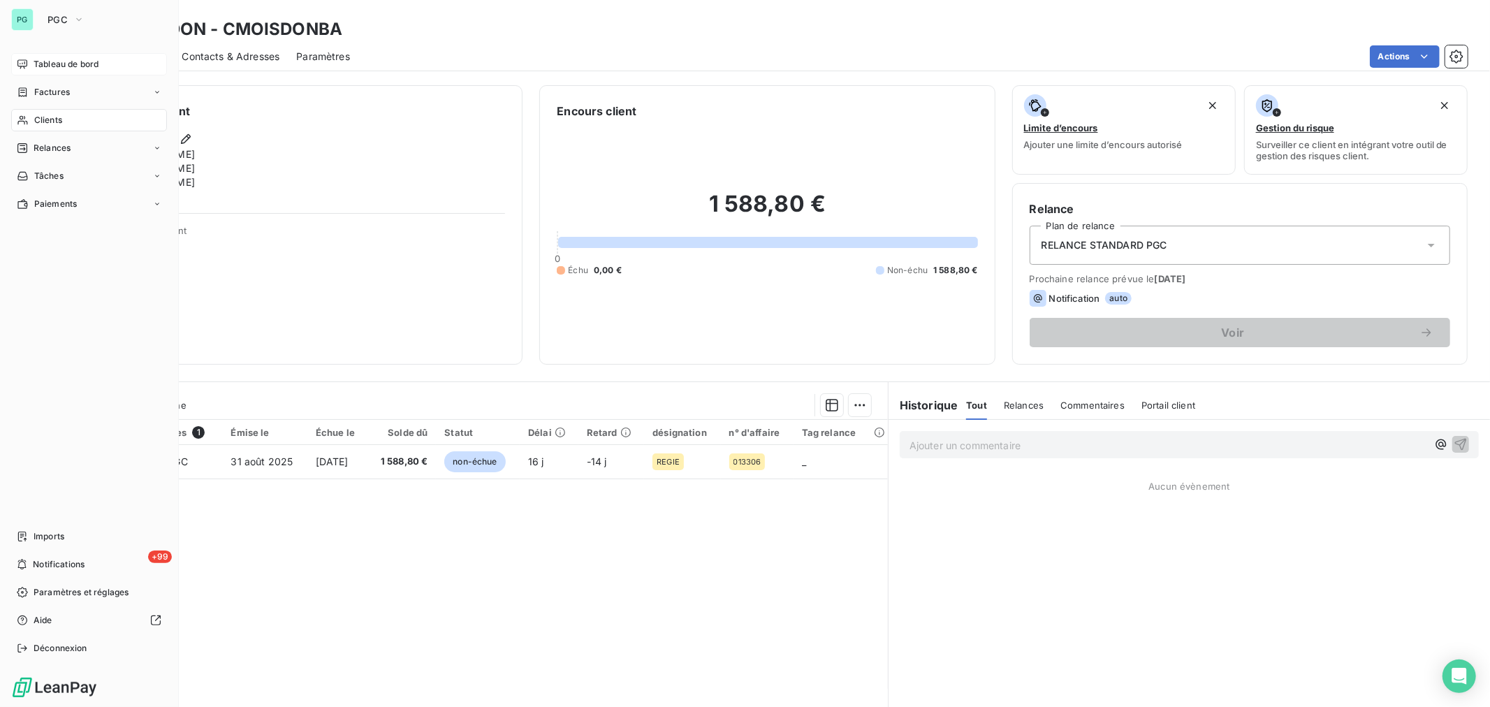
click at [66, 61] on span "Tableau de bord" at bounding box center [66, 64] width 65 height 13
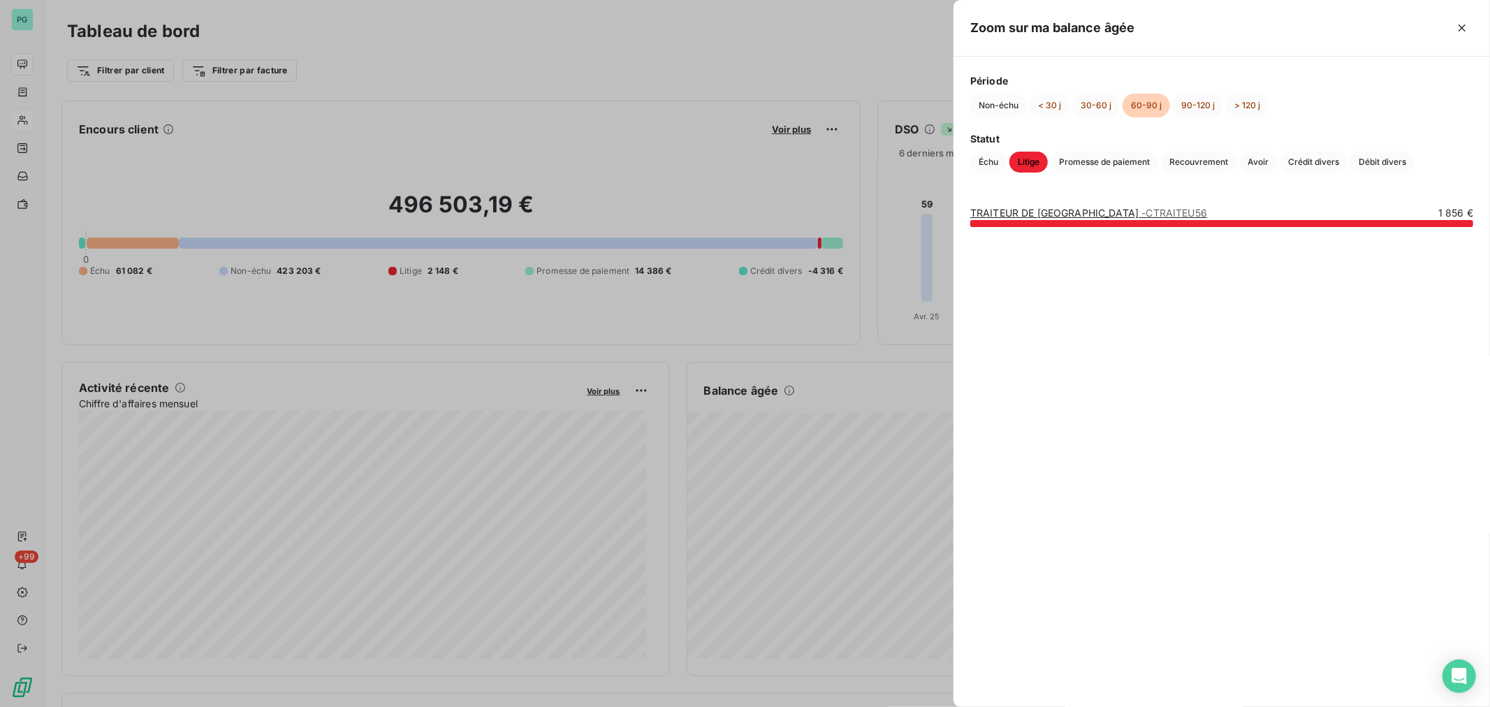
click at [1203, 89] on div "Période Non-échu < 30 j 30-60 j 60-90 j 90-120 j > 120 j" at bounding box center [1222, 95] width 503 height 44
click at [1202, 99] on button "90-120 j" at bounding box center [1198, 106] width 50 height 24
click at [1147, 103] on button "60-90 j" at bounding box center [1147, 106] width 48 height 24
click at [1095, 106] on button "30-60 j" at bounding box center [1097, 106] width 48 height 24
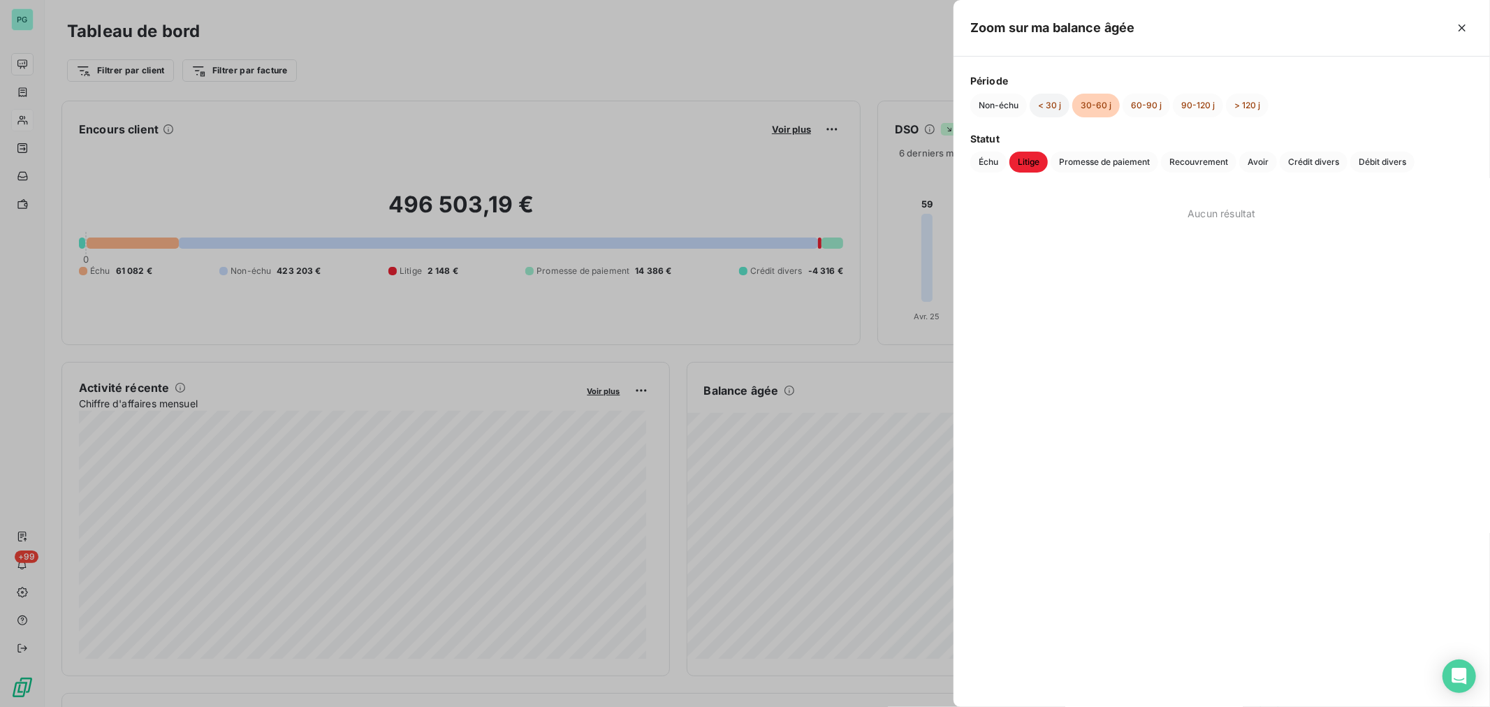
click at [1052, 108] on button "< 30 j" at bounding box center [1050, 106] width 40 height 24
click at [982, 162] on span "Échu" at bounding box center [989, 162] width 36 height 21
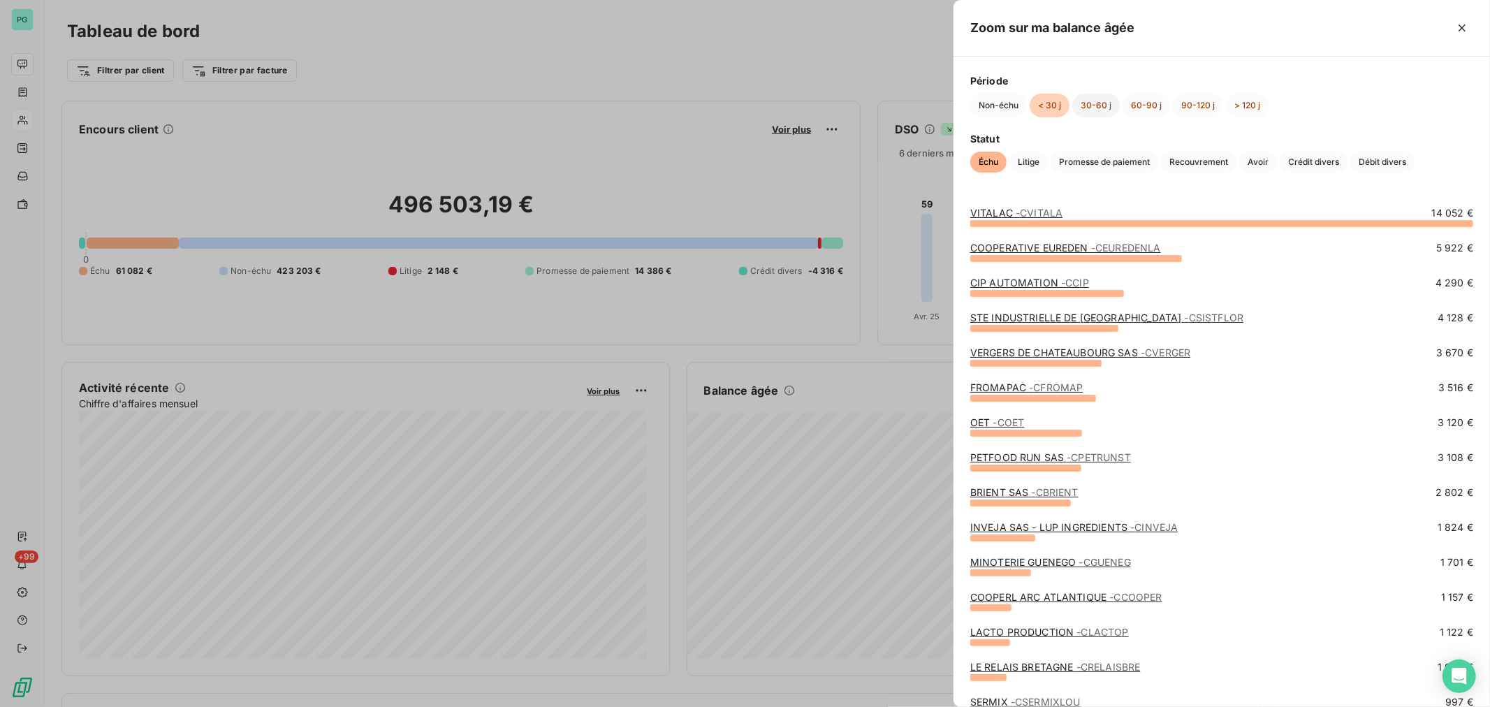
click at [1101, 103] on button "30-60 j" at bounding box center [1097, 106] width 48 height 24
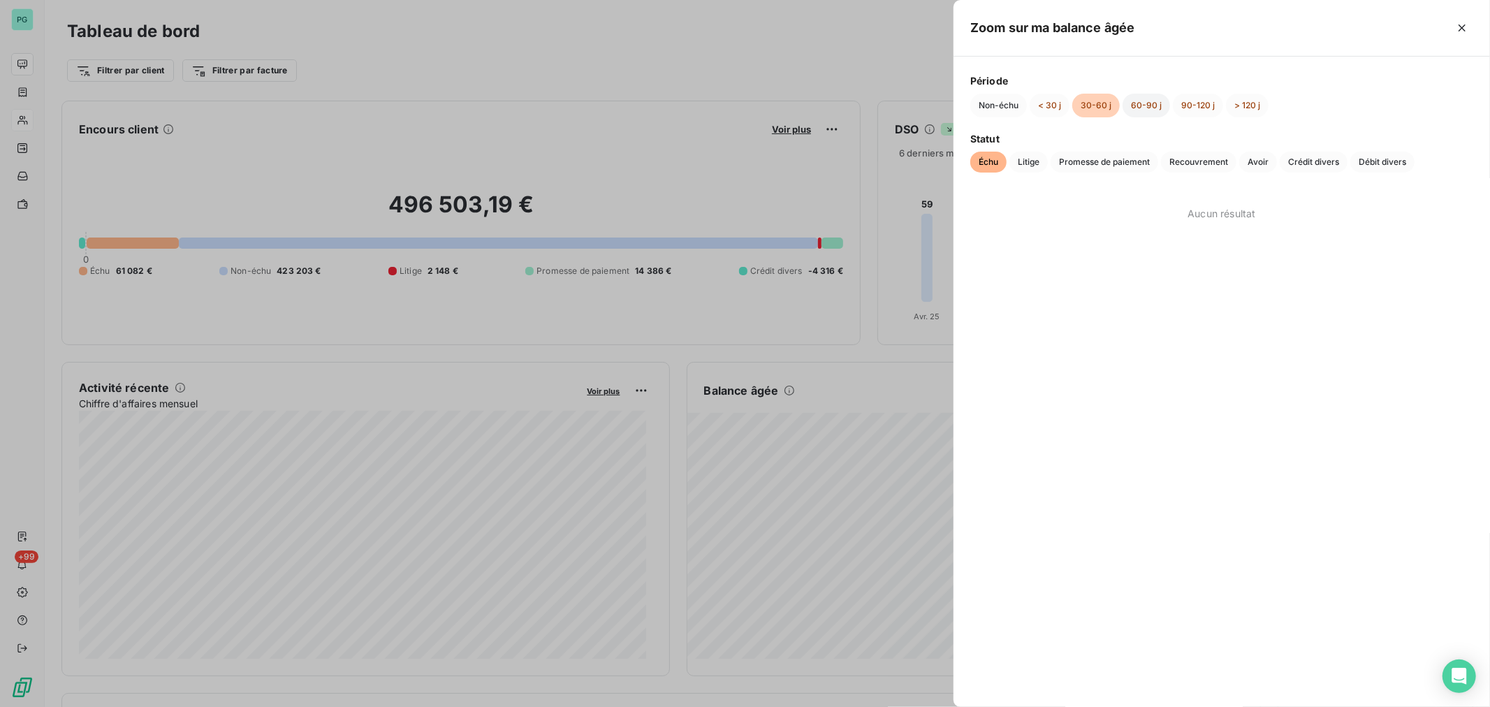
click at [1150, 101] on button "60-90 j" at bounding box center [1147, 106] width 48 height 24
click at [1066, 212] on link "LIVESTOCK FEED LTD - PAILLES - [GEOGRAPHIC_DATA]" at bounding box center [1082, 213] width 223 height 12
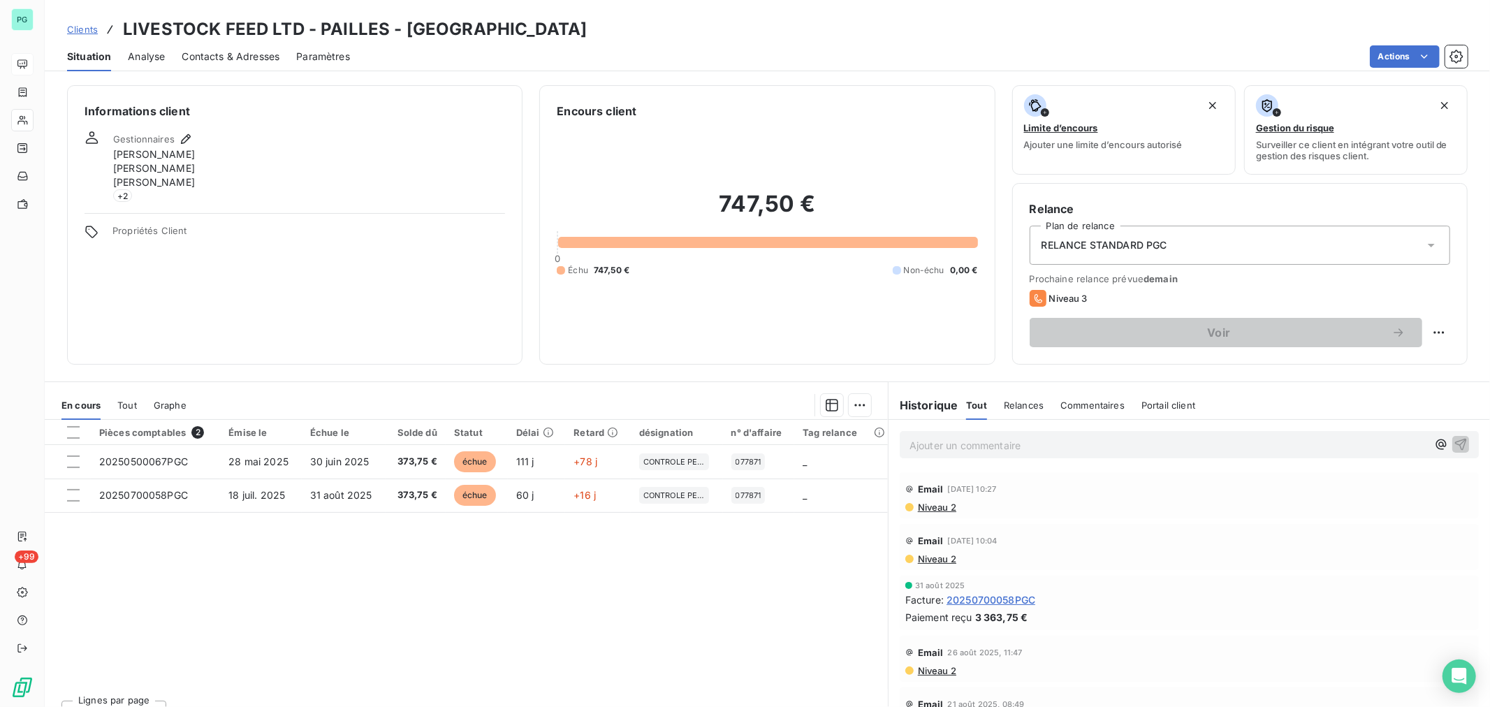
click at [935, 446] on p "Ajouter un commentaire ﻿" at bounding box center [1169, 445] width 518 height 17
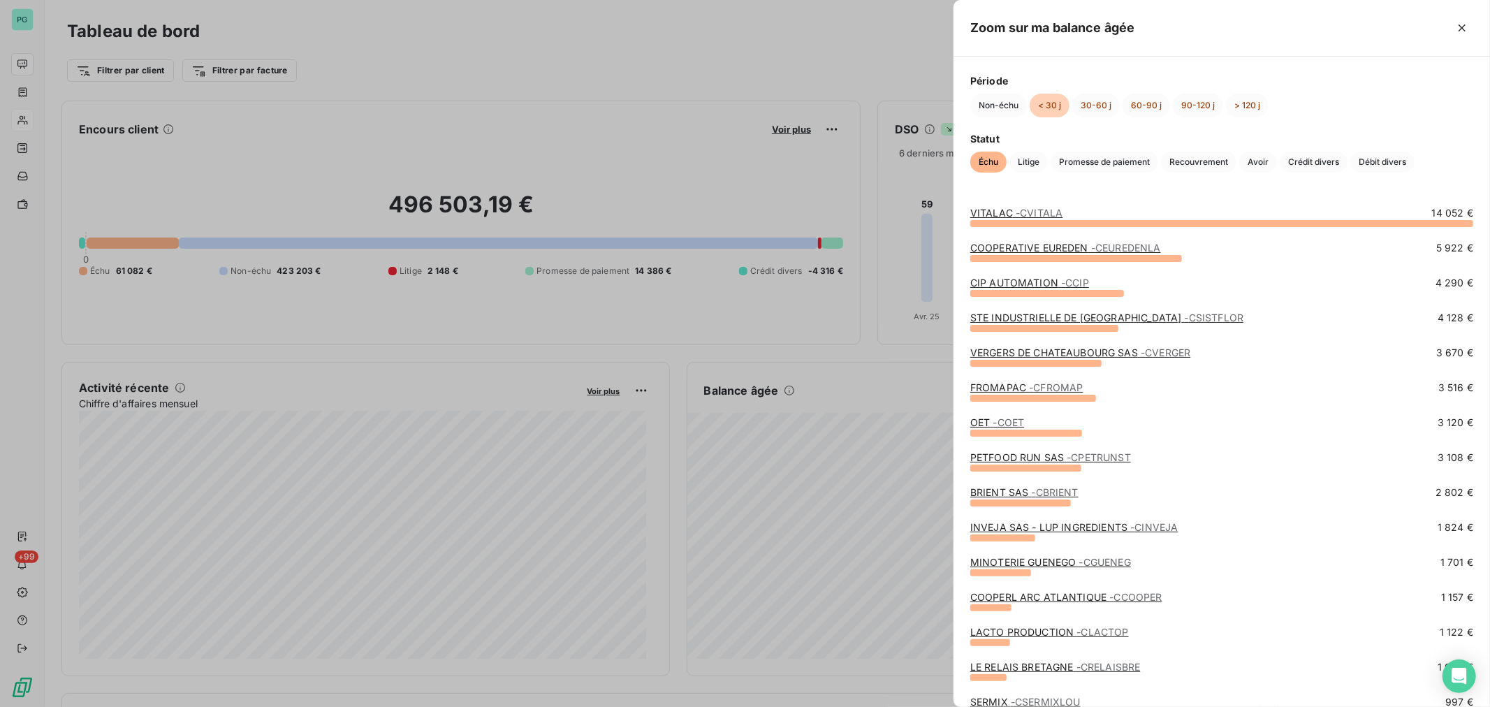
click at [1001, 212] on link "VITALAC - CVITALA" at bounding box center [1017, 213] width 92 height 12
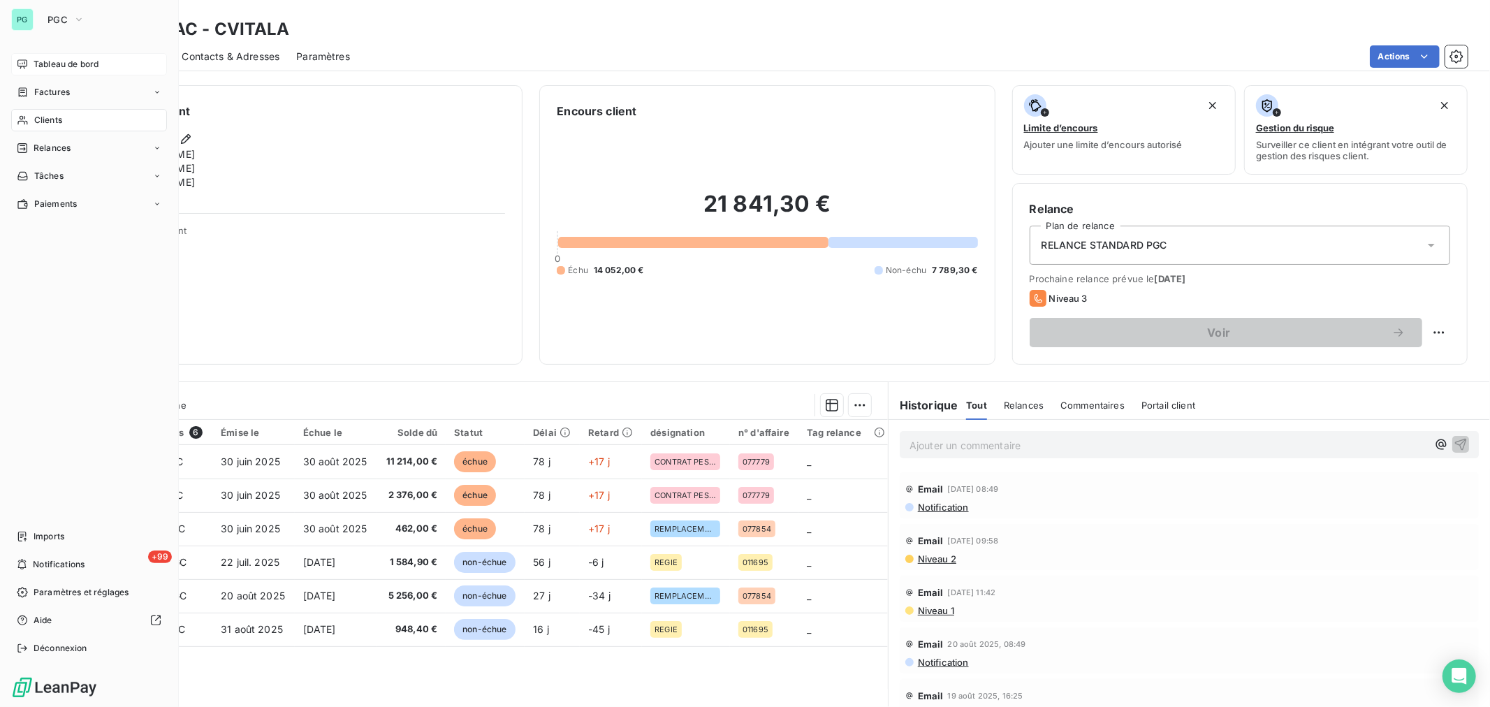
click at [58, 119] on span "Clients" at bounding box center [48, 120] width 28 height 13
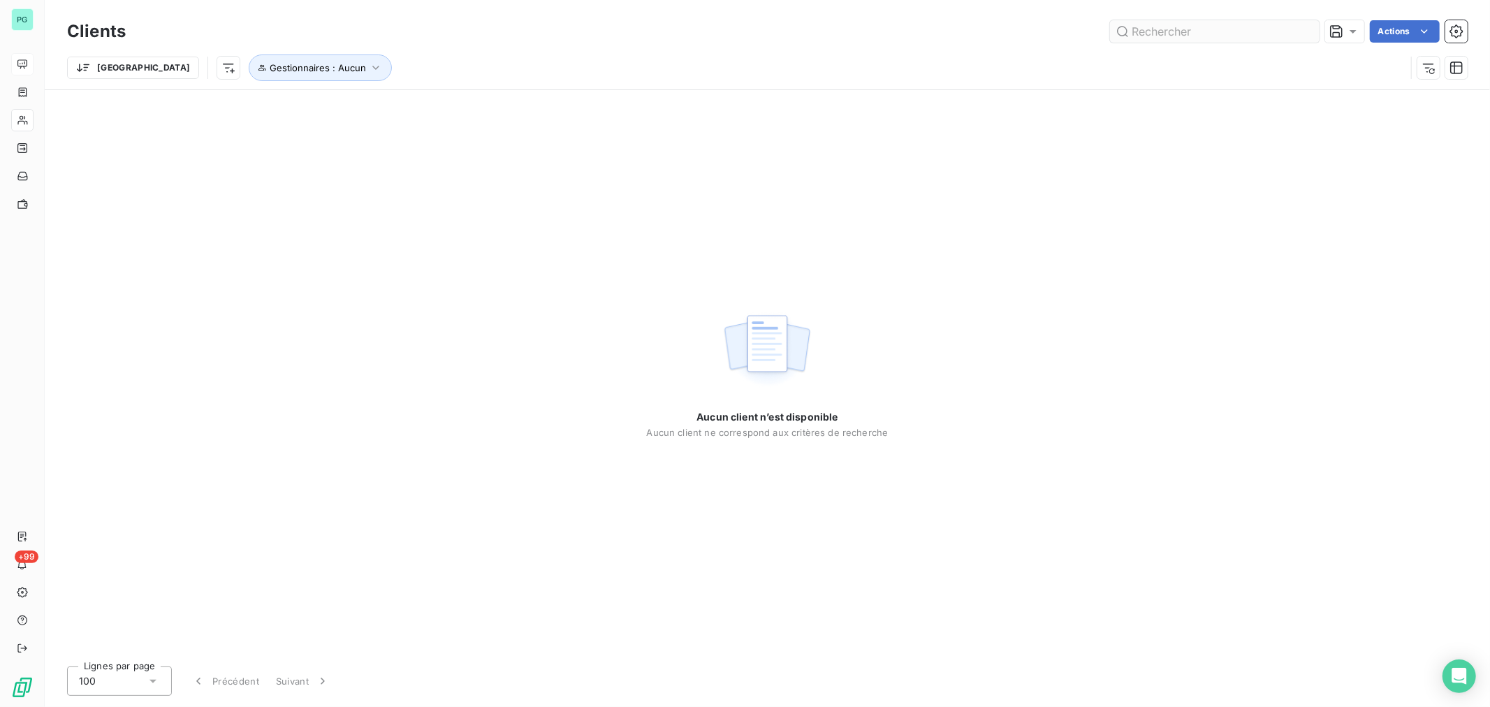
click at [1169, 31] on input "text" at bounding box center [1215, 31] width 210 height 22
type input "LACTO"
click at [369, 67] on icon "button" at bounding box center [376, 68] width 14 height 14
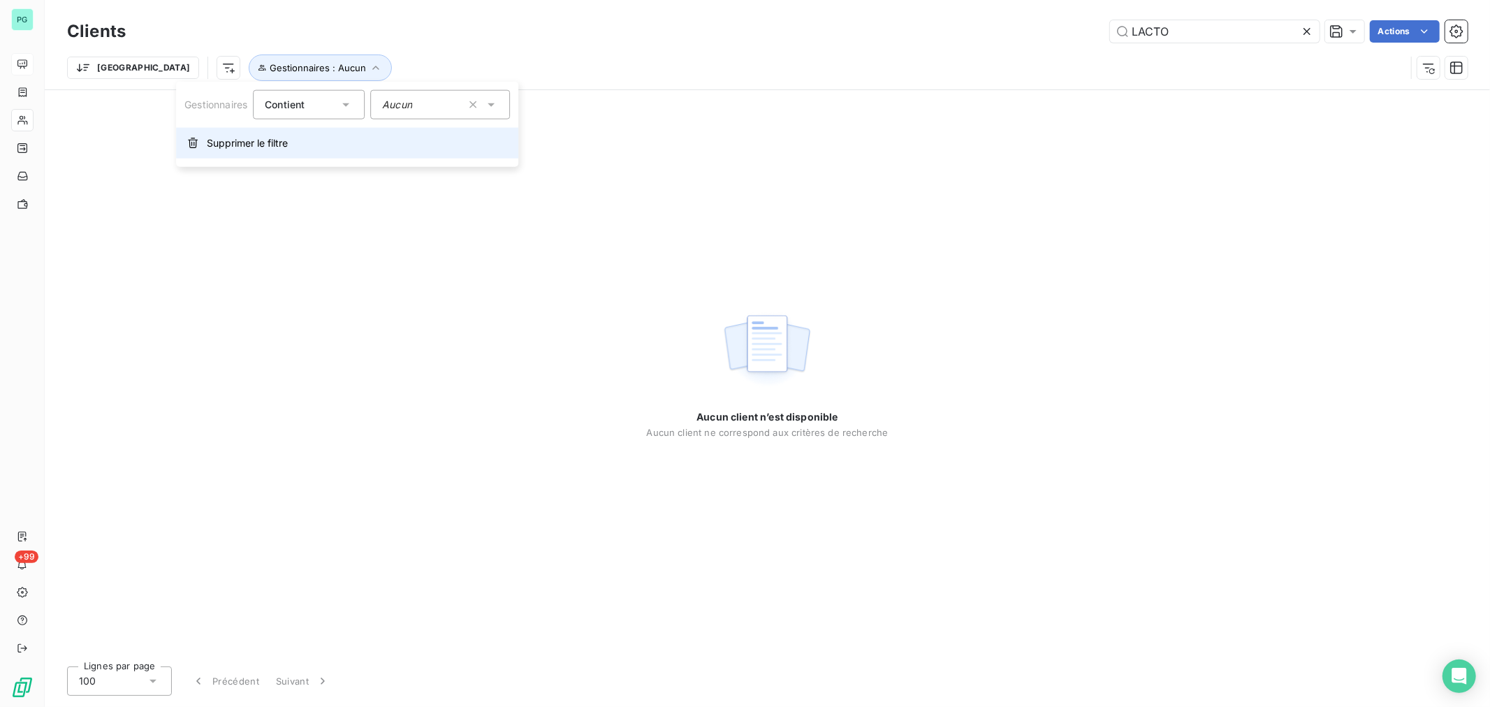
click at [263, 143] on span "Supprimer le filtre" at bounding box center [247, 143] width 81 height 14
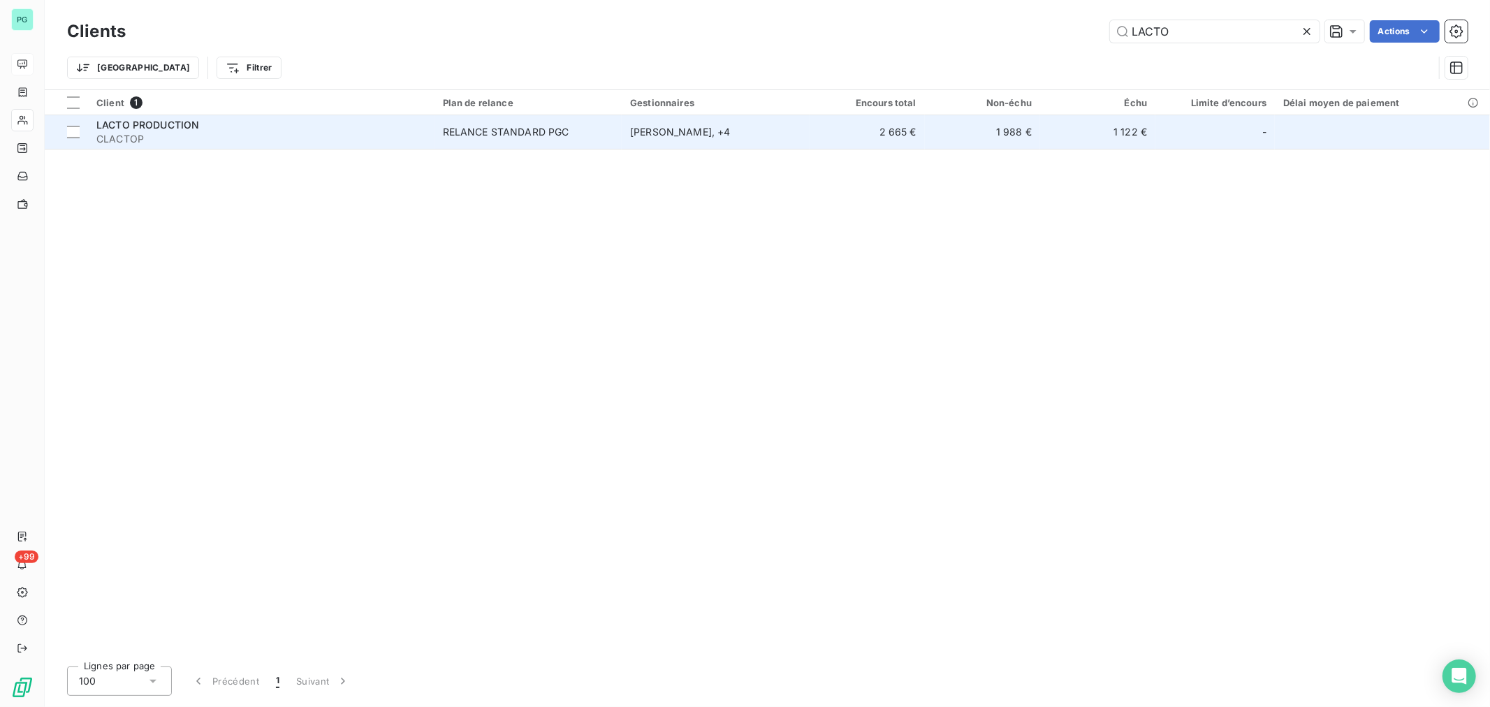
click at [798, 131] on div "[PERSON_NAME] , + 4" at bounding box center [715, 132] width 170 height 14
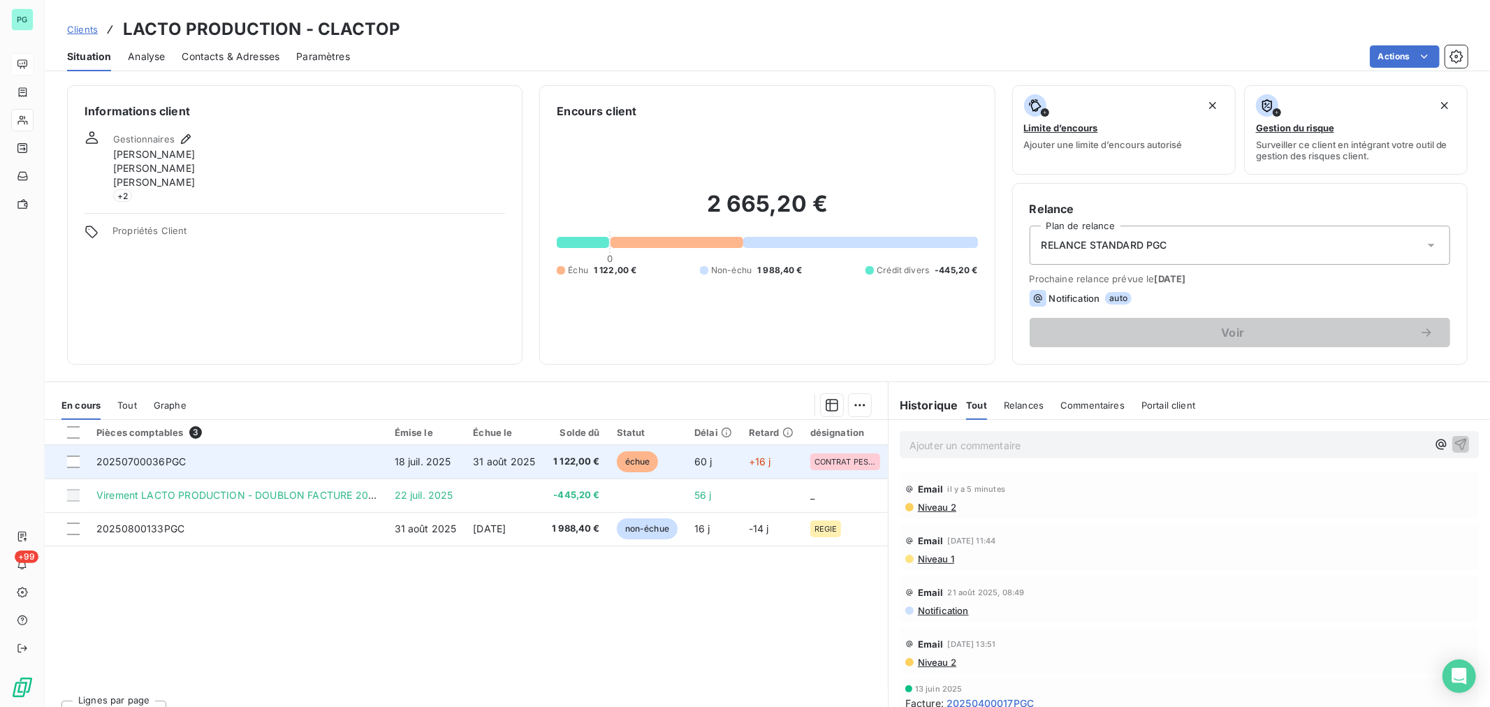
click at [573, 453] on td "1 122,00 €" at bounding box center [576, 462] width 65 height 34
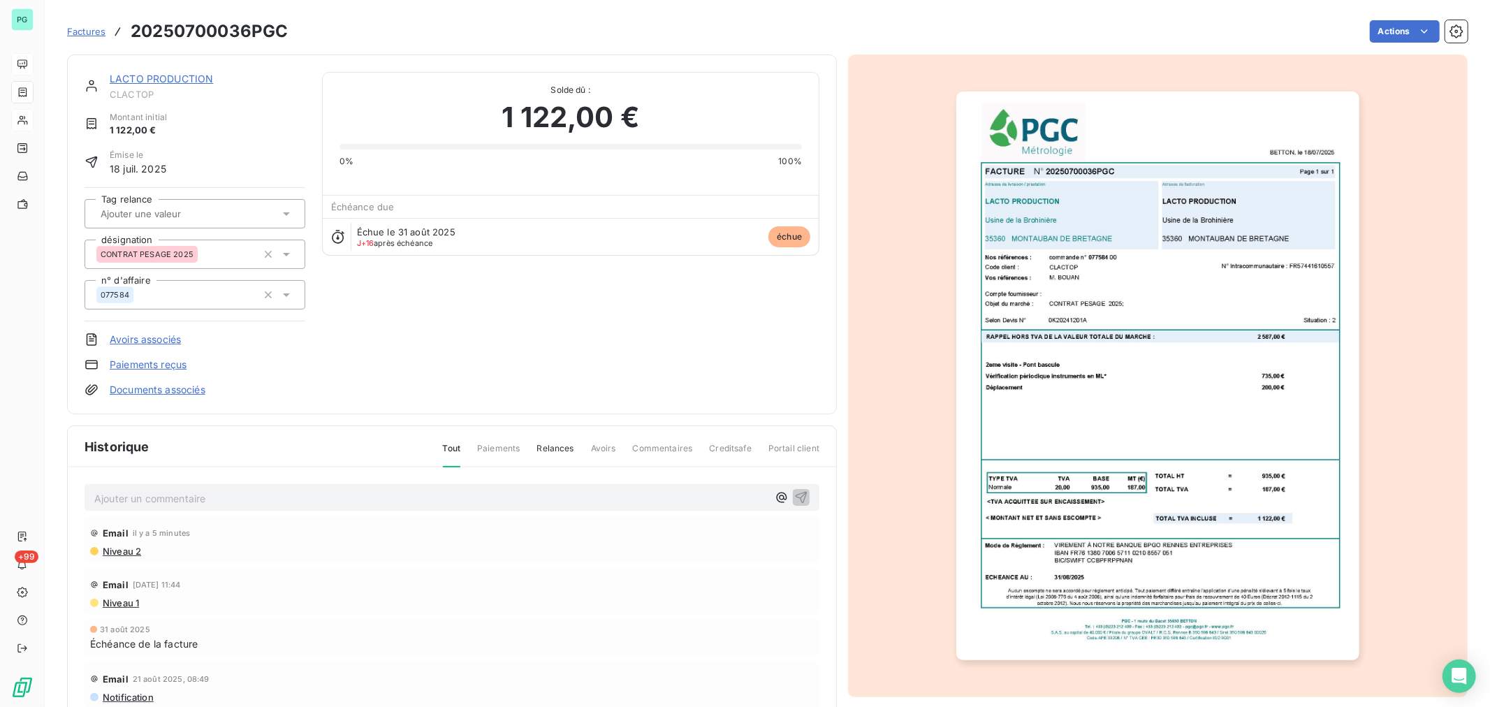
click at [575, 497] on p "Ajouter un commentaire ﻿" at bounding box center [431, 498] width 674 height 17
click at [402, 496] on p "Ajouter un commentaire ﻿" at bounding box center [431, 498] width 674 height 17
click at [794, 499] on icon "button" at bounding box center [801, 497] width 14 height 14
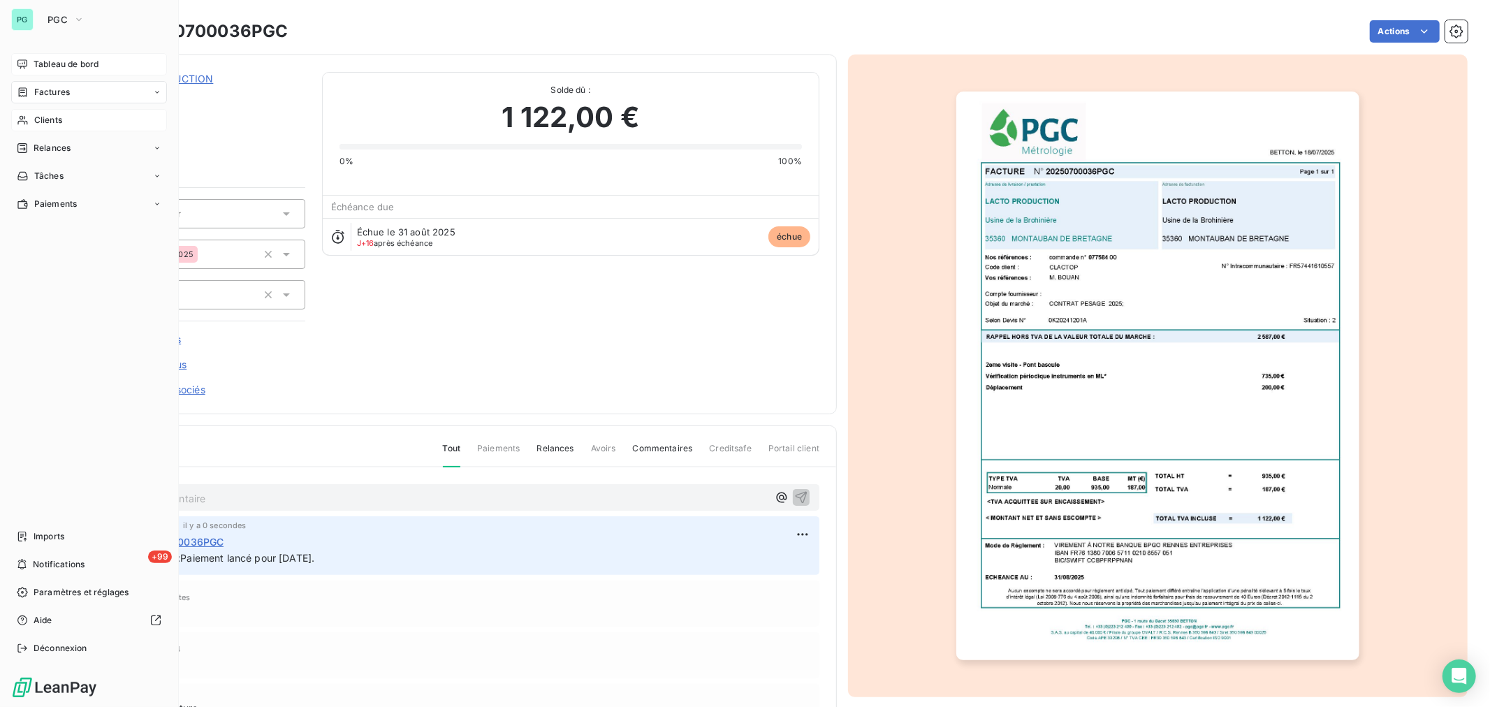
click at [57, 64] on span "Tableau de bord" at bounding box center [66, 64] width 65 height 13
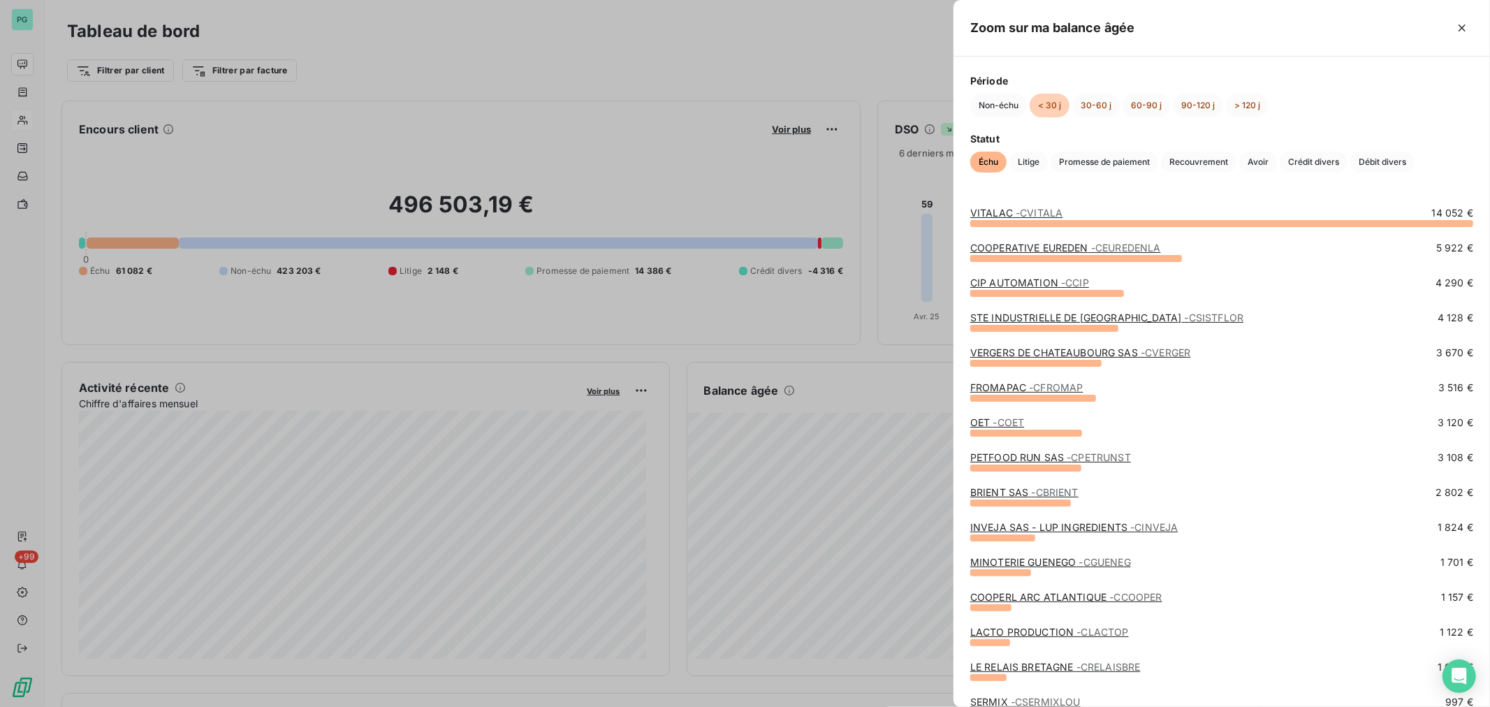
click at [982, 212] on link "VITALAC - CVITALA" at bounding box center [1017, 213] width 92 height 12
